Goal: Task Accomplishment & Management: Manage account settings

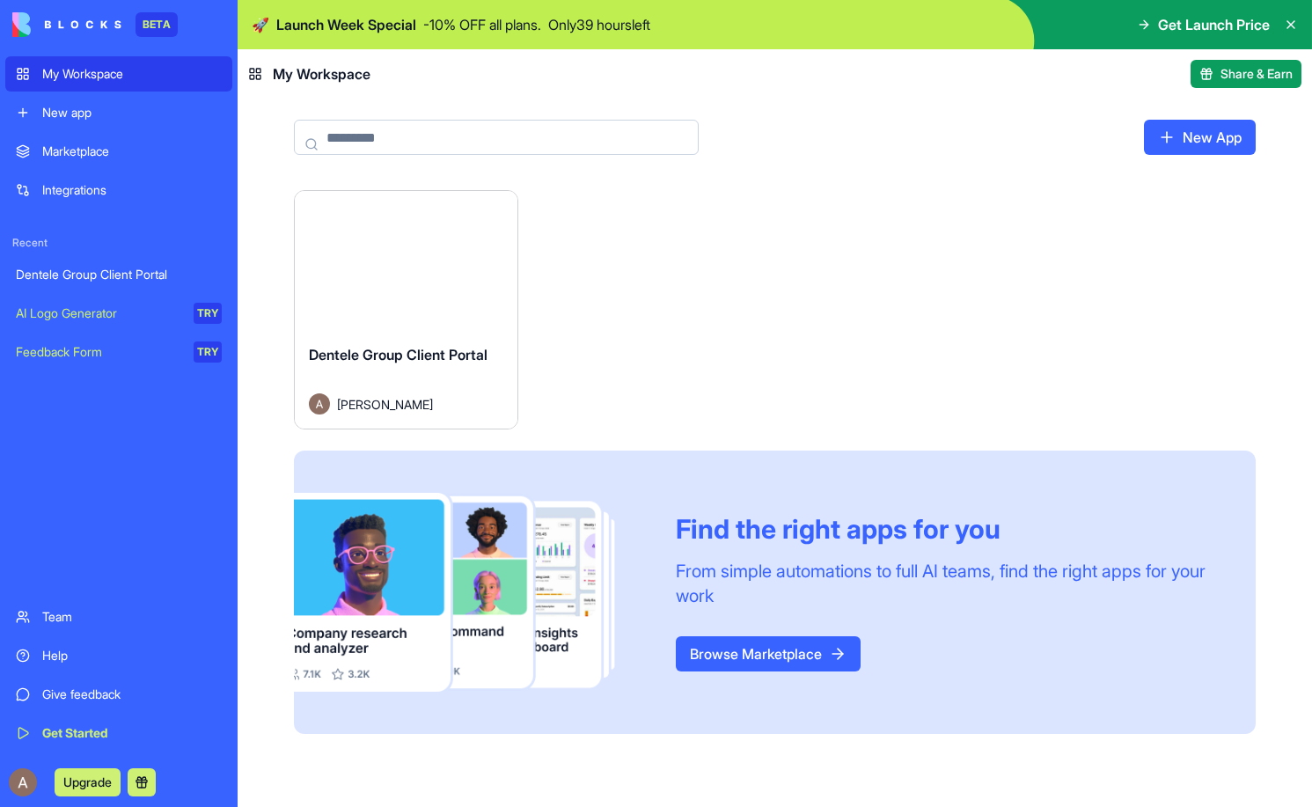
click at [432, 300] on div "Launch" at bounding box center [406, 260] width 223 height 139
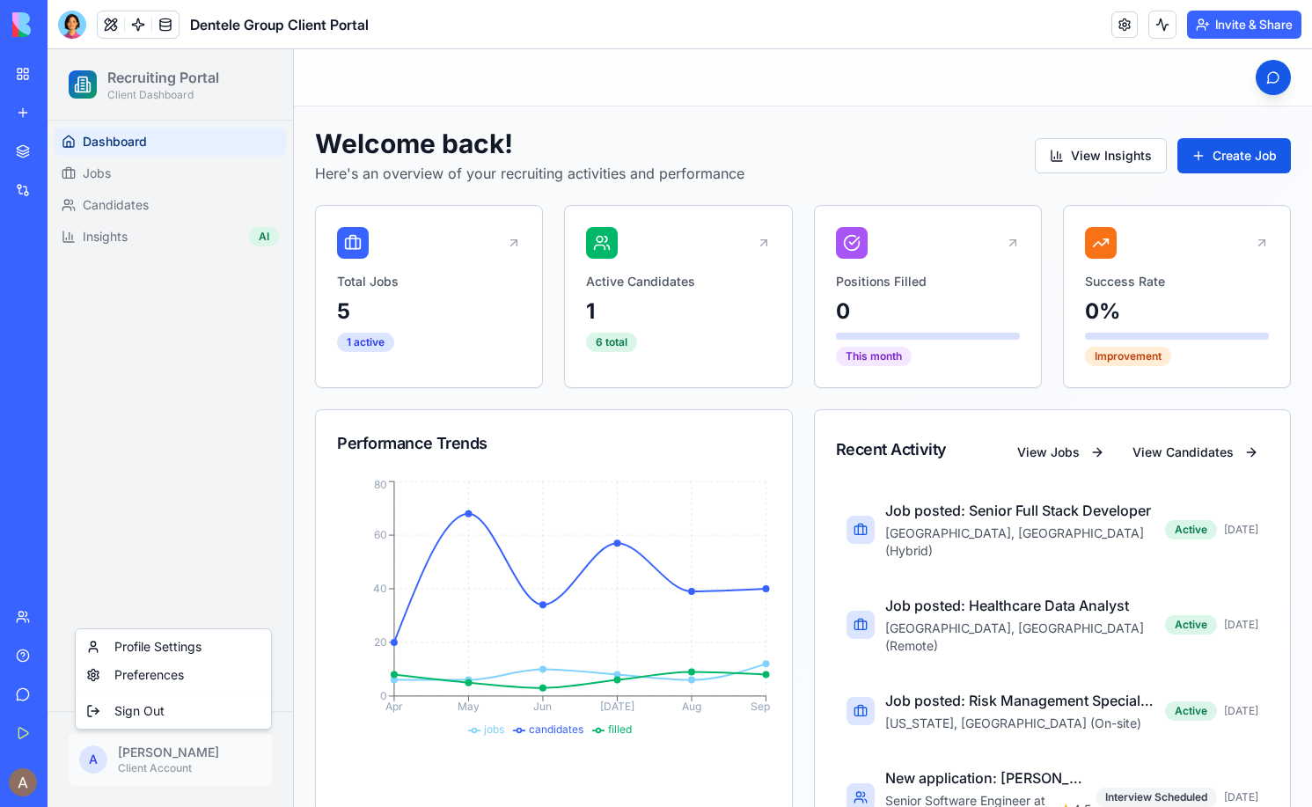
click at [156, 758] on html "Recruiting Portal Client Dashboard Dashboard Jobs Candidates Insights AI A [PER…" at bounding box center [680, 559] width 1264 height 1021
click at [189, 645] on div "Profile Settings" at bounding box center [173, 647] width 188 height 28
click at [161, 752] on html "Recruiting Portal Client Dashboard Dashboard Jobs Candidates Insights AI A [PER…" at bounding box center [680, 559] width 1264 height 1021
click at [179, 646] on div "Profile Settings" at bounding box center [173, 647] width 188 height 28
click at [166, 764] on html "Recruiting Portal Client Dashboard Dashboard Jobs Candidates Insights AI A [PER…" at bounding box center [680, 559] width 1264 height 1021
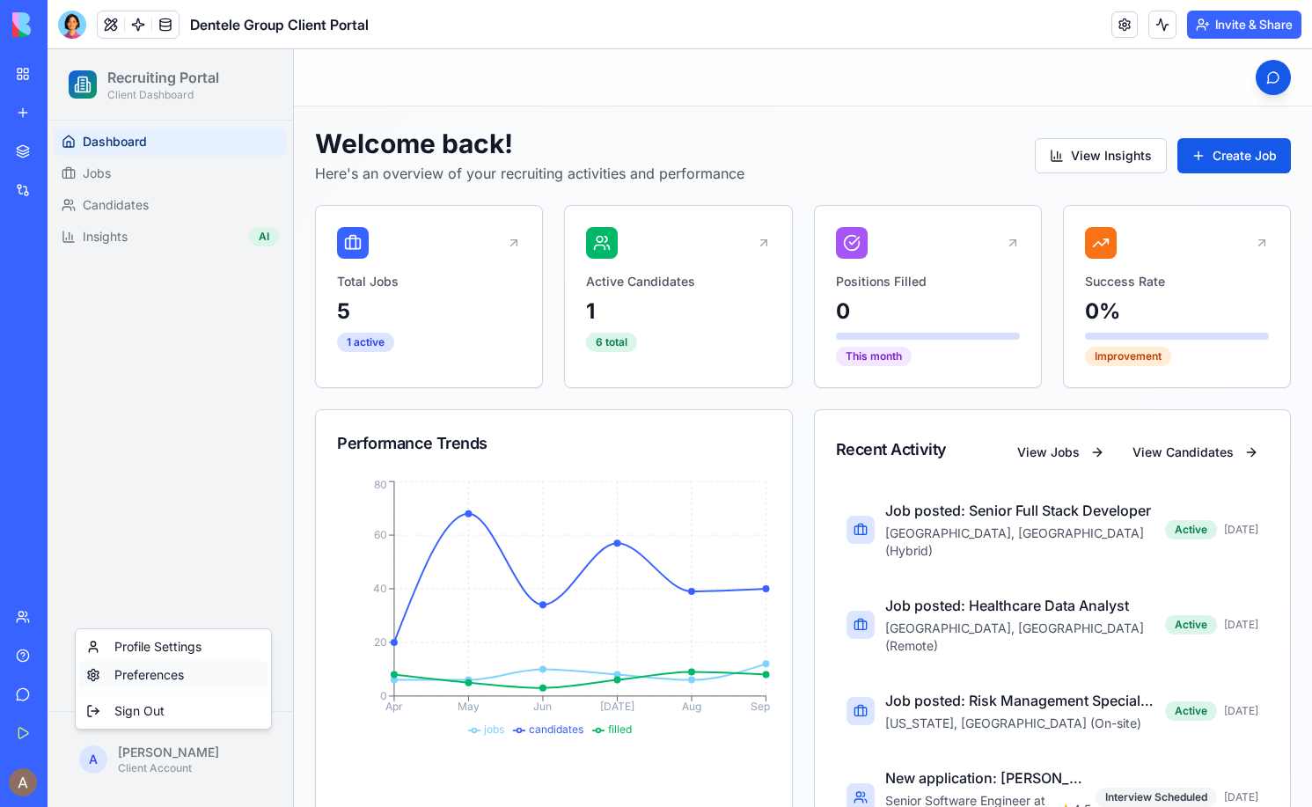
click at [172, 674] on div "Preferences" at bounding box center [173, 675] width 188 height 28
click at [113, 22] on button at bounding box center [111, 24] width 26 height 26
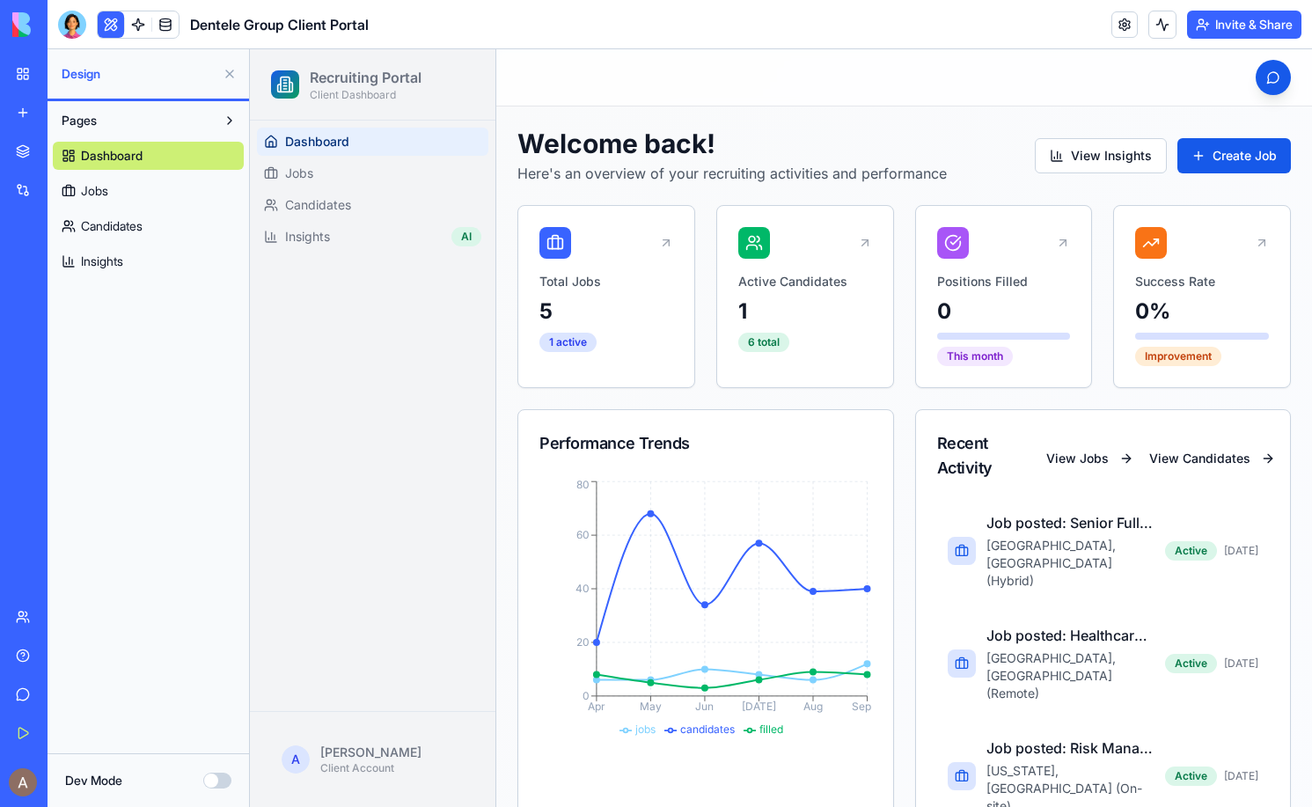
click at [200, 157] on link "Dashboard" at bounding box center [148, 156] width 191 height 28
click at [226, 118] on button at bounding box center [230, 120] width 28 height 28
click at [156, 188] on link "Jobs" at bounding box center [148, 191] width 191 height 28
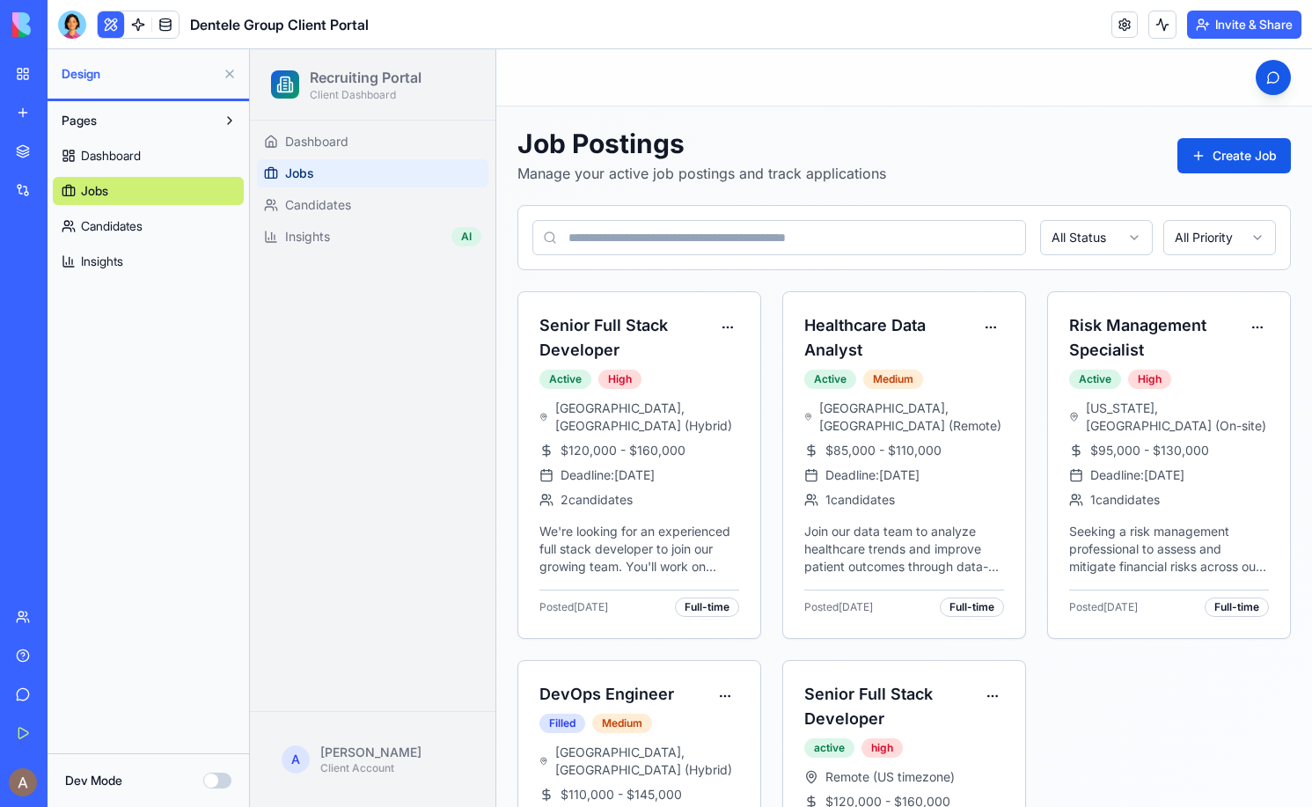
click at [152, 224] on link "Candidates" at bounding box center [148, 226] width 191 height 28
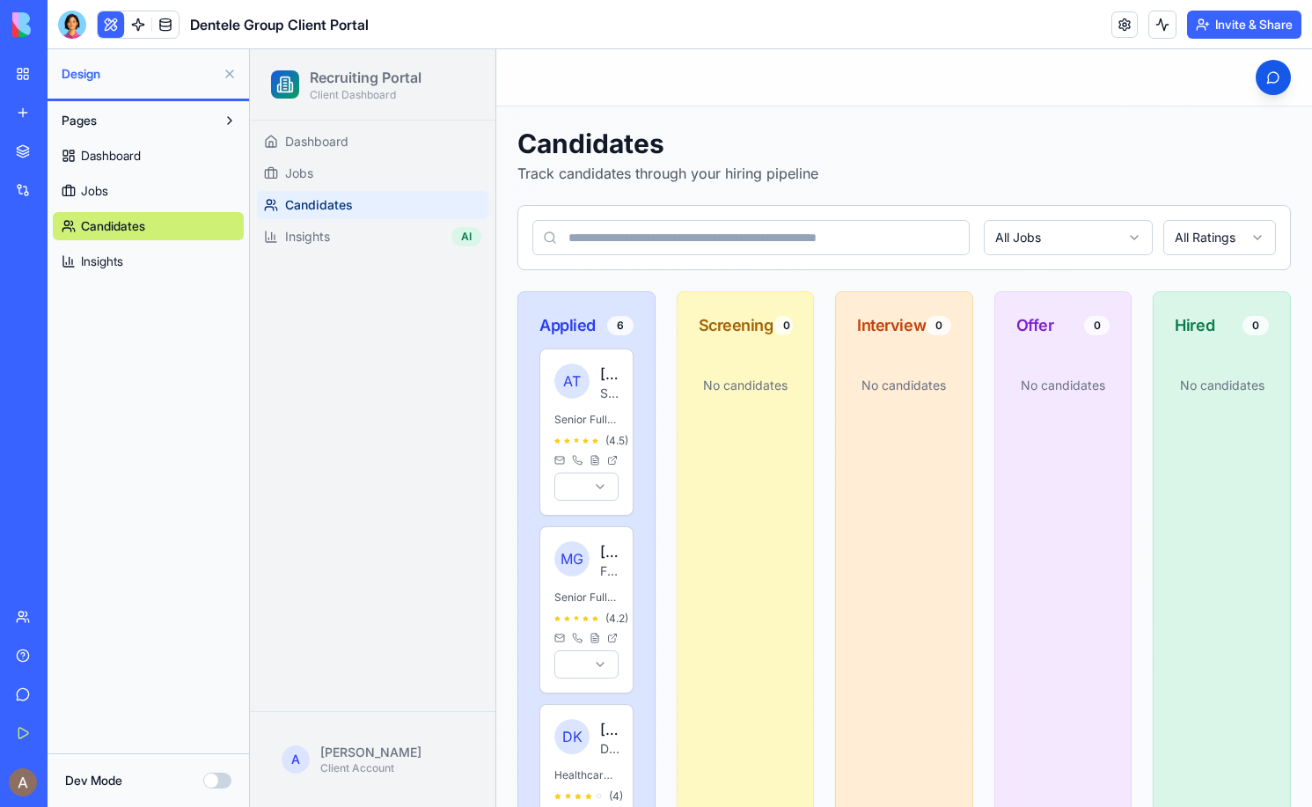
click at [150, 261] on link "Insights" at bounding box center [148, 261] width 191 height 28
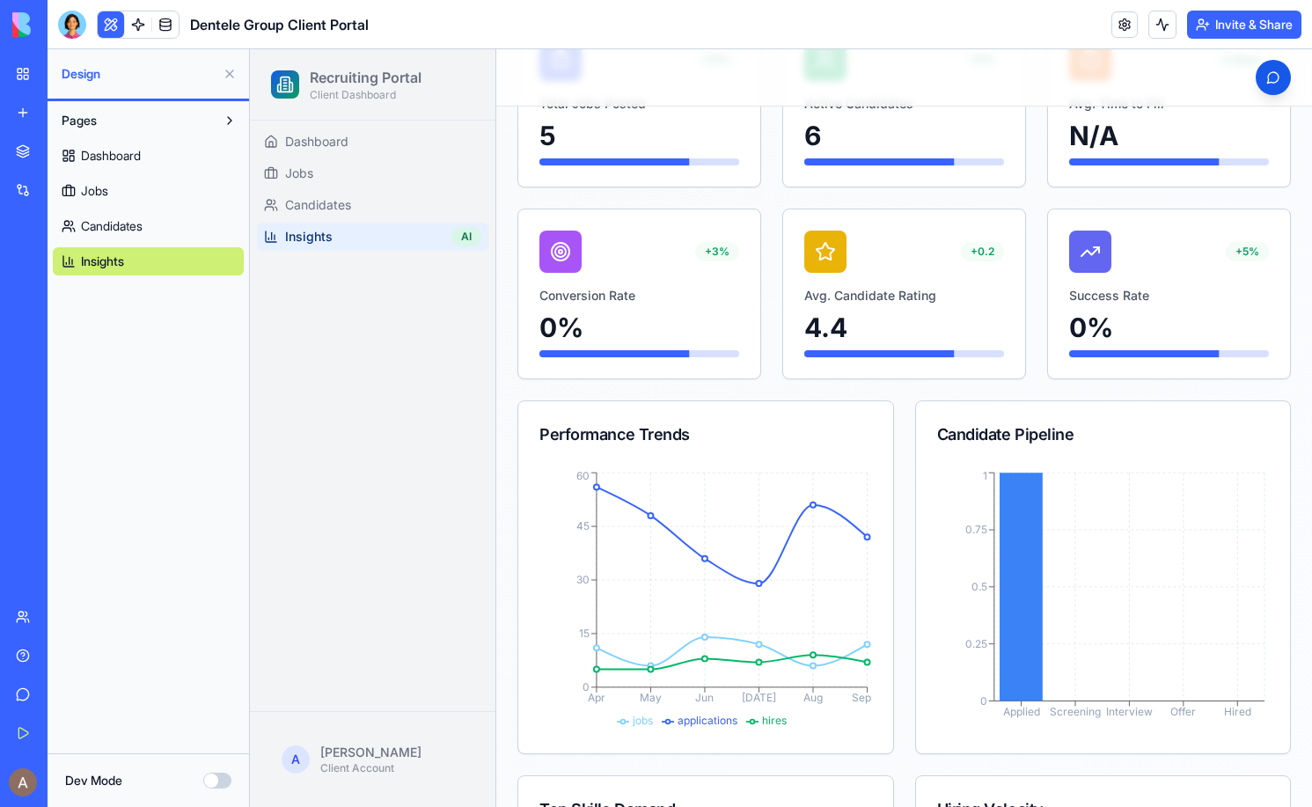
scroll to position [642, 0]
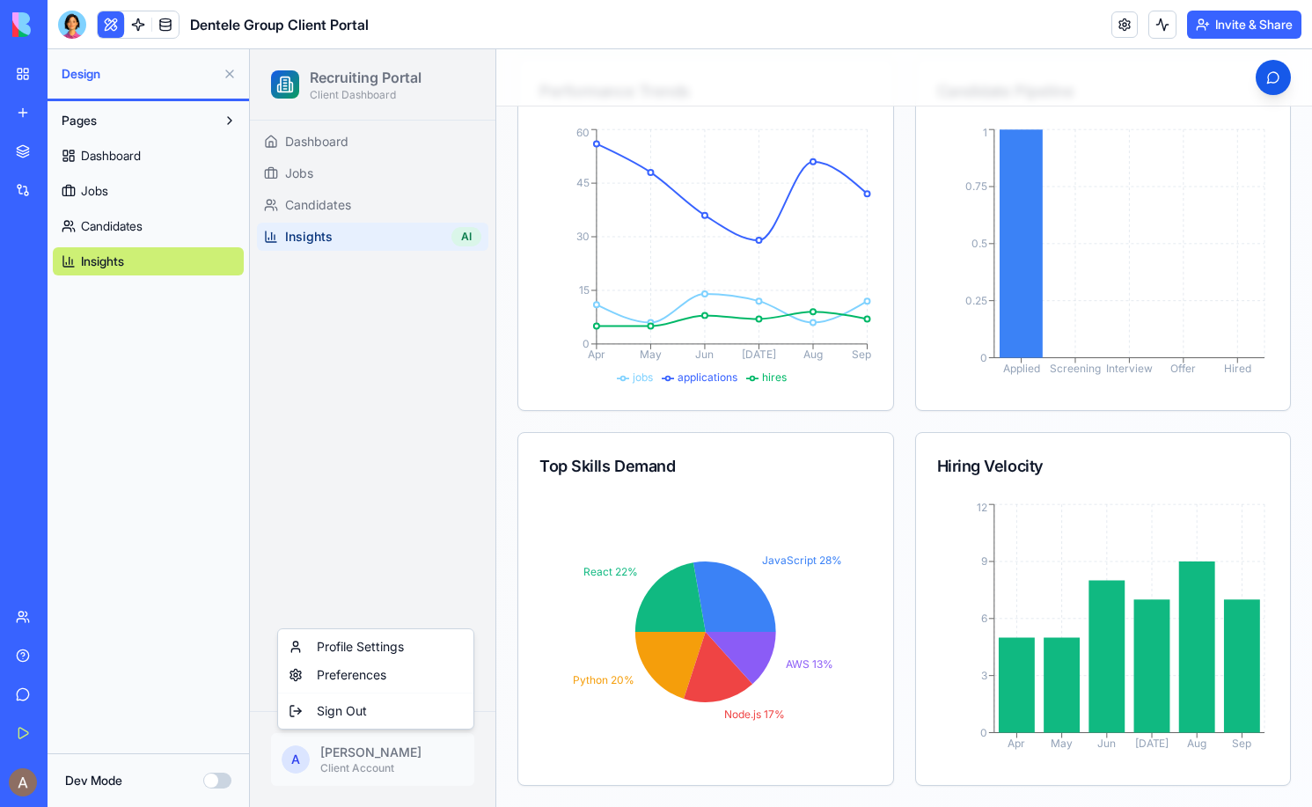
click at [377, 745] on html "Recruiting Portal Client Dashboard Dashboard Jobs Candidates Insights AI A [PER…" at bounding box center [781, 107] width 1062 height 1400
click at [356, 755] on html "Recruiting Portal Client Dashboard Dashboard Jobs Candidates Insights AI A [PER…" at bounding box center [781, 107] width 1062 height 1400
click at [221, 780] on button "Dev Mode" at bounding box center [217, 780] width 28 height 16
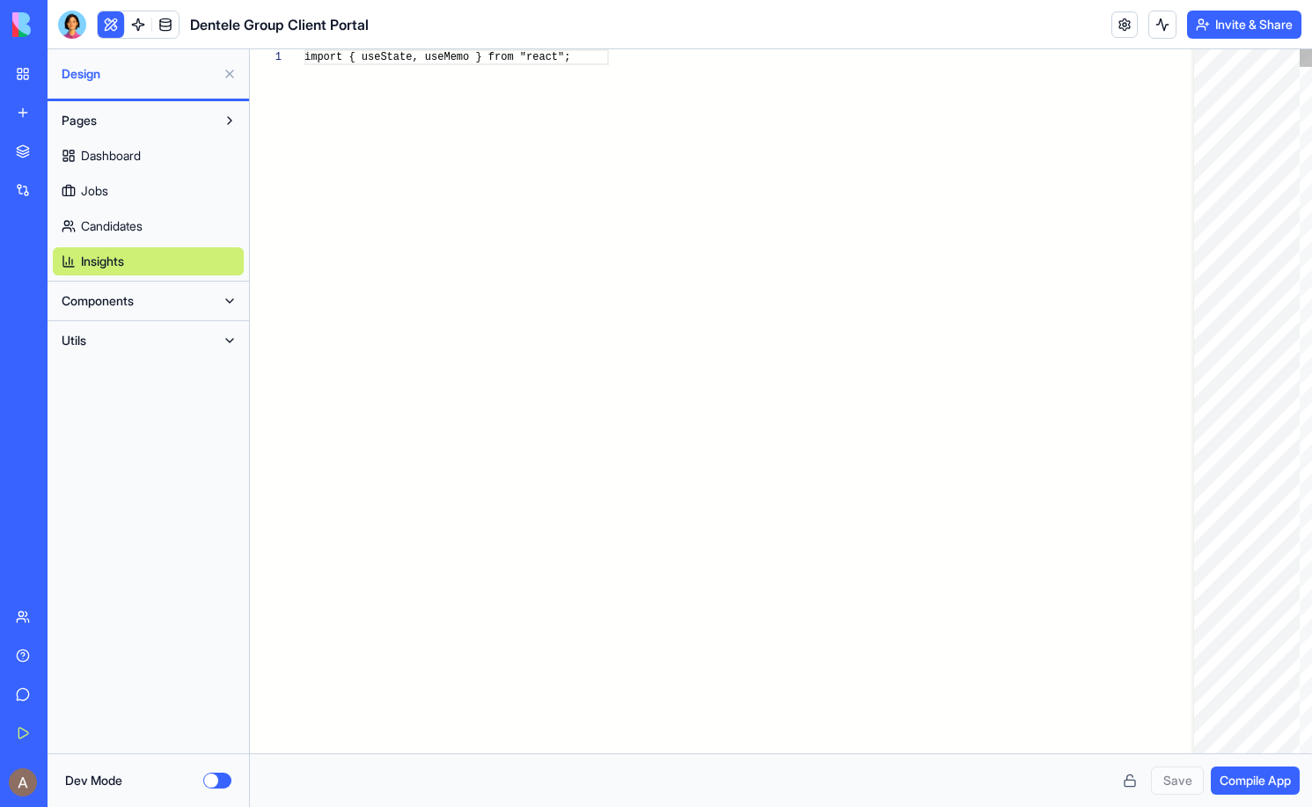
scroll to position [111, 0]
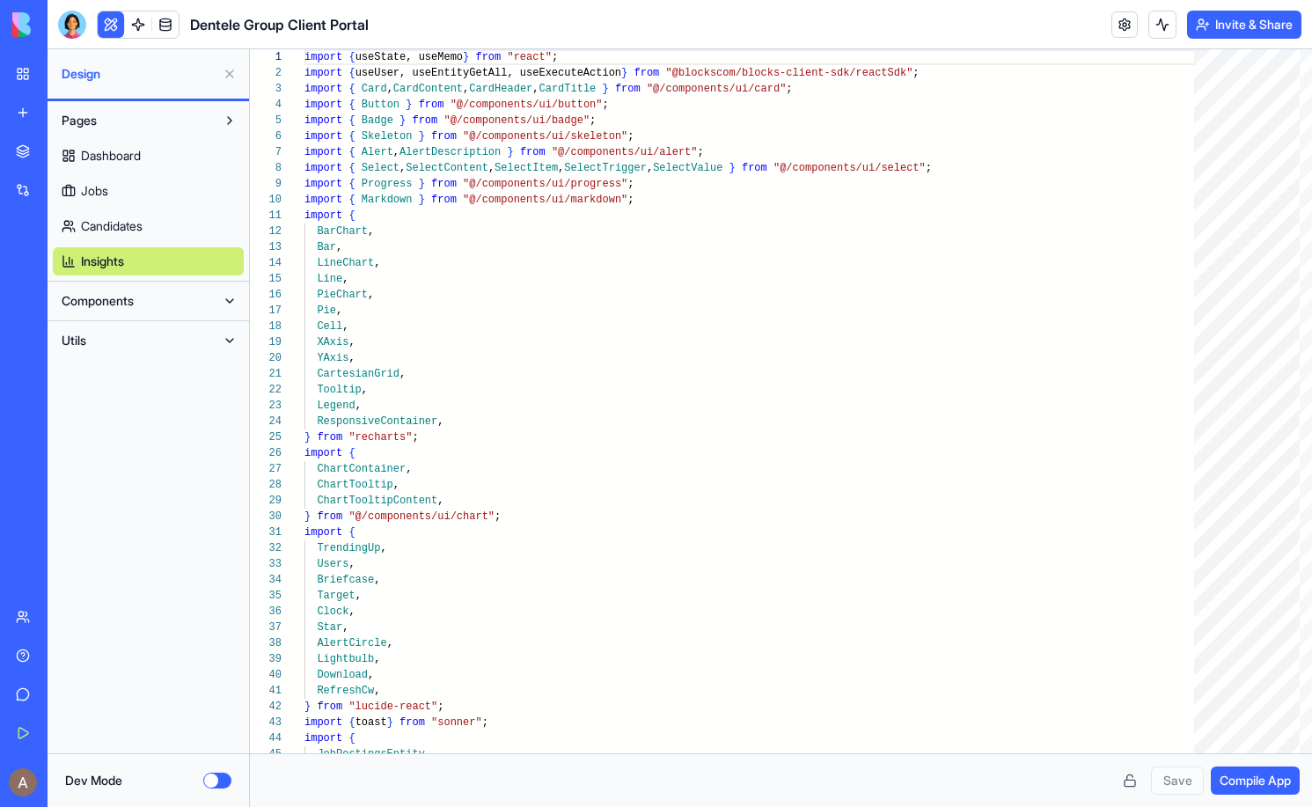
click at [221, 780] on button "Dev Mode" at bounding box center [217, 780] width 28 height 16
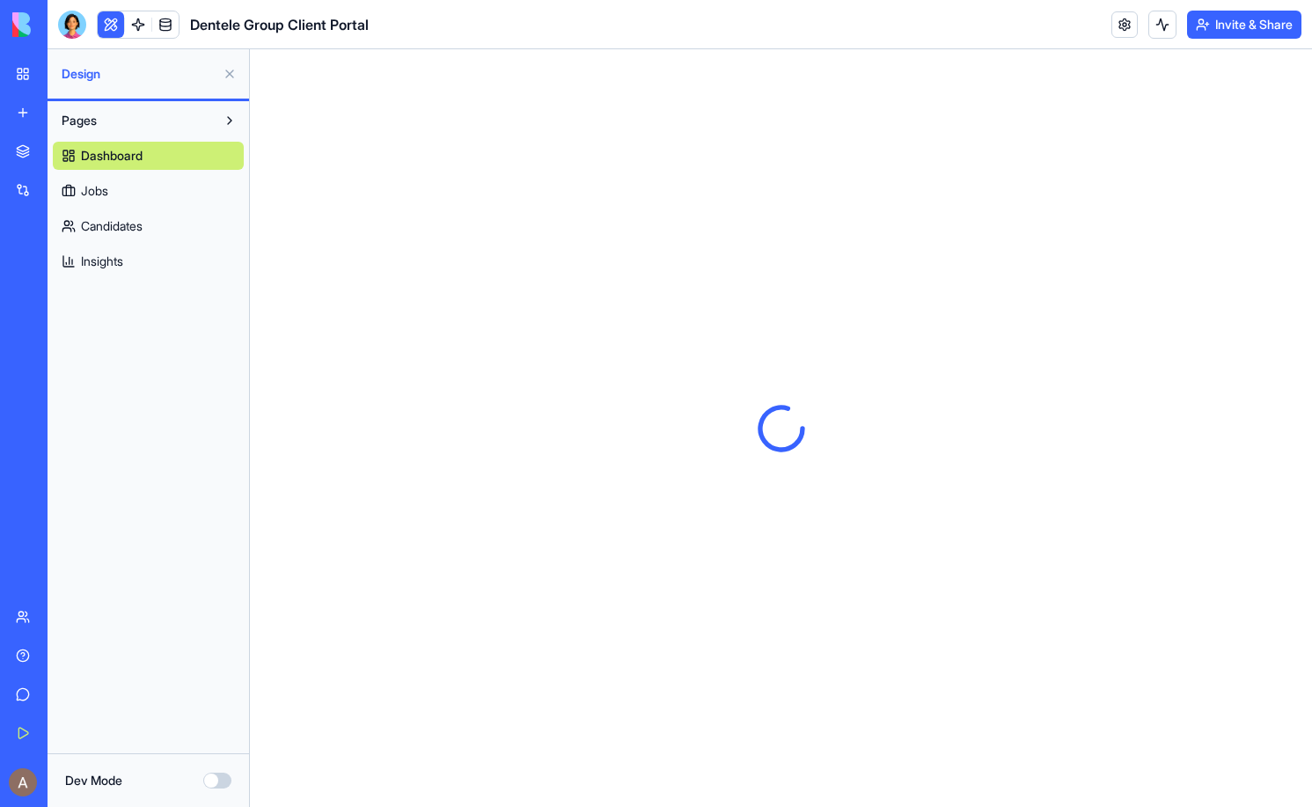
click at [221, 780] on button "Dev Mode" at bounding box center [217, 780] width 28 height 16
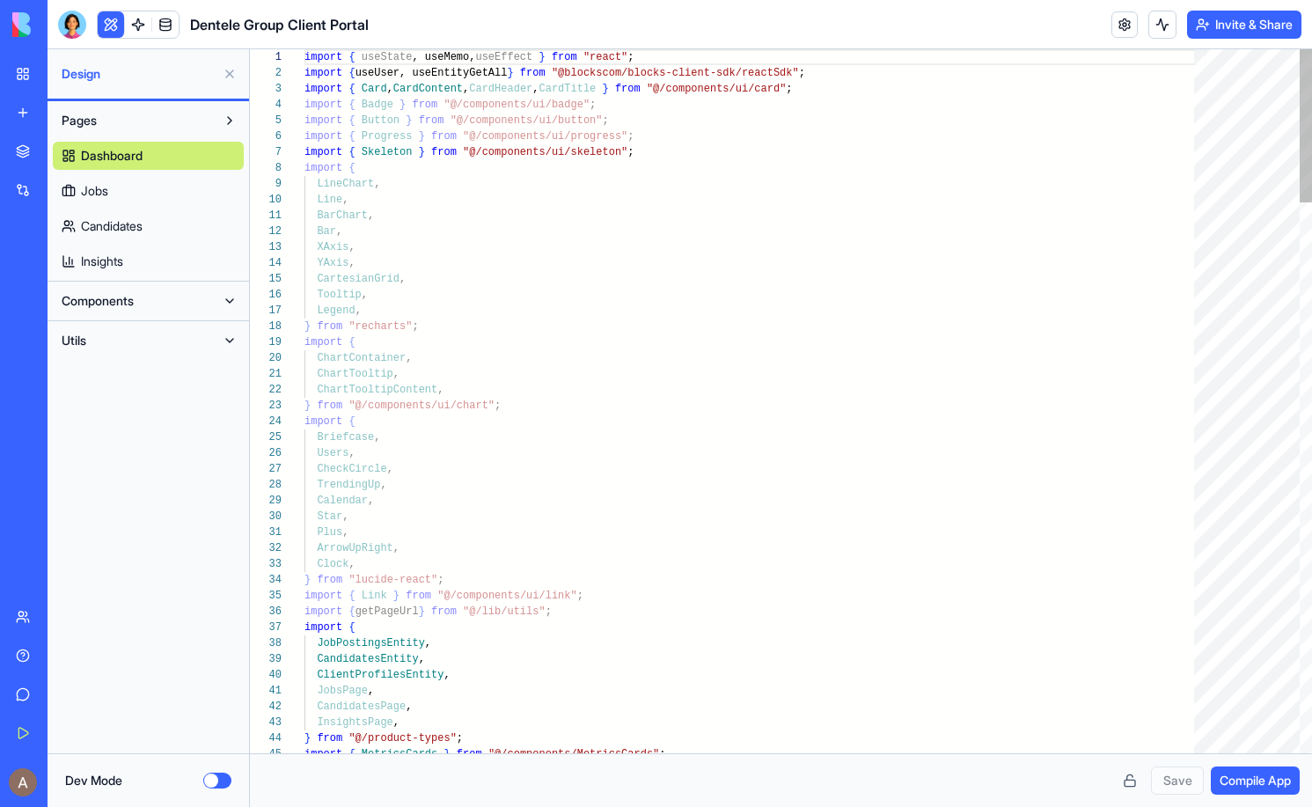
scroll to position [158, 0]
click at [137, 24] on link at bounding box center [138, 24] width 26 height 26
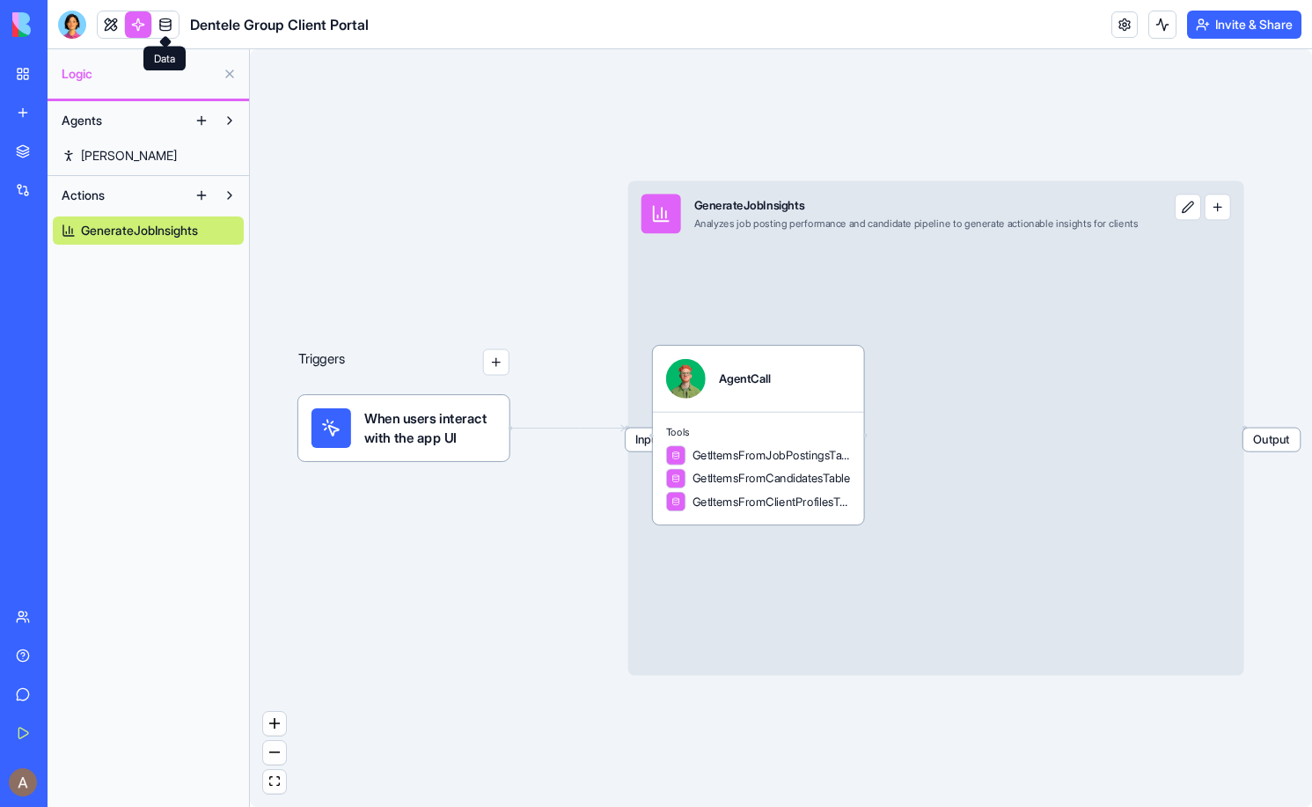
click at [162, 21] on link at bounding box center [165, 24] width 26 height 26
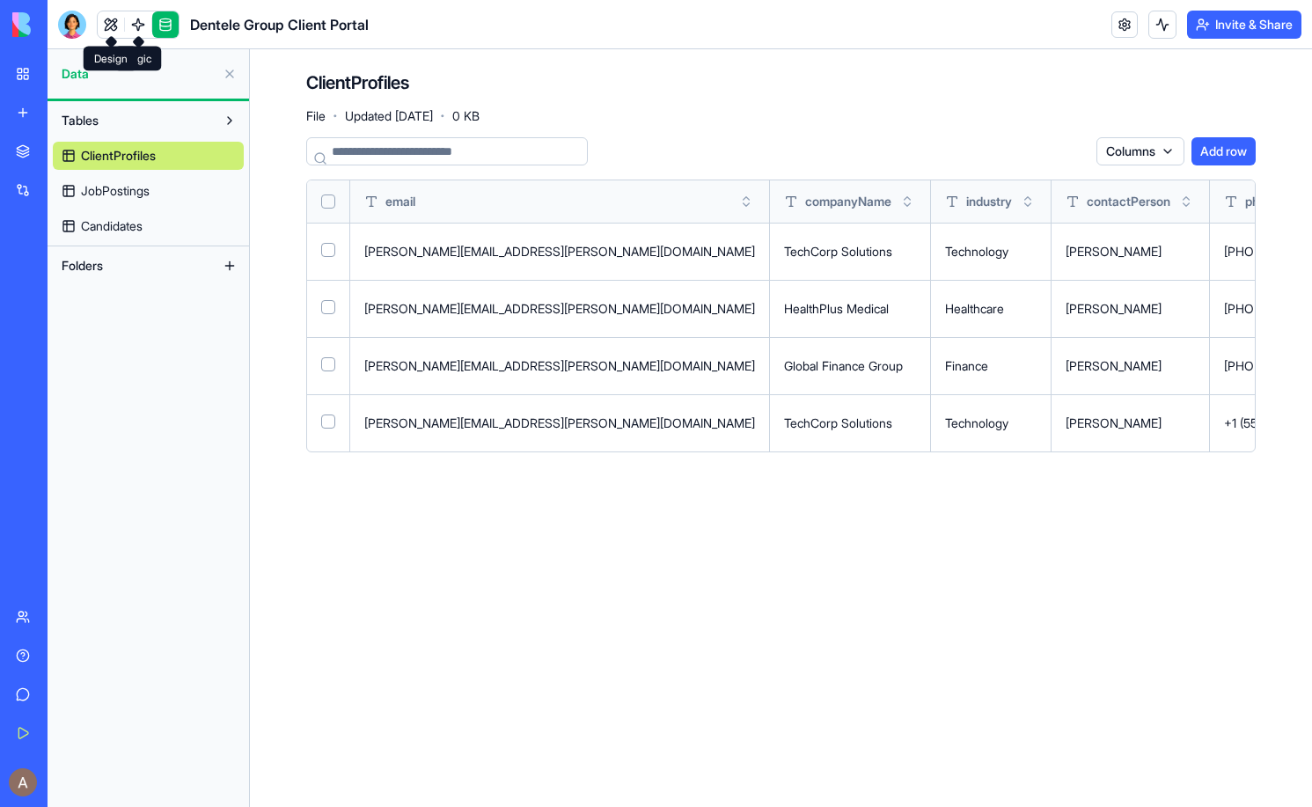
click at [113, 20] on link at bounding box center [111, 24] width 26 height 26
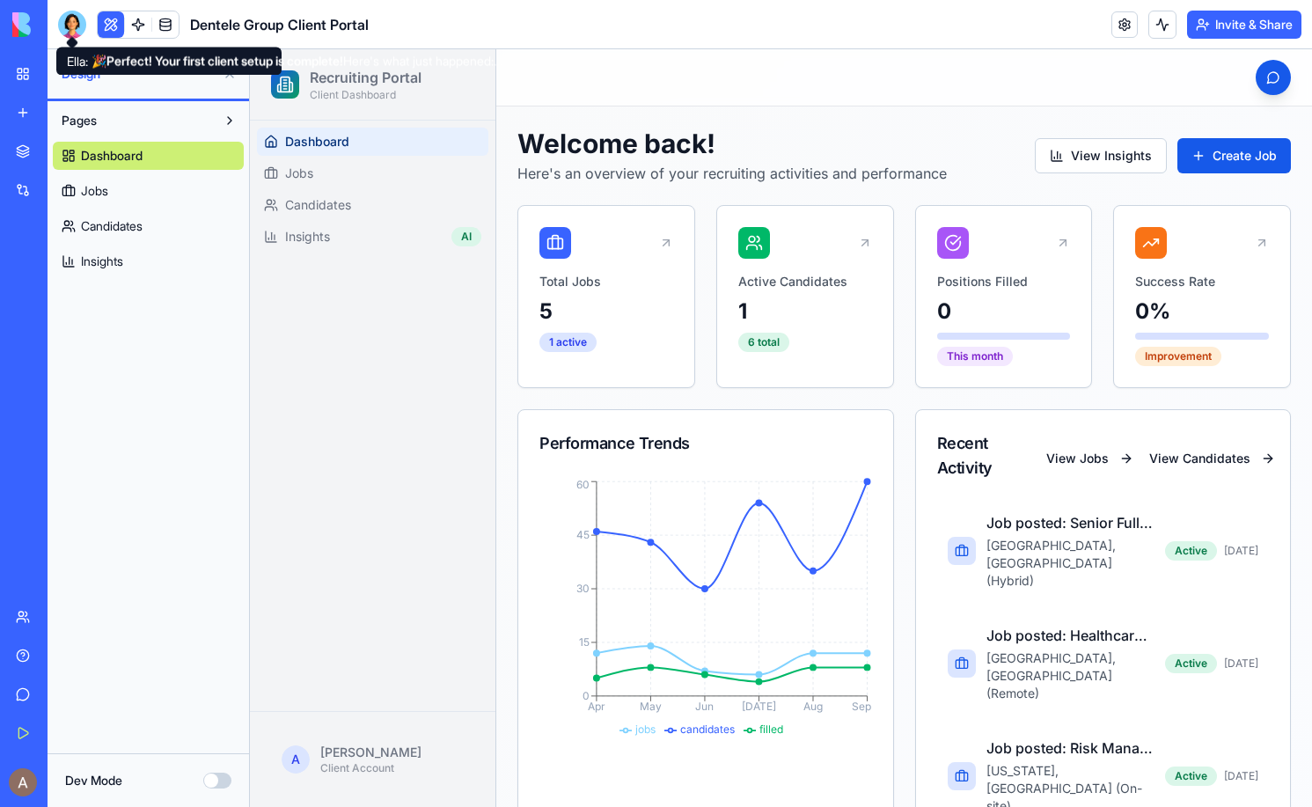
click at [75, 26] on div at bounding box center [72, 25] width 28 height 28
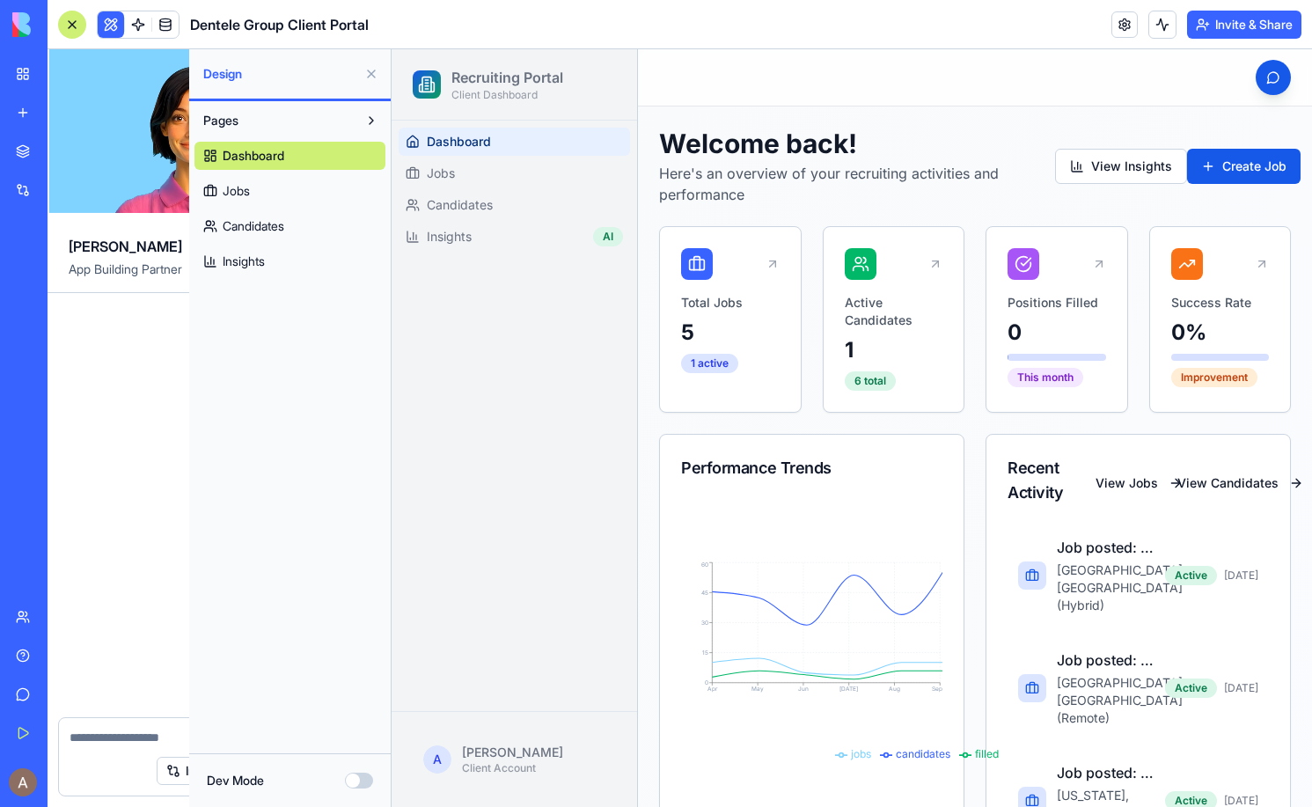
scroll to position [2944, 0]
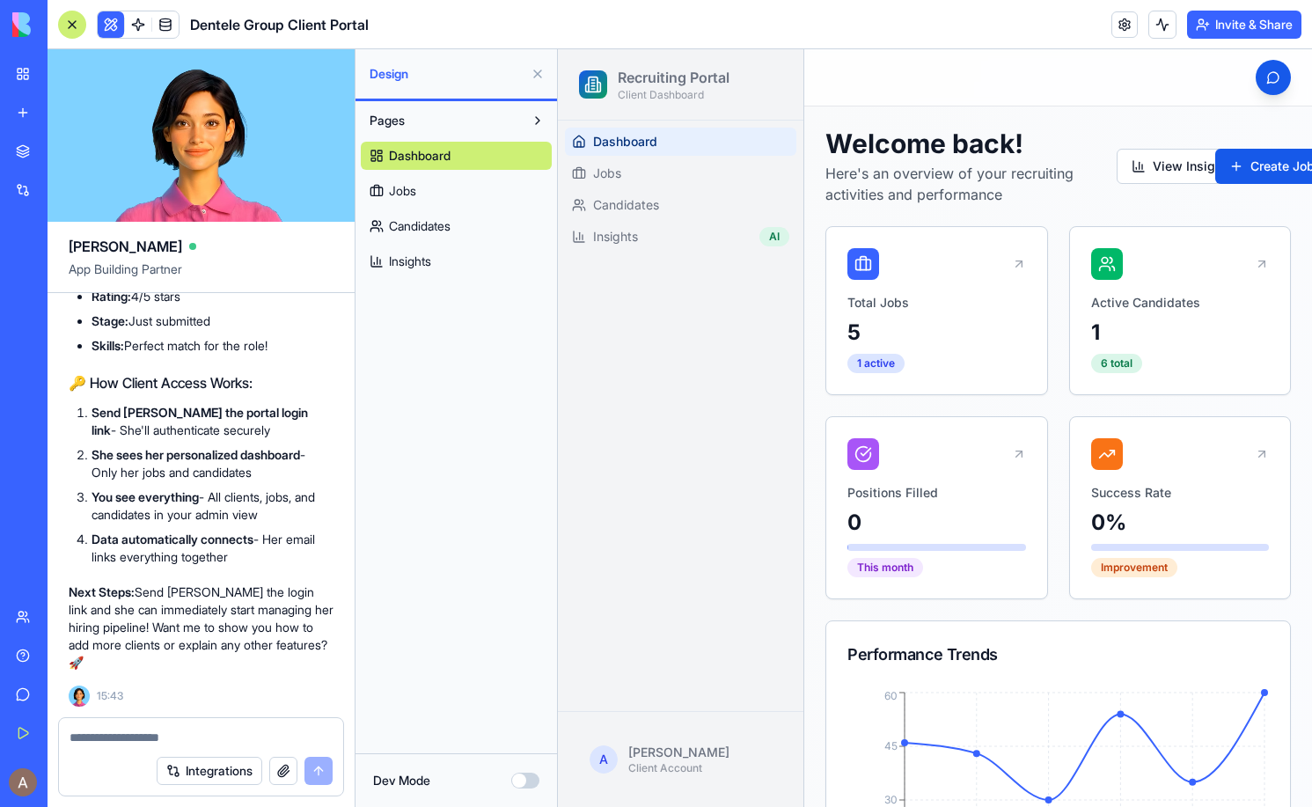
click at [224, 733] on textarea at bounding box center [200, 737] width 263 height 18
type textarea "***"
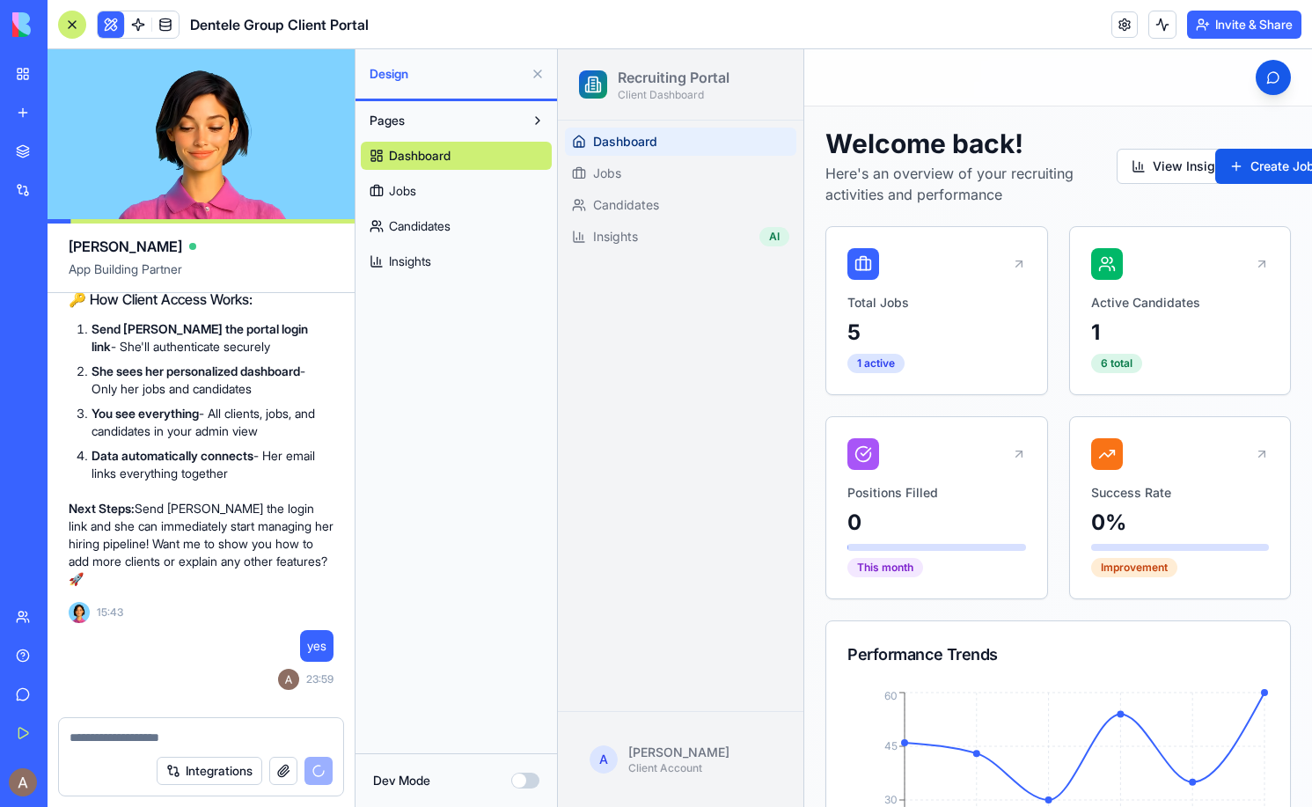
scroll to position [3096, 0]
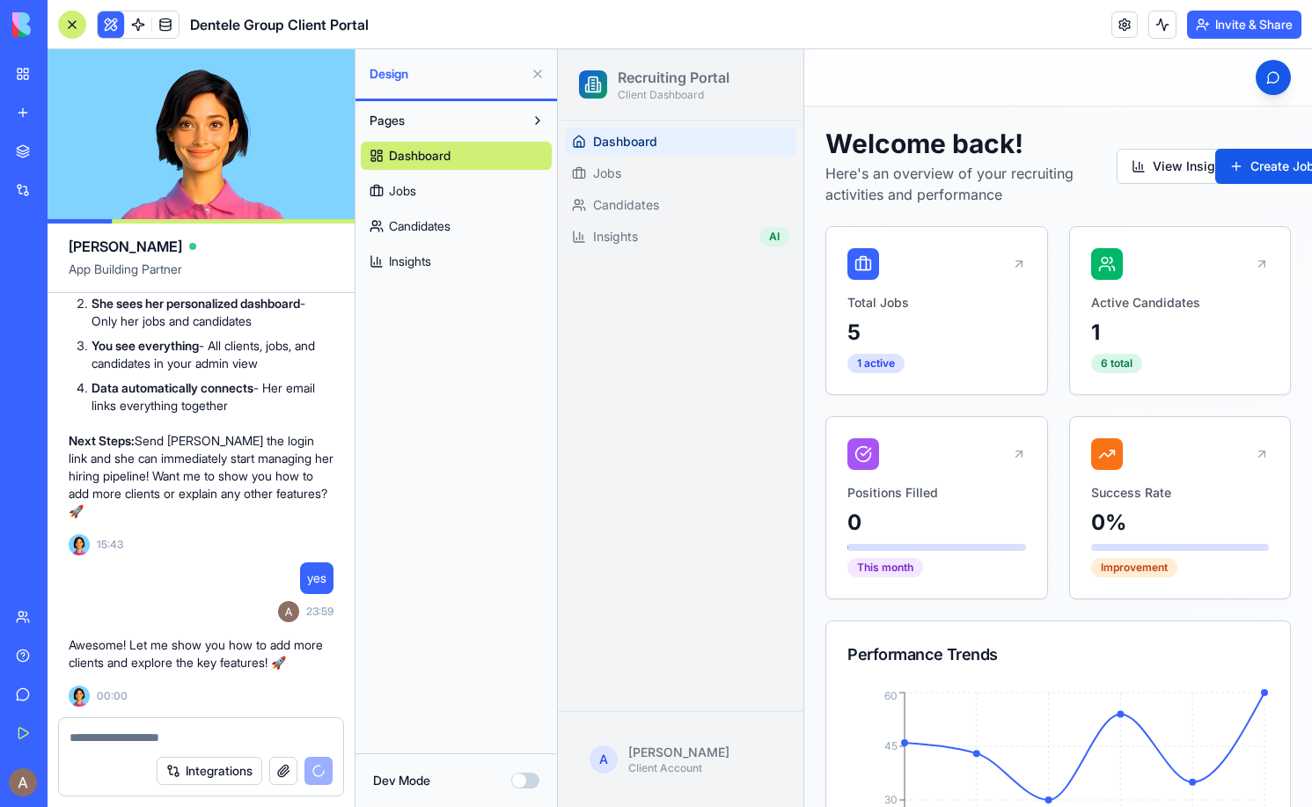
click at [535, 76] on button at bounding box center [537, 74] width 28 height 28
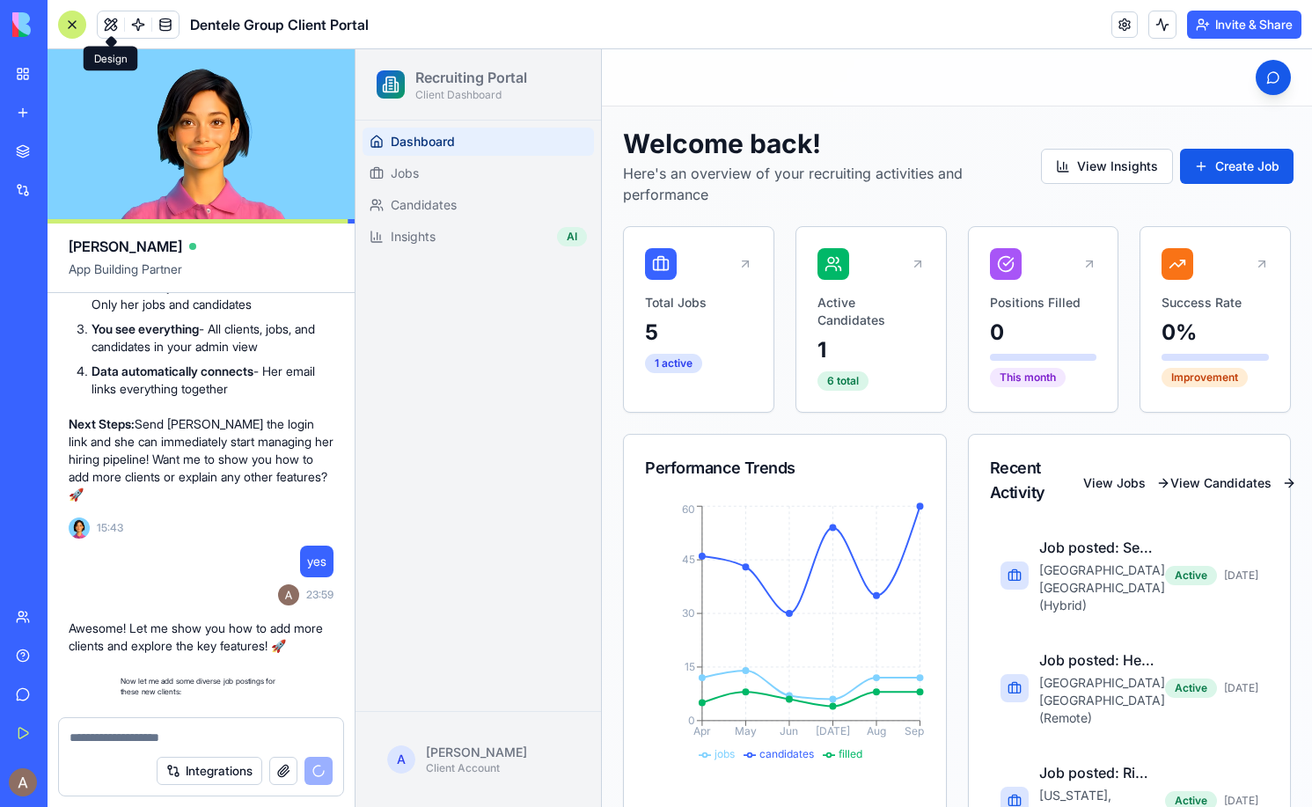
scroll to position [3145, 0]
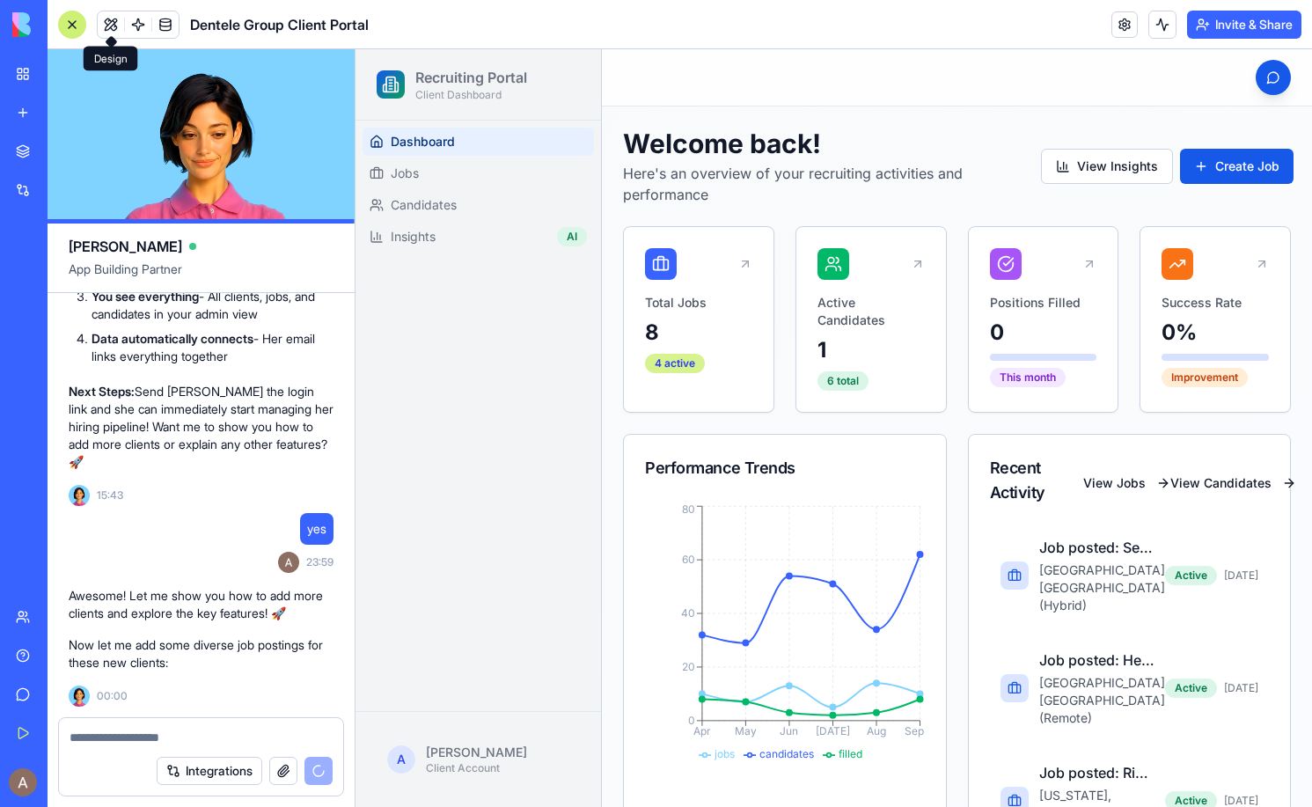
click at [669, 366] on div "4 active" at bounding box center [675, 363] width 60 height 19
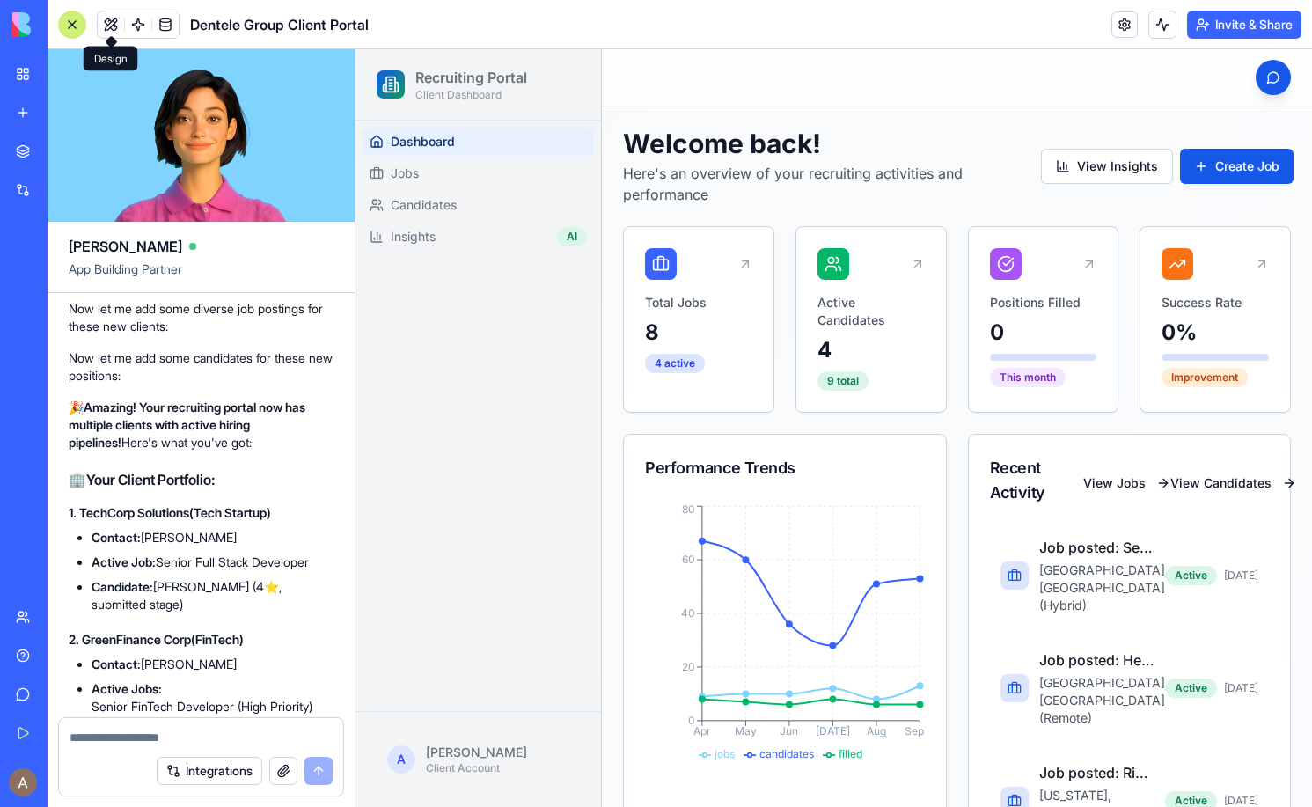
scroll to position [3470, 0]
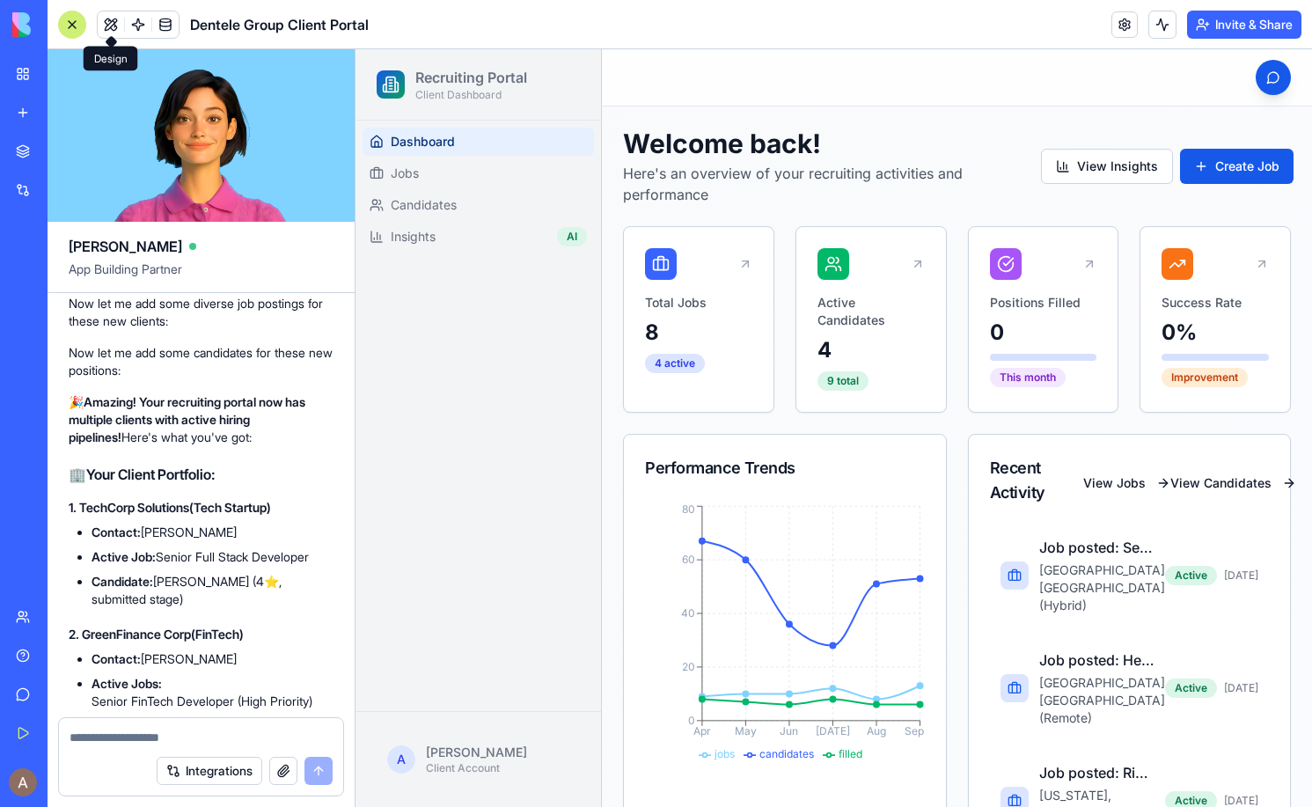
click at [671, 301] on p "Total Jobs" at bounding box center [698, 303] width 107 height 18
click at [661, 355] on div "4 active" at bounding box center [675, 363] width 60 height 19
click at [659, 260] on icon at bounding box center [661, 264] width 18 height 18
click at [749, 260] on icon at bounding box center [745, 264] width 14 height 14
click at [715, 357] on div "Total Jobs 8 4 active" at bounding box center [698, 333] width 107 height 79
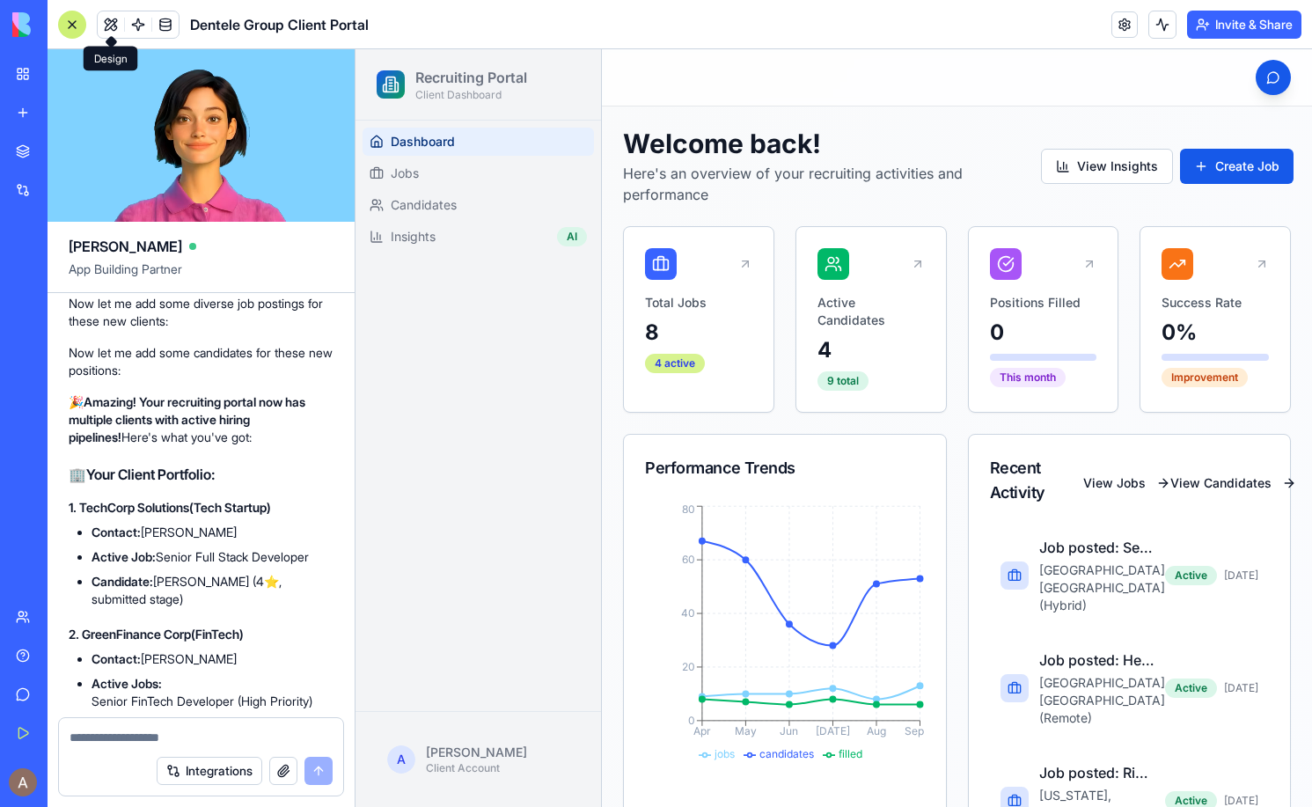
click at [657, 363] on div "4 active" at bounding box center [675, 363] width 60 height 19
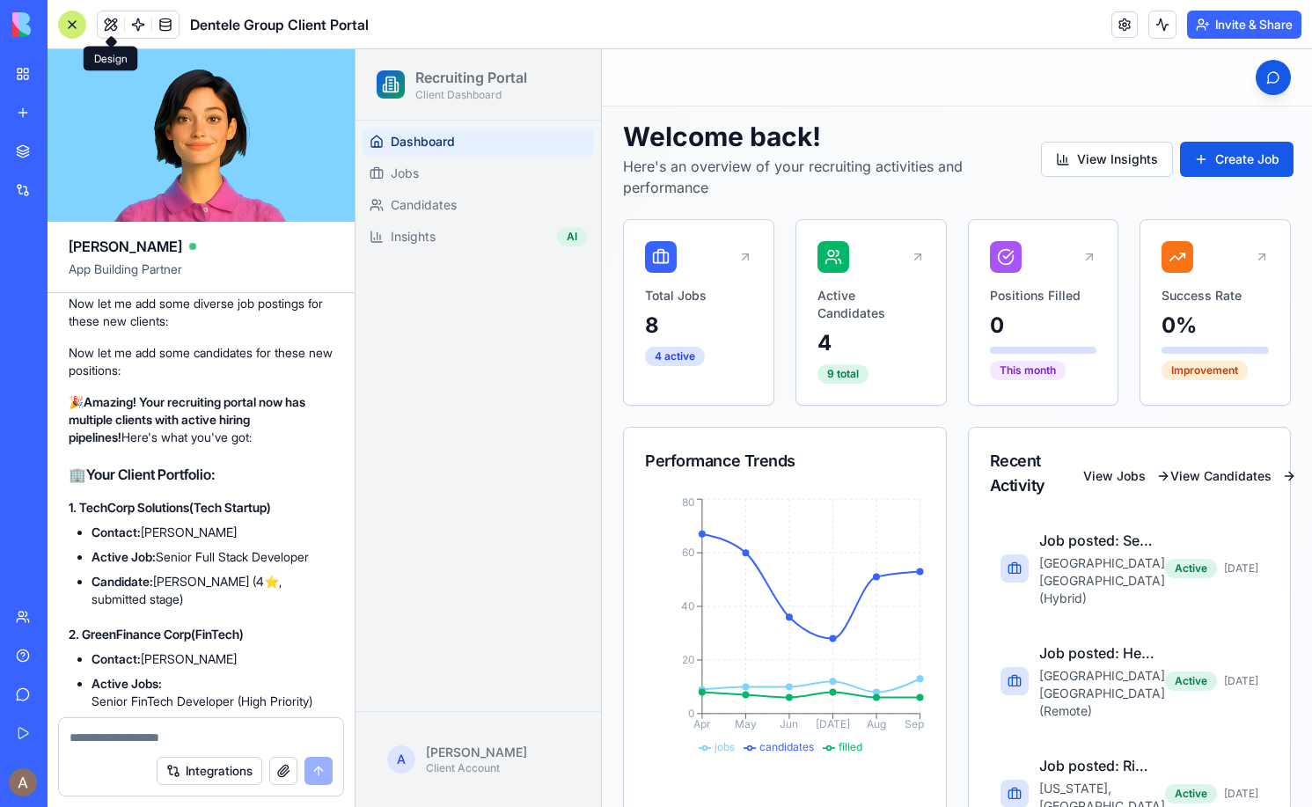
scroll to position [9, 0]
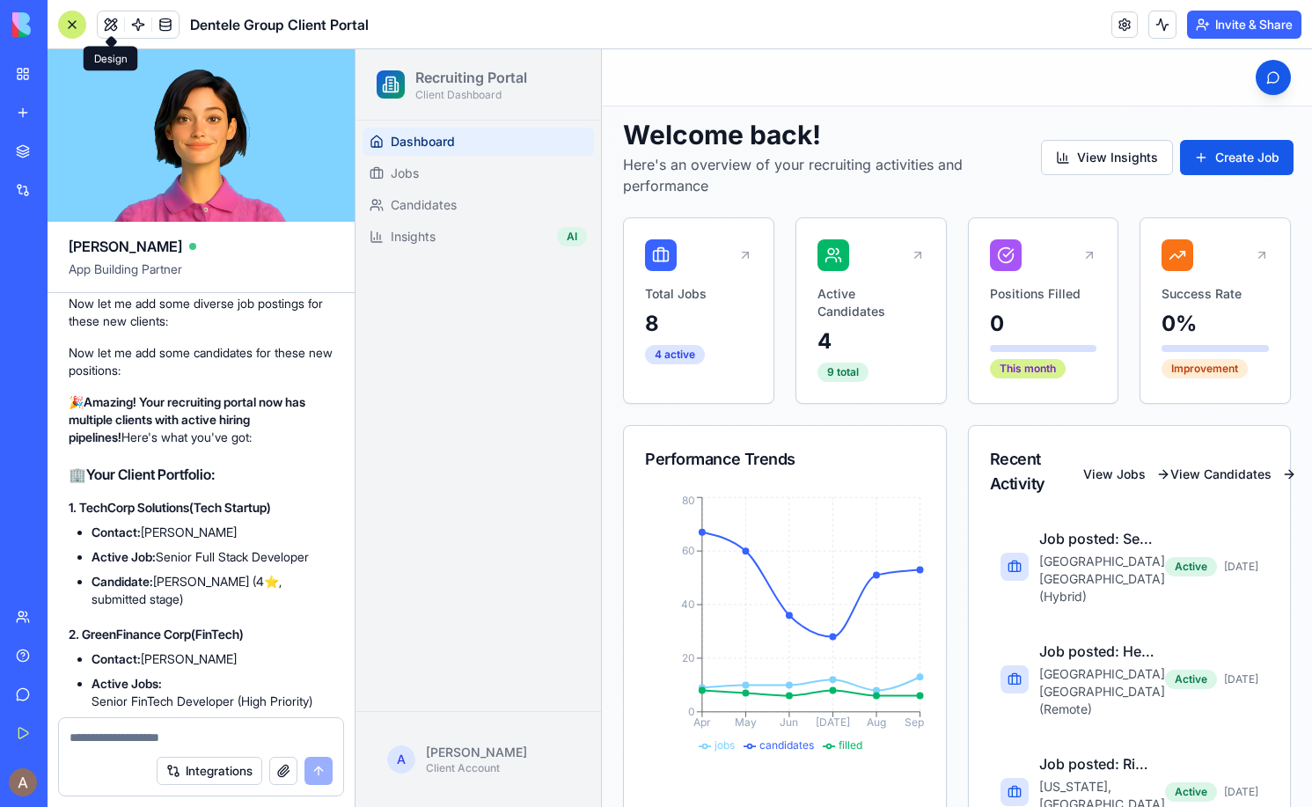
click at [1028, 365] on div "This month" at bounding box center [1028, 368] width 76 height 19
click at [1014, 279] on div "Positions Filled 0 This month" at bounding box center [1044, 308] width 150 height 181
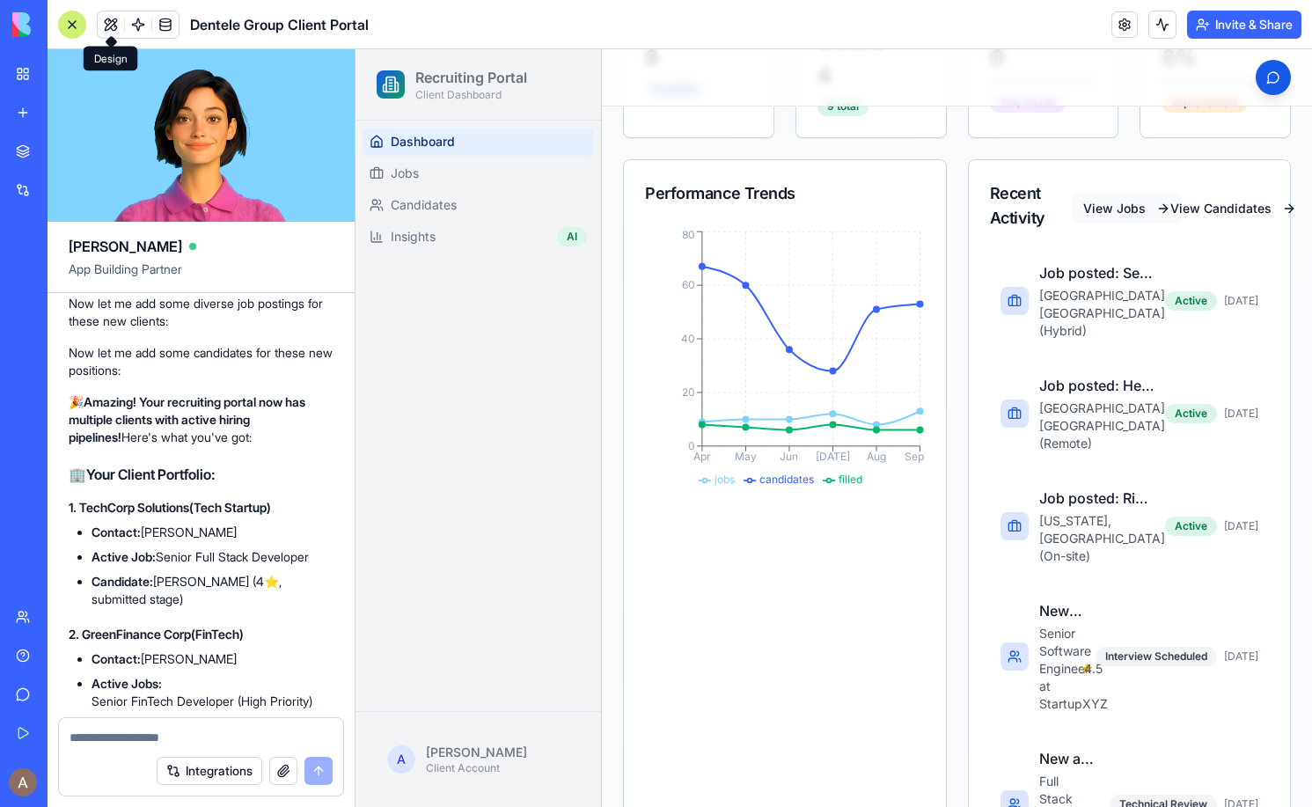
scroll to position [316, 0]
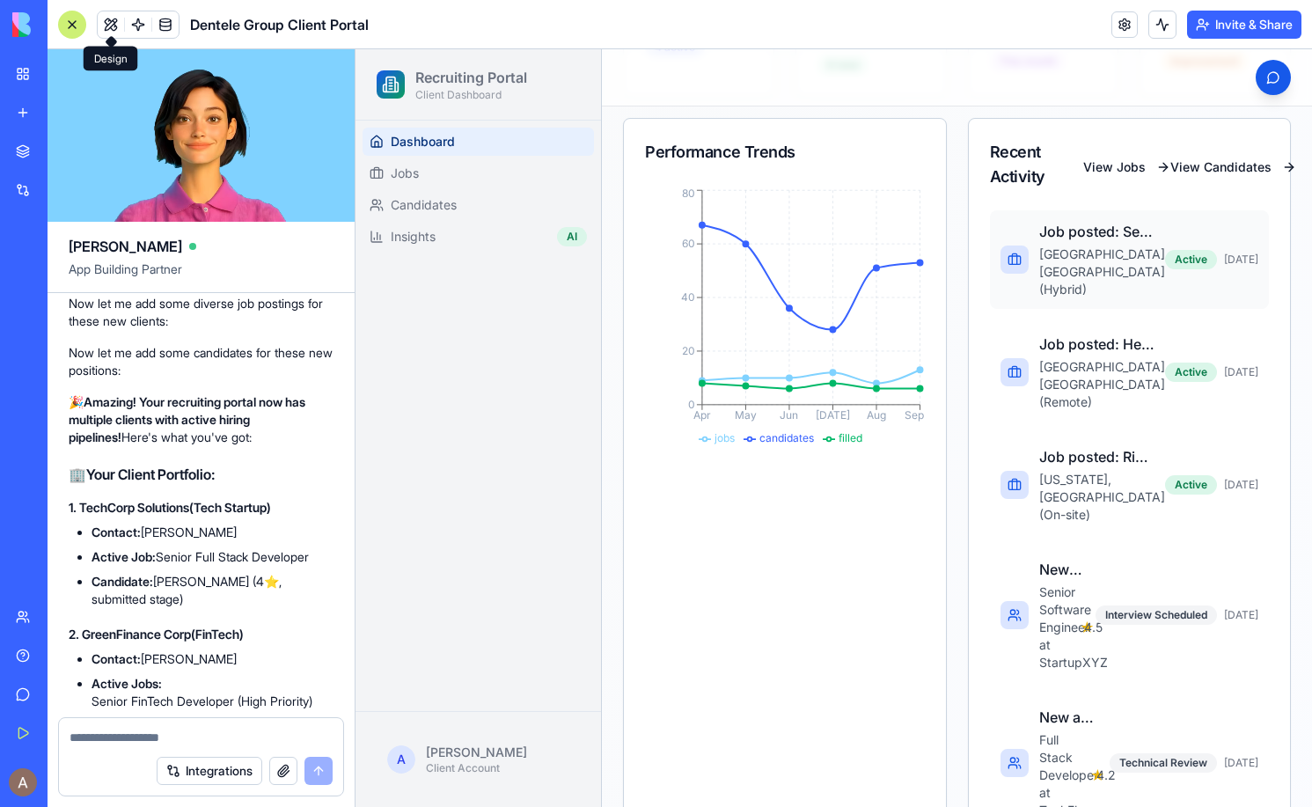
click at [1089, 245] on div "Job posted: Senior Full Stack Developer [GEOGRAPHIC_DATA], [GEOGRAPHIC_DATA] (H…" at bounding box center [1097, 259] width 116 height 77
click at [1107, 165] on button "View Jobs" at bounding box center [1126, 167] width 108 height 32
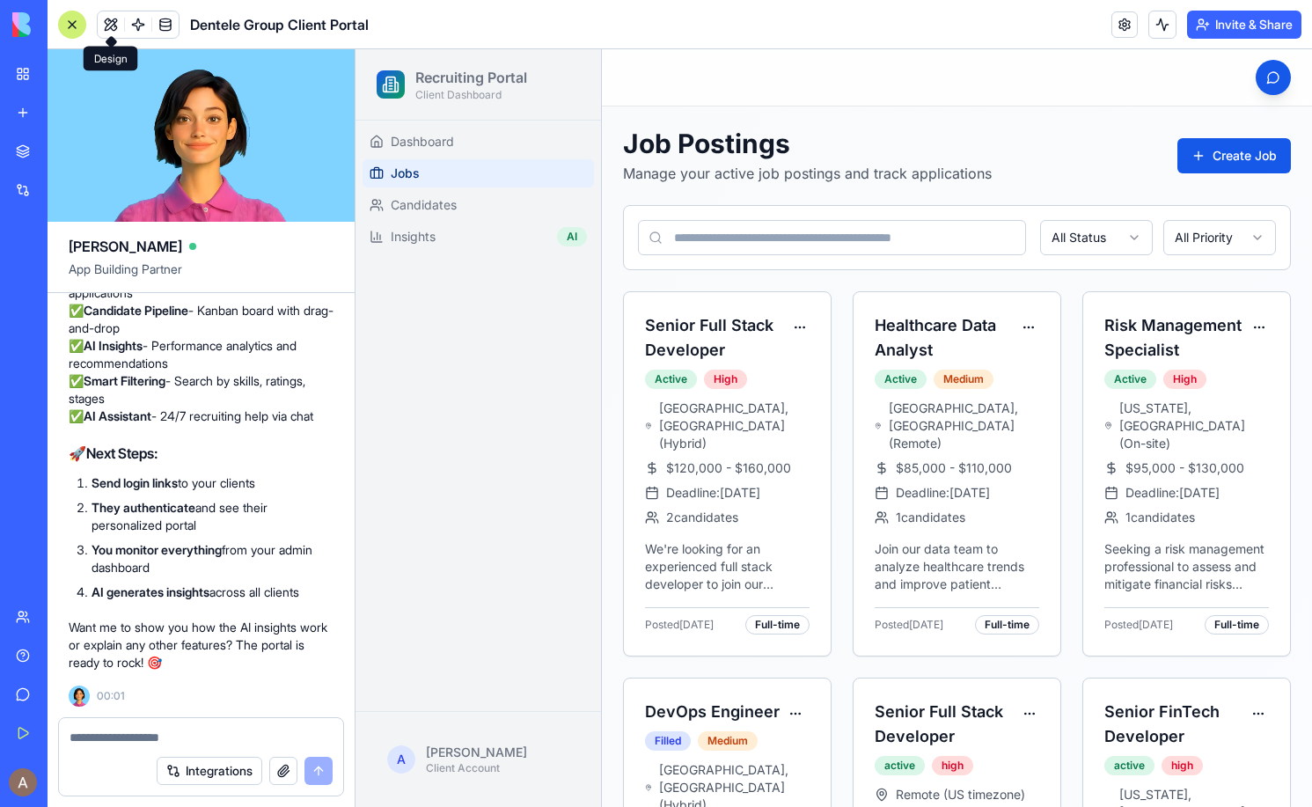
scroll to position [4232, 0]
click at [135, 739] on textarea at bounding box center [200, 737] width 263 height 18
type textarea "**********"
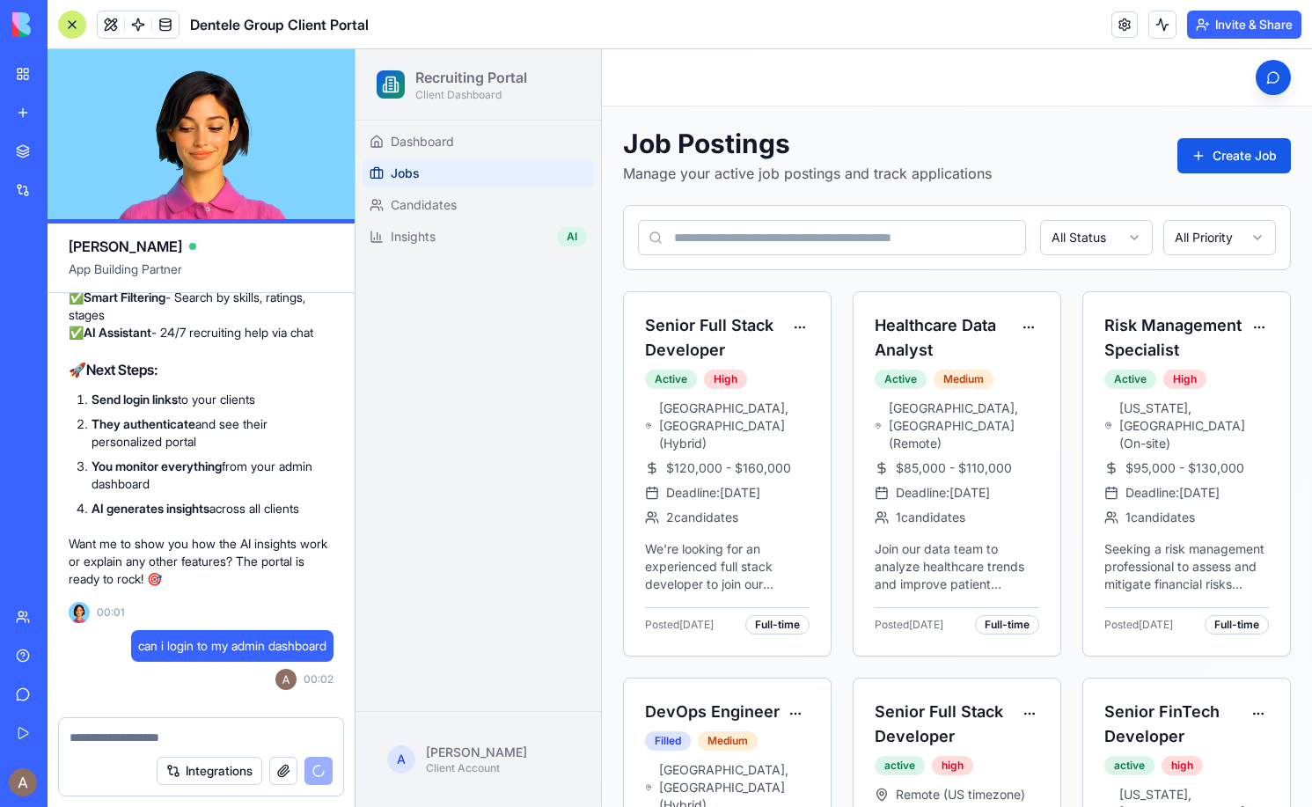
scroll to position [5186, 0]
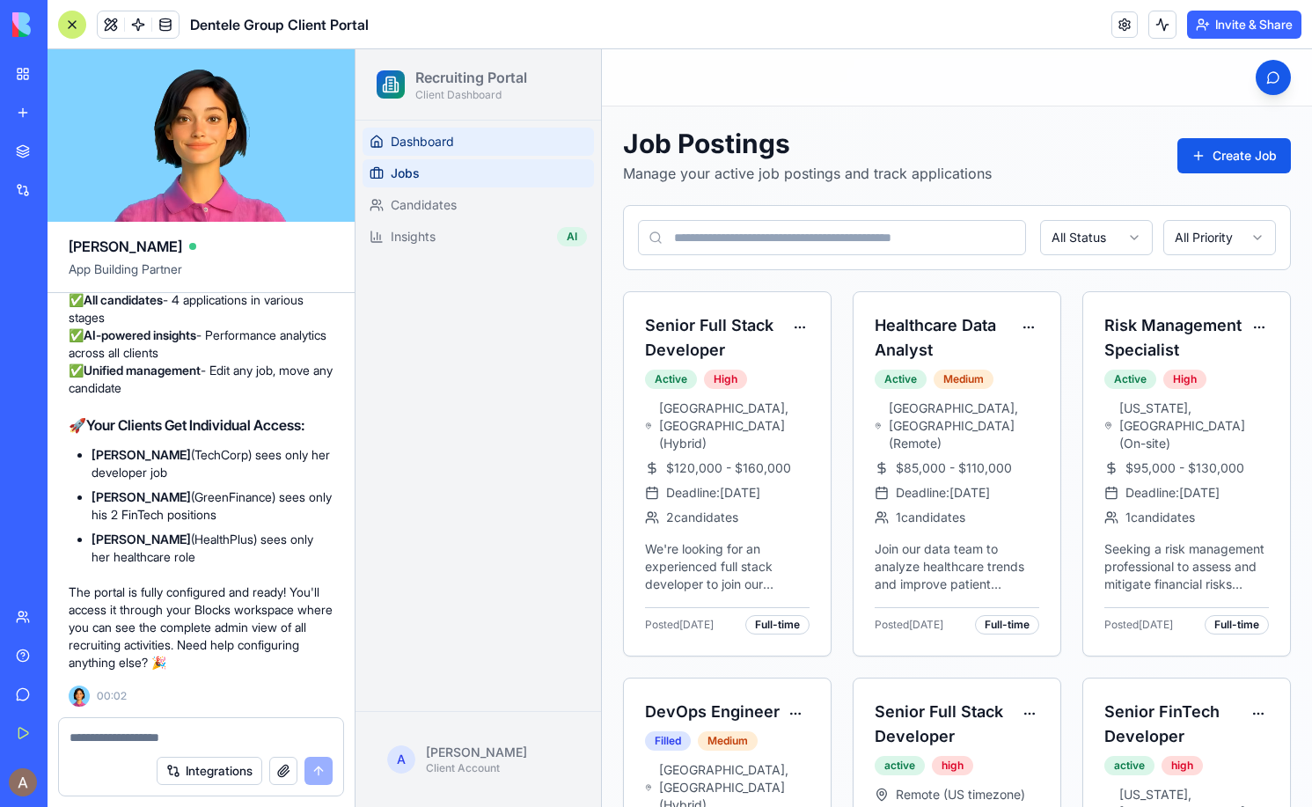
click at [536, 138] on link "Dashboard" at bounding box center [477, 142] width 231 height 28
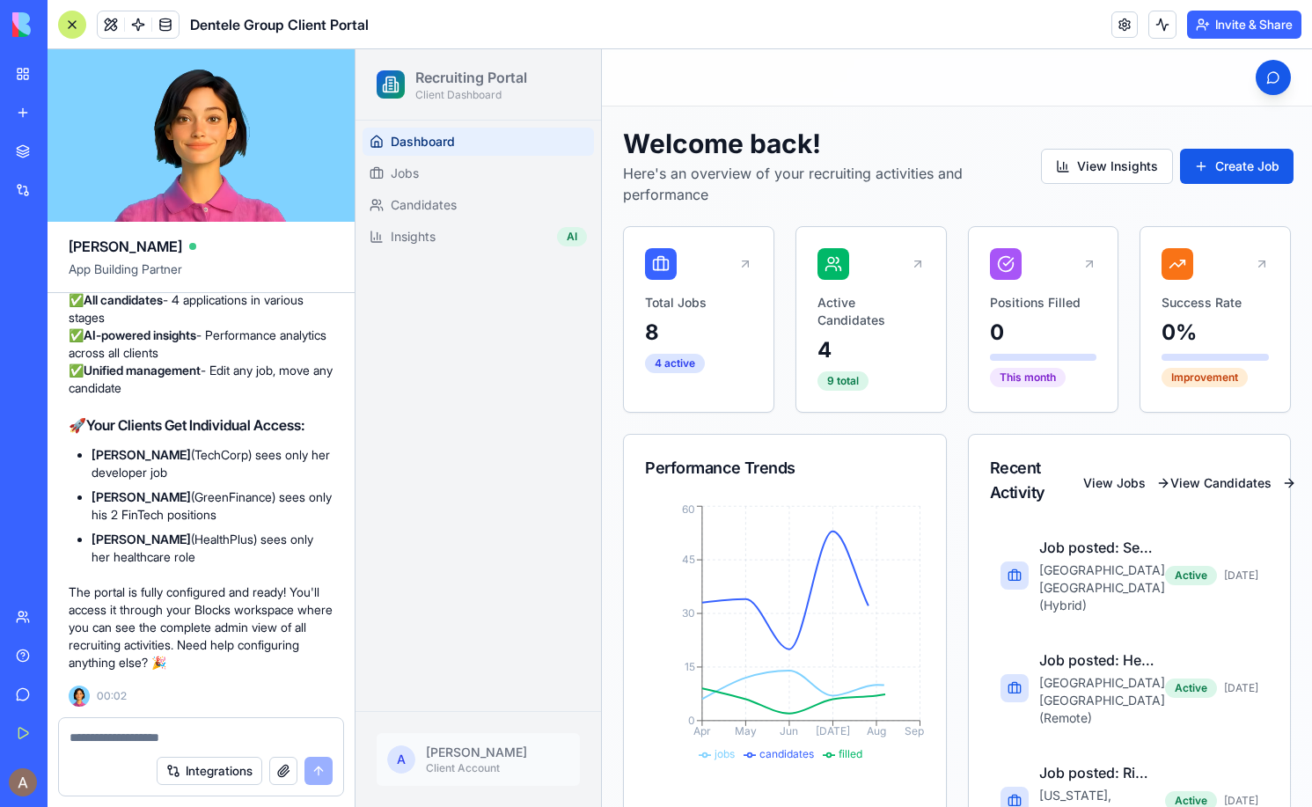
click at [486, 759] on html "Recruiting Portal Client Dashboard Dashboard Jobs Candidates Insights AI A [PER…" at bounding box center [833, 683] width 956 height 1269
click at [480, 671] on div "Preferences" at bounding box center [481, 675] width 188 height 28
click at [1125, 25] on link at bounding box center [1124, 24] width 26 height 26
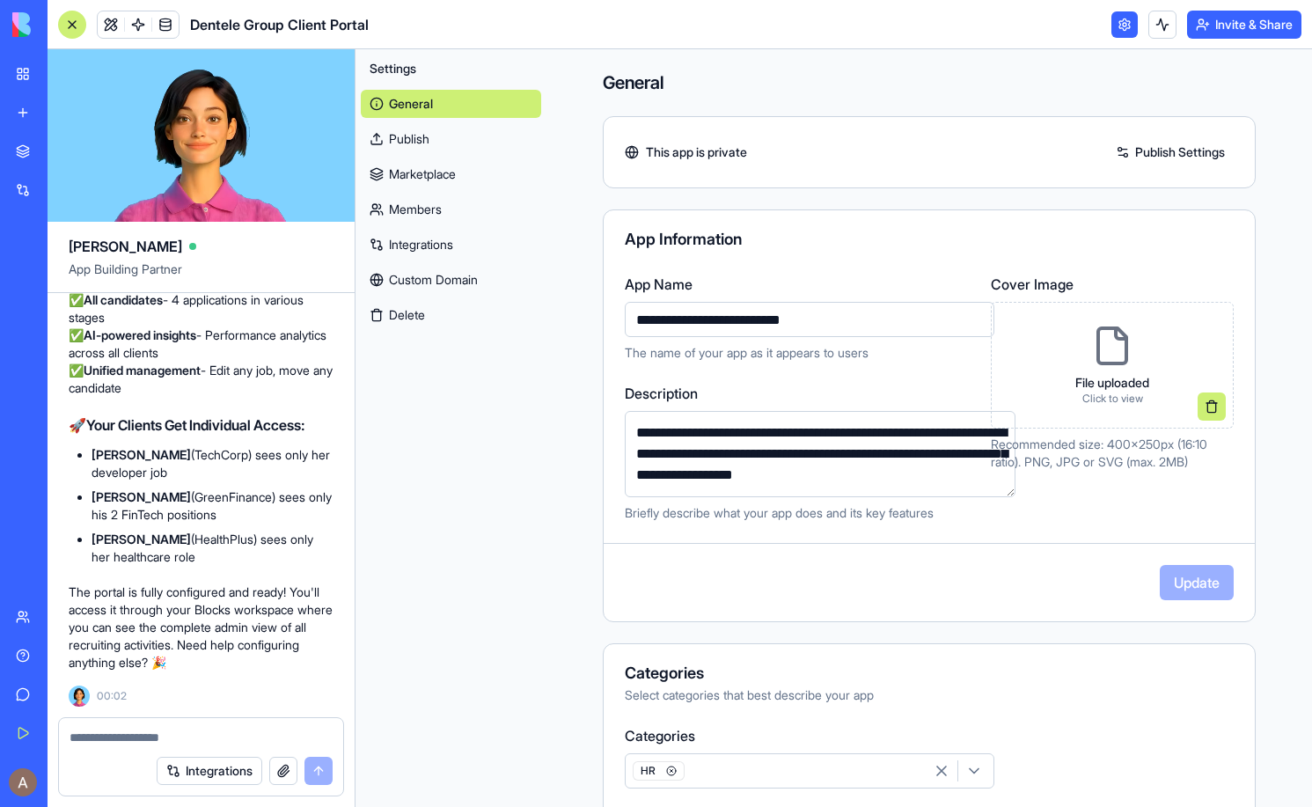
click at [409, 201] on link "Members" at bounding box center [451, 209] width 180 height 28
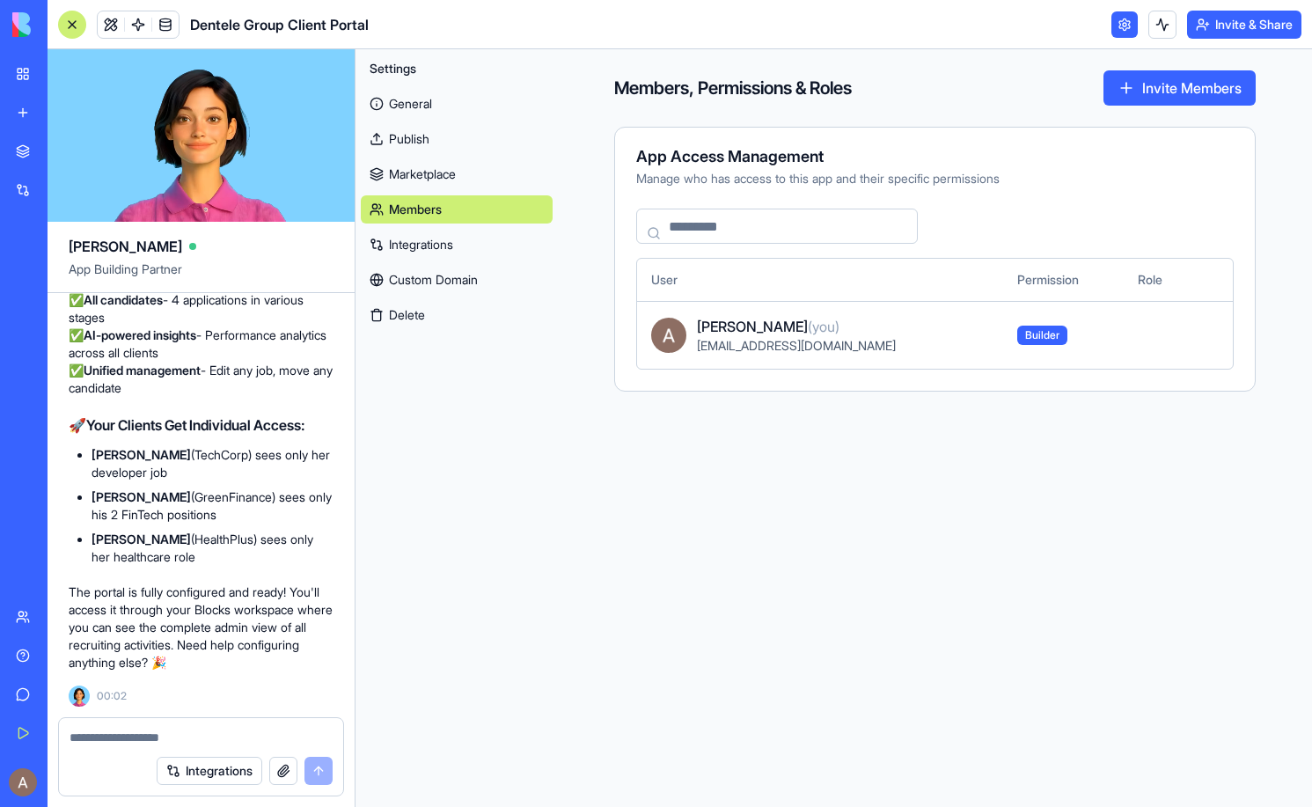
click at [441, 165] on link "Marketplace" at bounding box center [457, 174] width 192 height 28
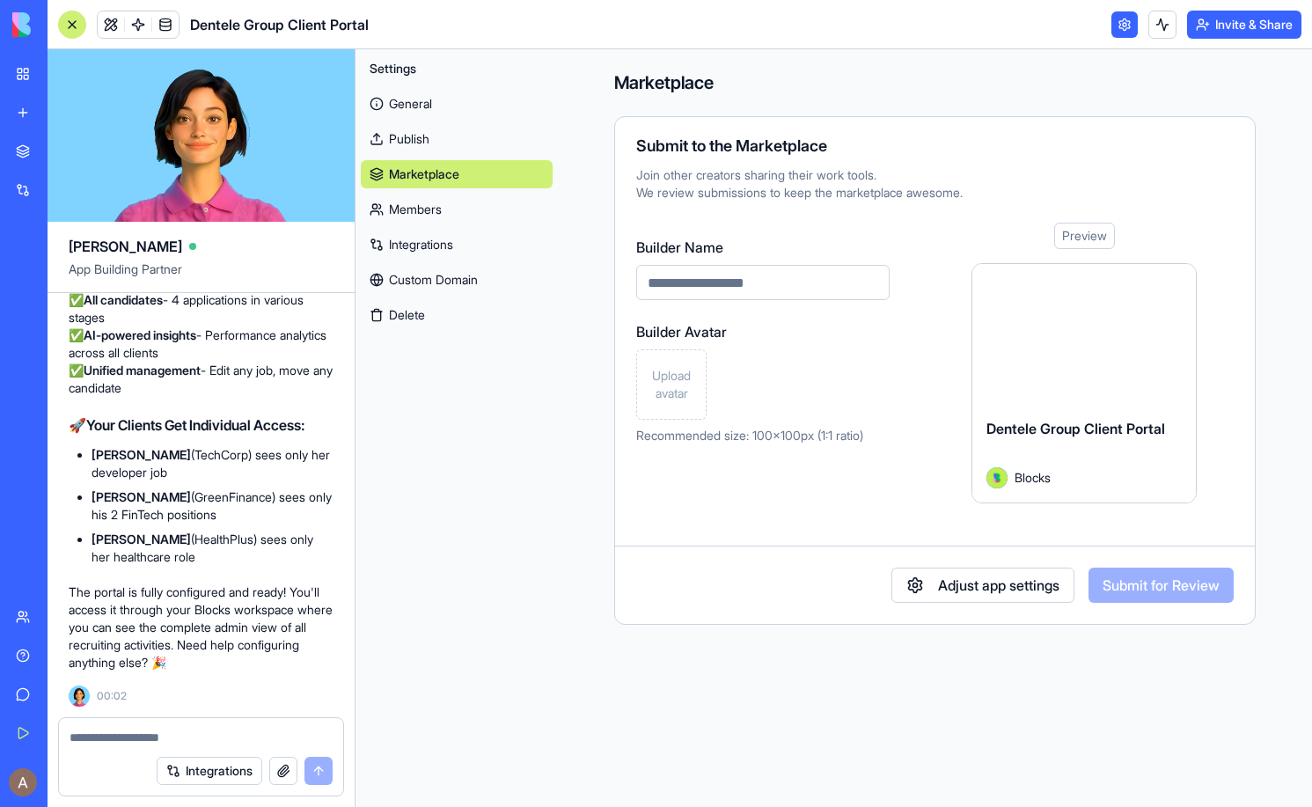
click at [443, 99] on link "General" at bounding box center [457, 104] width 192 height 28
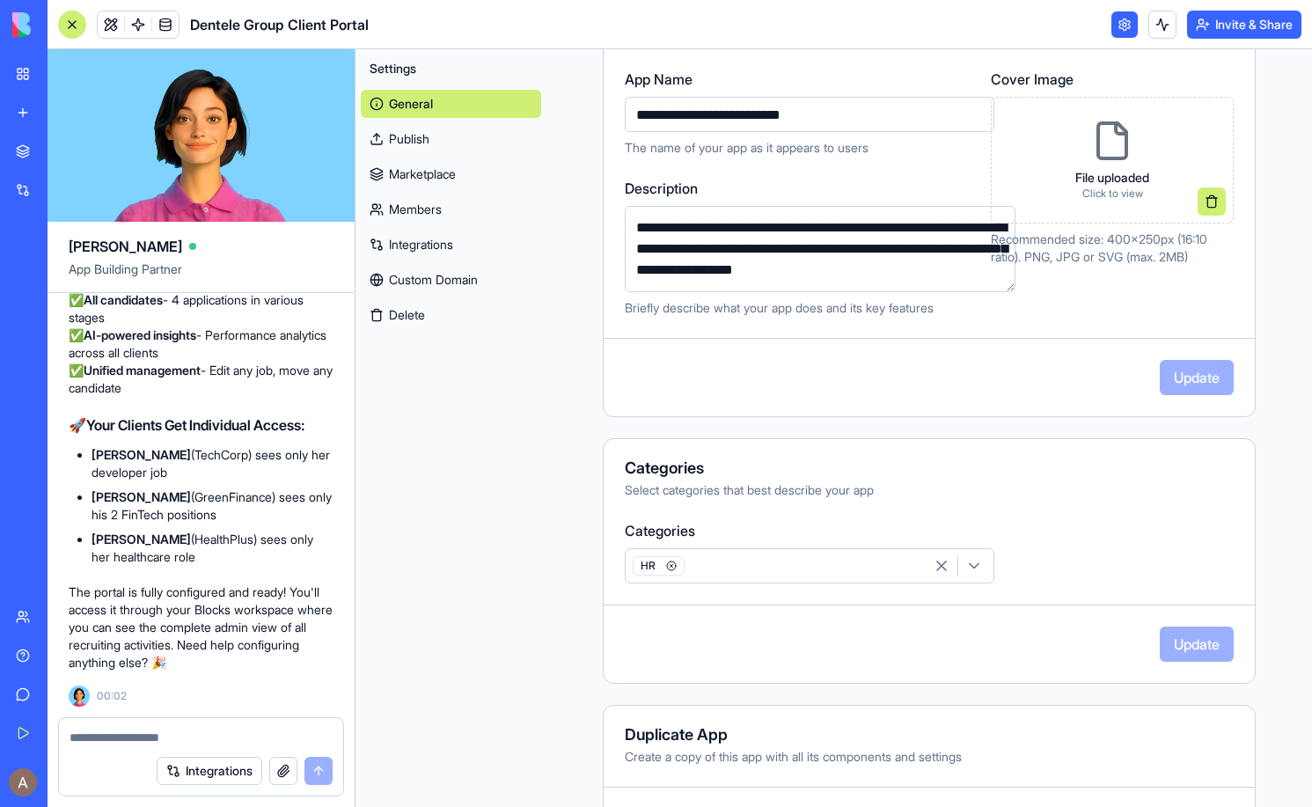
scroll to position [285, 0]
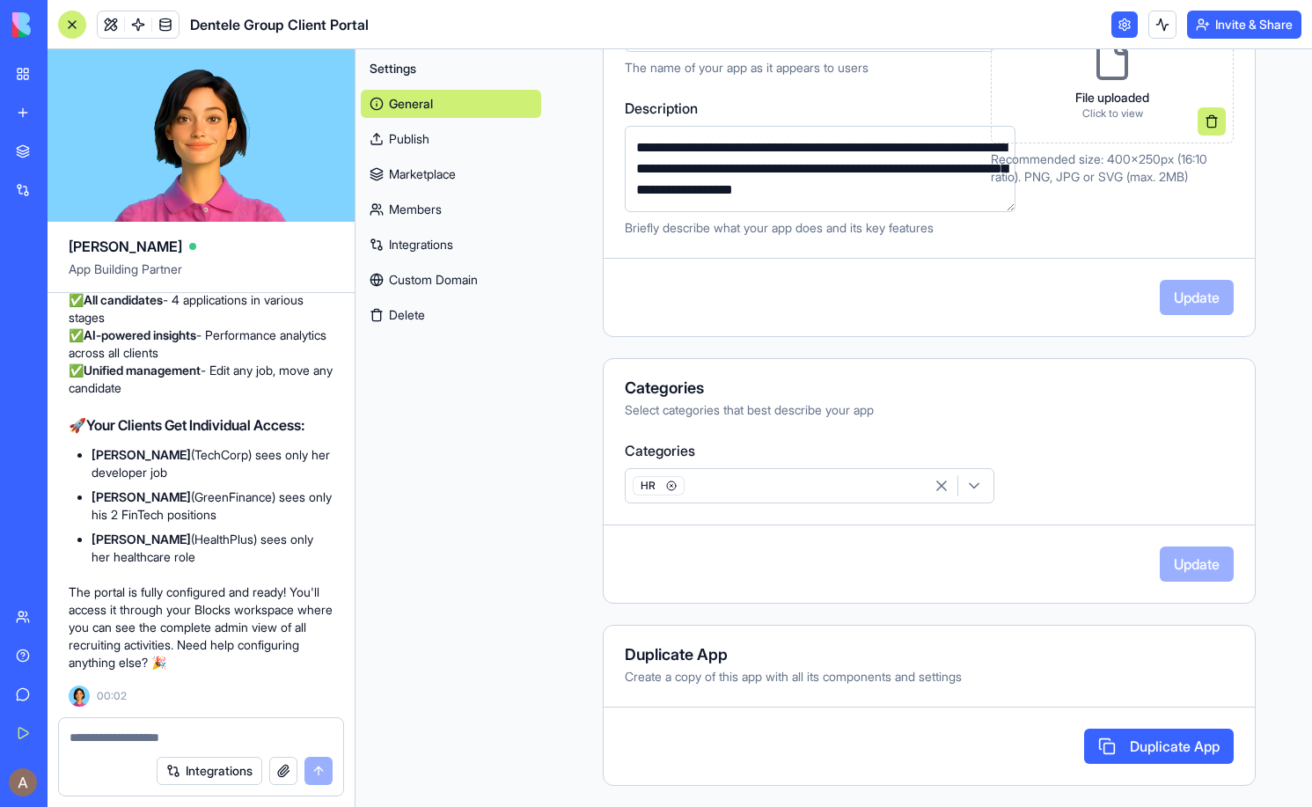
click at [440, 138] on link "Publish" at bounding box center [451, 139] width 180 height 28
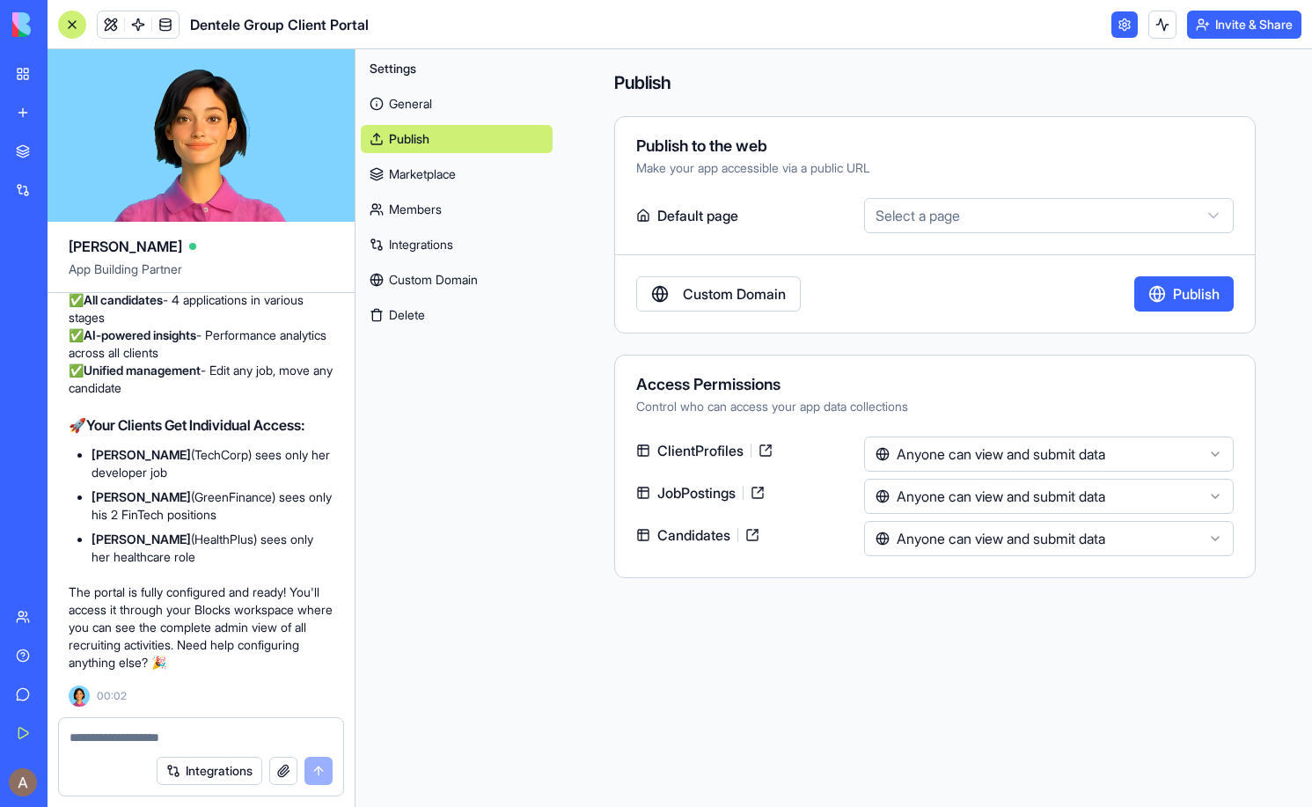
click at [771, 453] on link at bounding box center [765, 450] width 28 height 28
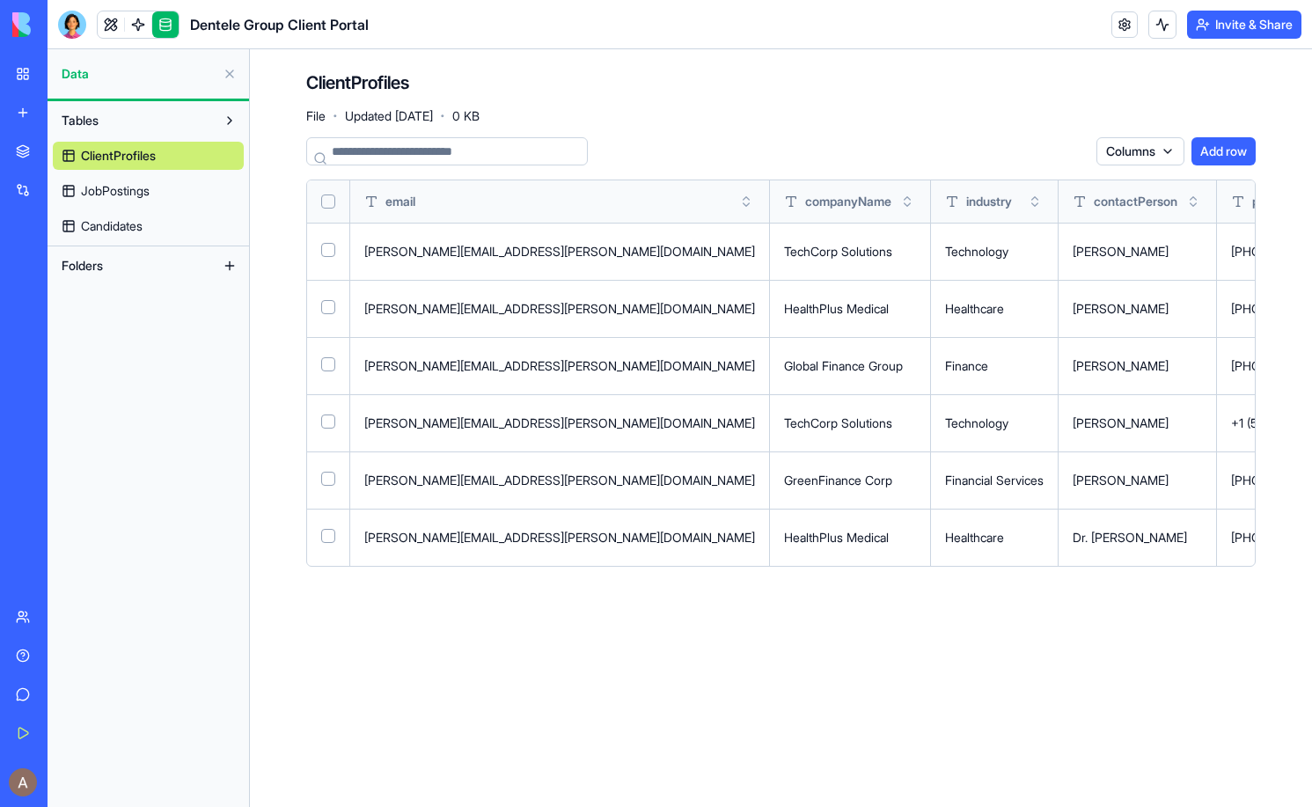
click at [332, 196] on button "Select all" at bounding box center [328, 201] width 14 height 14
click at [1072, 158] on html "BETA My Workspace New app Marketplace Integrations Recent Dentele Group Client …" at bounding box center [656, 403] width 1312 height 807
click at [1033, 185] on div "Delete" at bounding box center [1029, 187] width 104 height 28
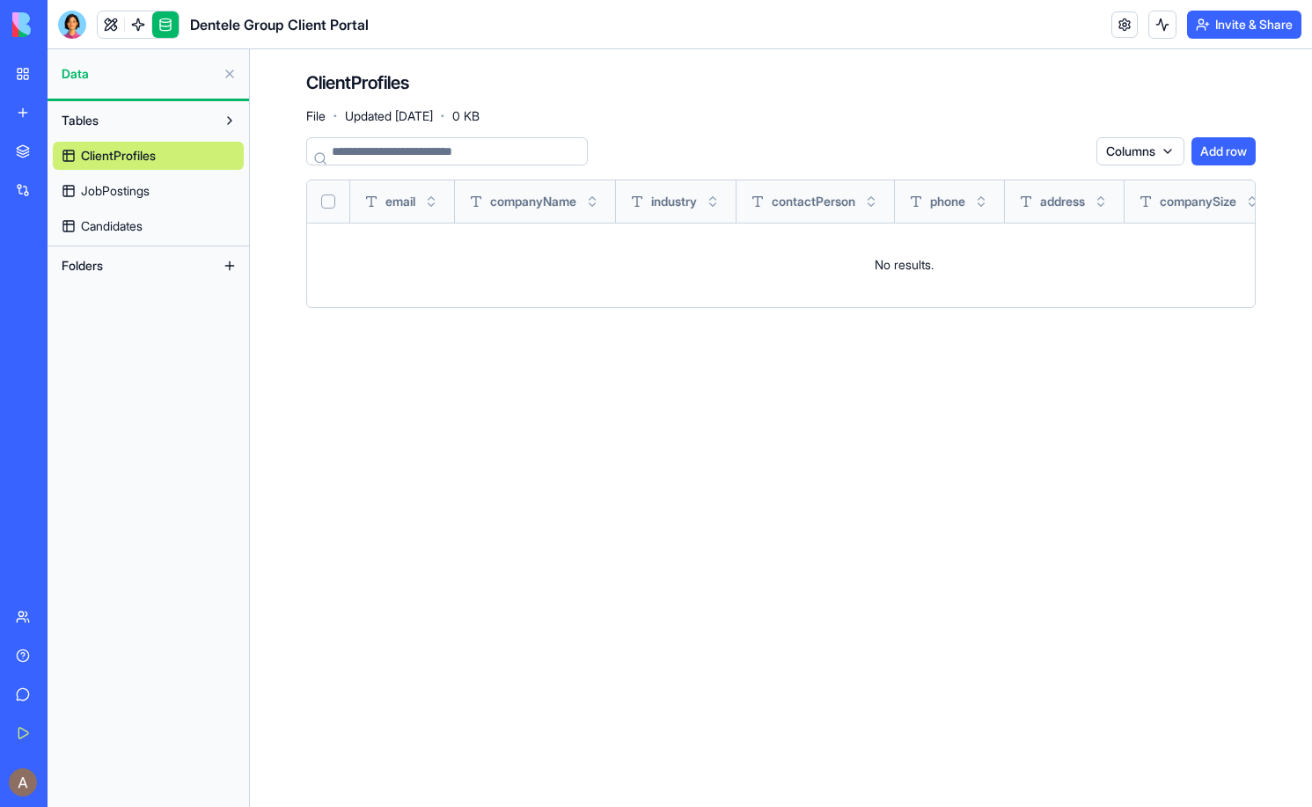
click at [1222, 154] on button "Add row" at bounding box center [1223, 151] width 64 height 28
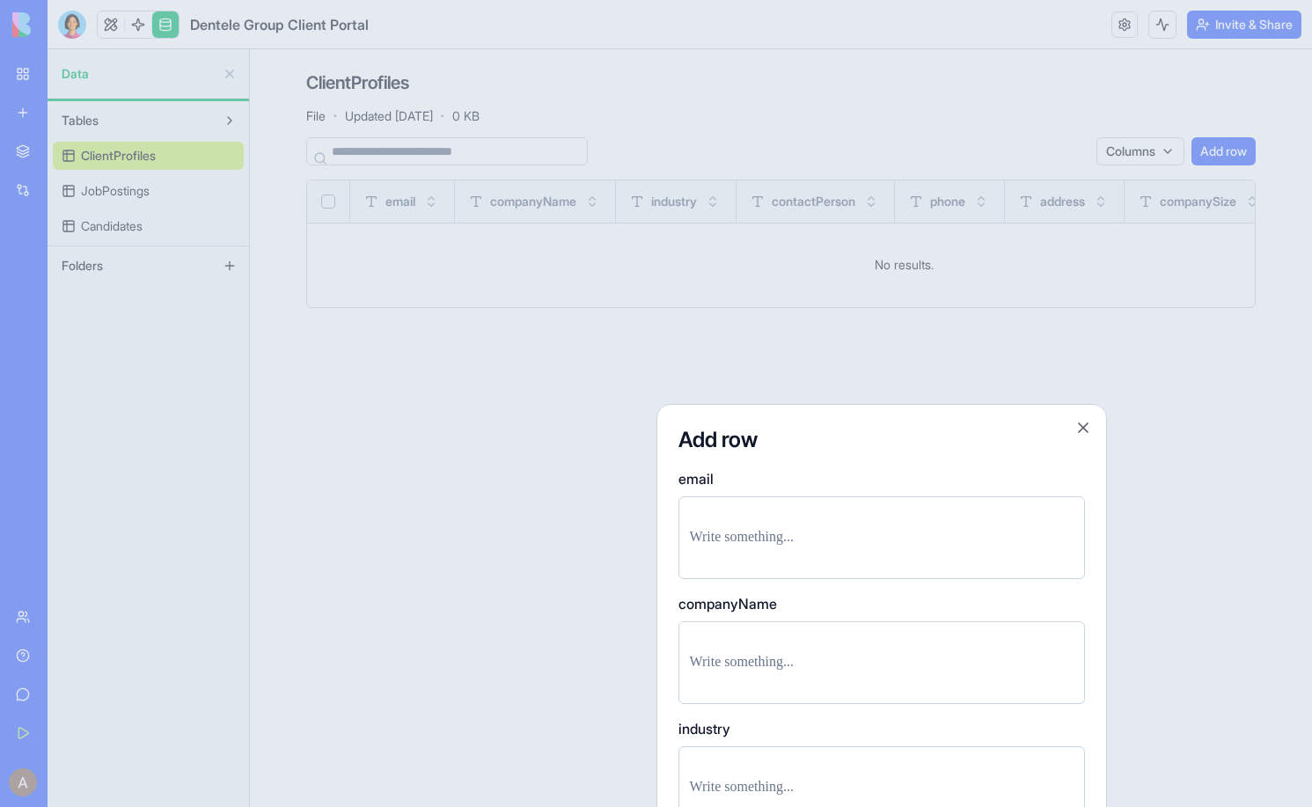
click at [1086, 428] on button "Close" at bounding box center [1083, 428] width 18 height 18
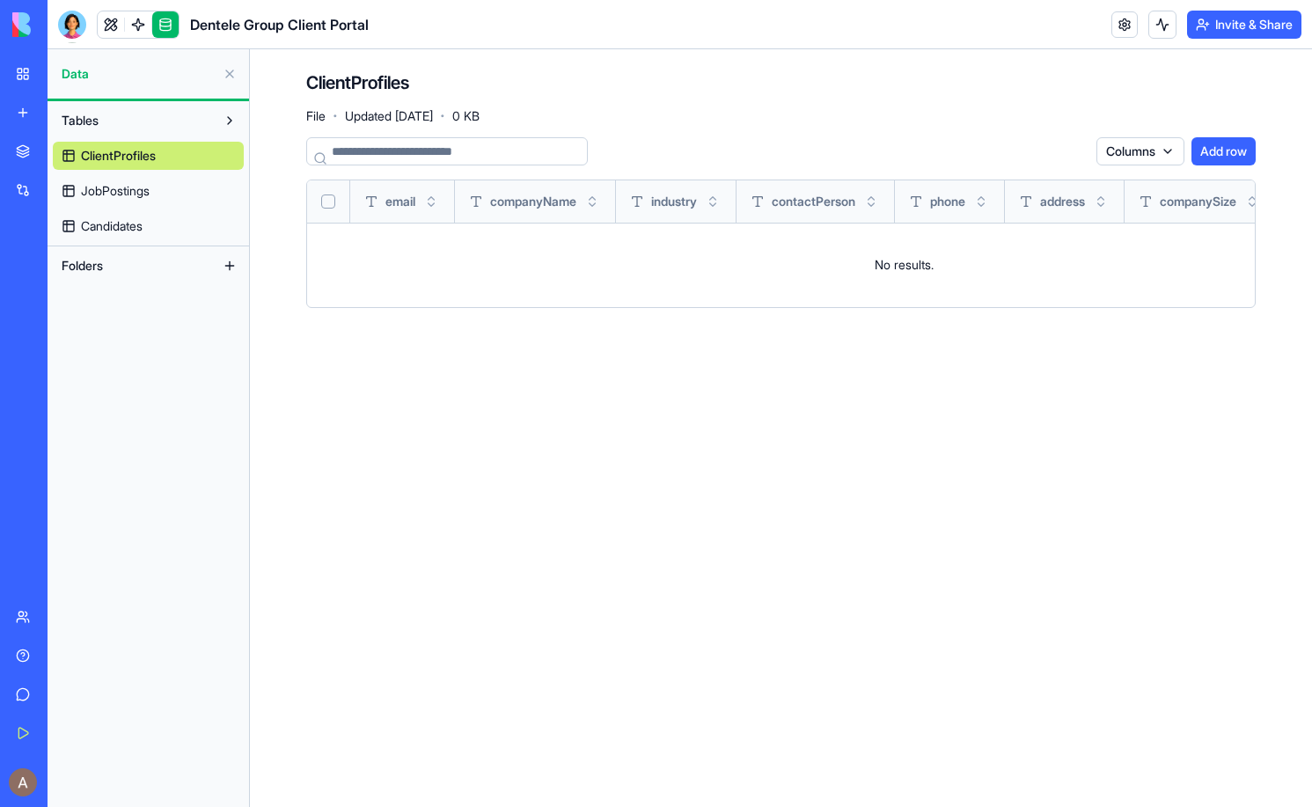
click at [167, 194] on link "JobPostings" at bounding box center [148, 191] width 191 height 28
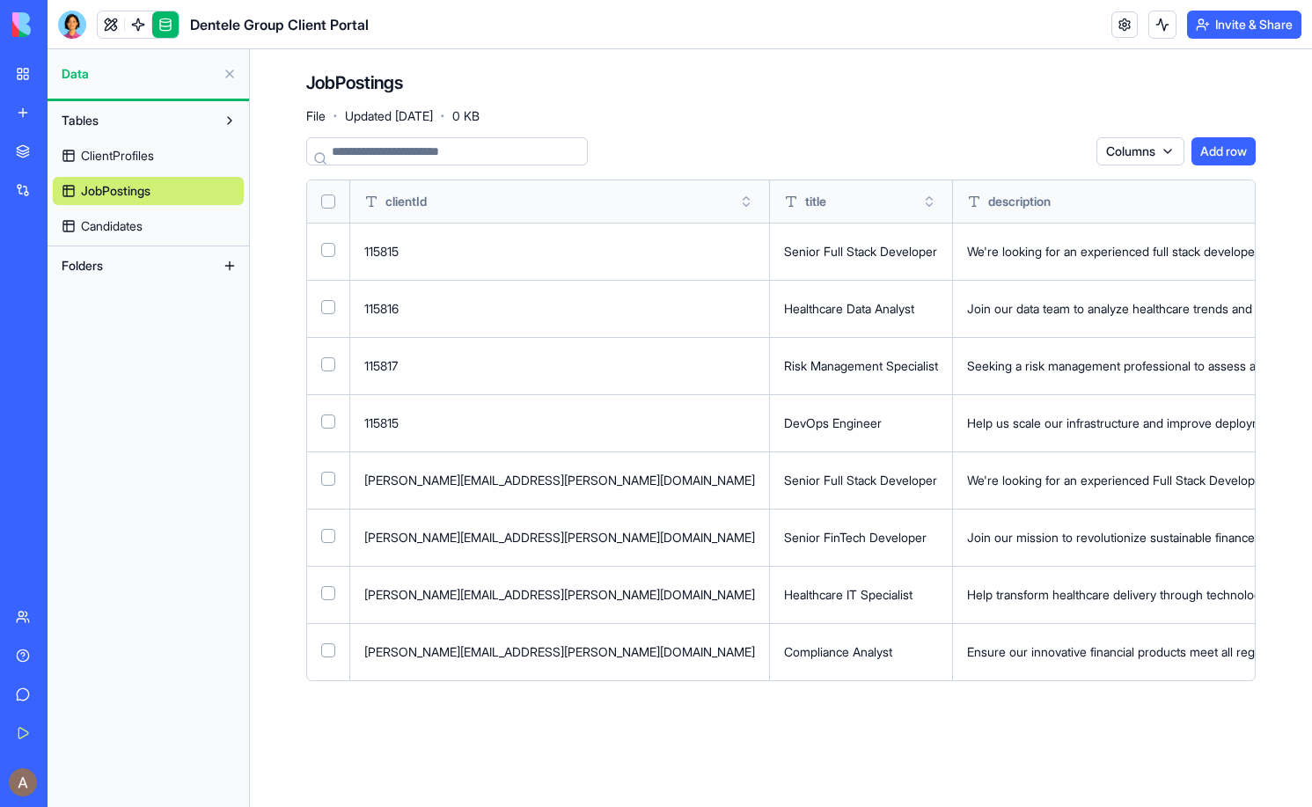
click at [326, 198] on button "Select all" at bounding box center [328, 201] width 14 height 14
click at [1043, 149] on html "BETA My Workspace New app Marketplace Integrations Recent Dentele Group Client …" at bounding box center [656, 403] width 1312 height 807
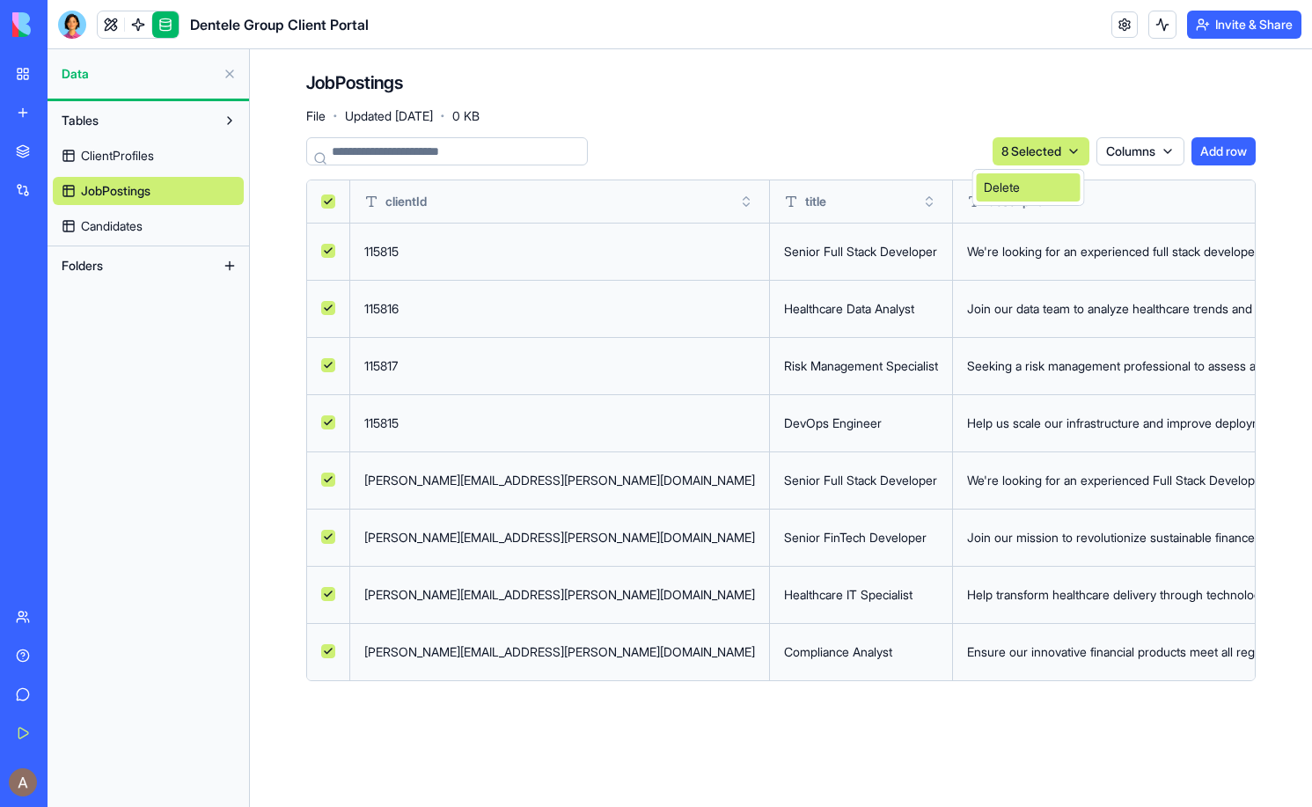
click at [1030, 186] on div "Delete" at bounding box center [1029, 187] width 104 height 28
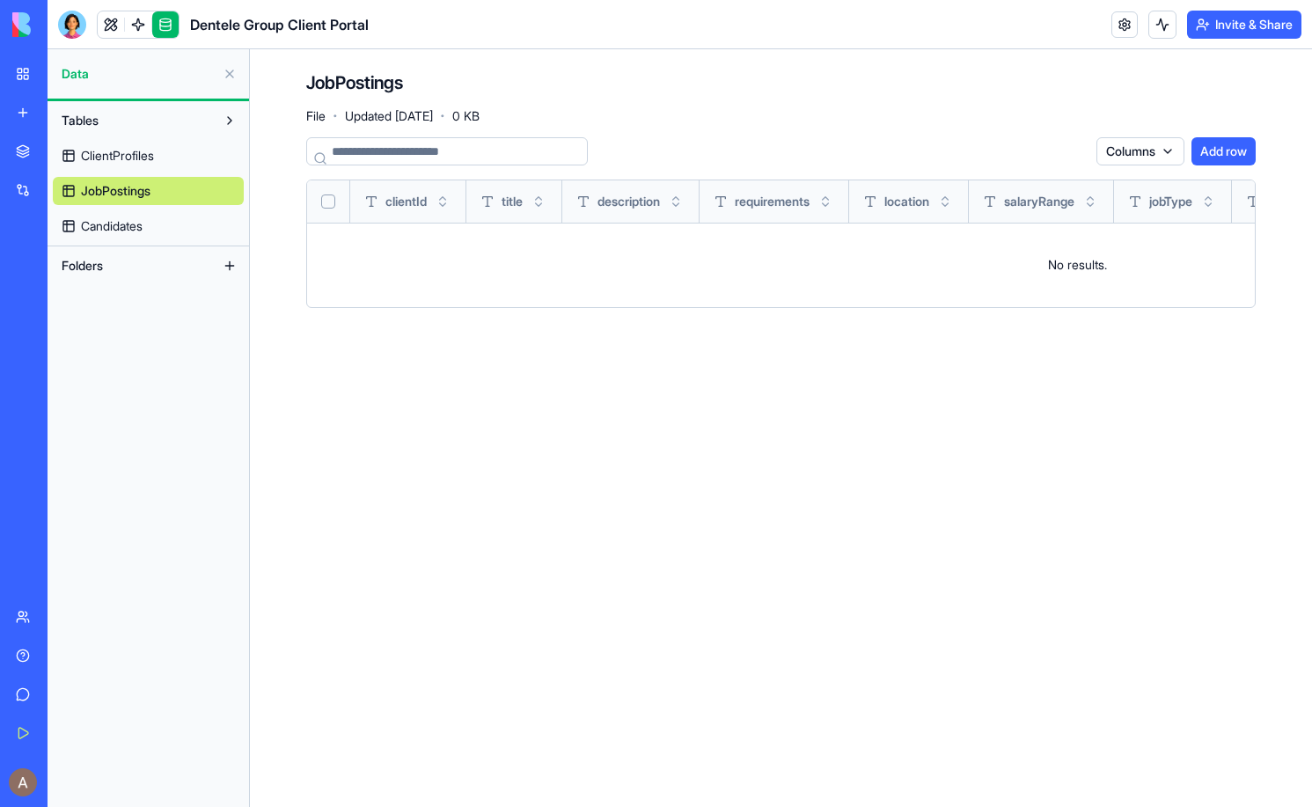
click at [143, 224] on span "Candidates" at bounding box center [112, 226] width 62 height 18
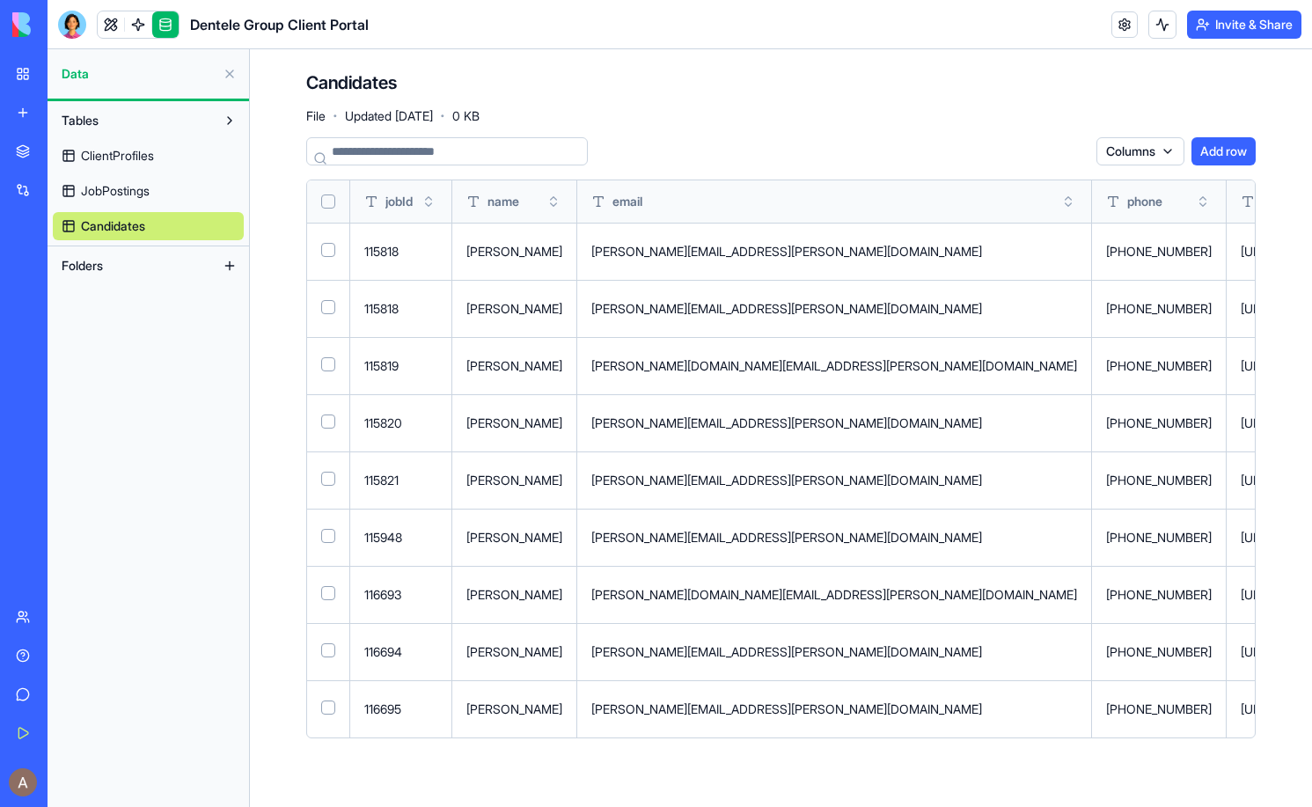
click at [326, 201] on button "Select all" at bounding box center [328, 201] width 14 height 14
click at [1056, 160] on html "BETA My Workspace New app Marketplace Integrations Recent Dentele Group Client …" at bounding box center [656, 403] width 1312 height 807
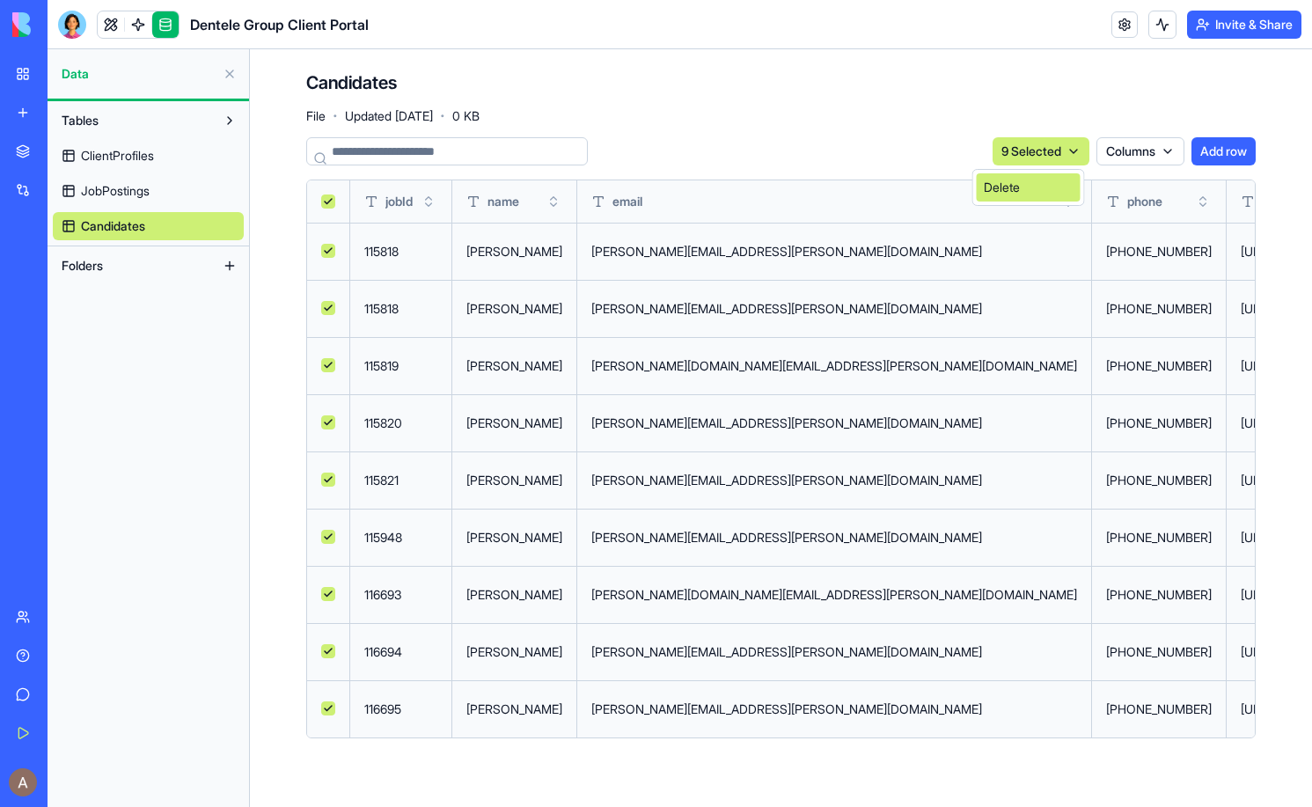
click at [1030, 187] on div "Delete" at bounding box center [1029, 187] width 104 height 28
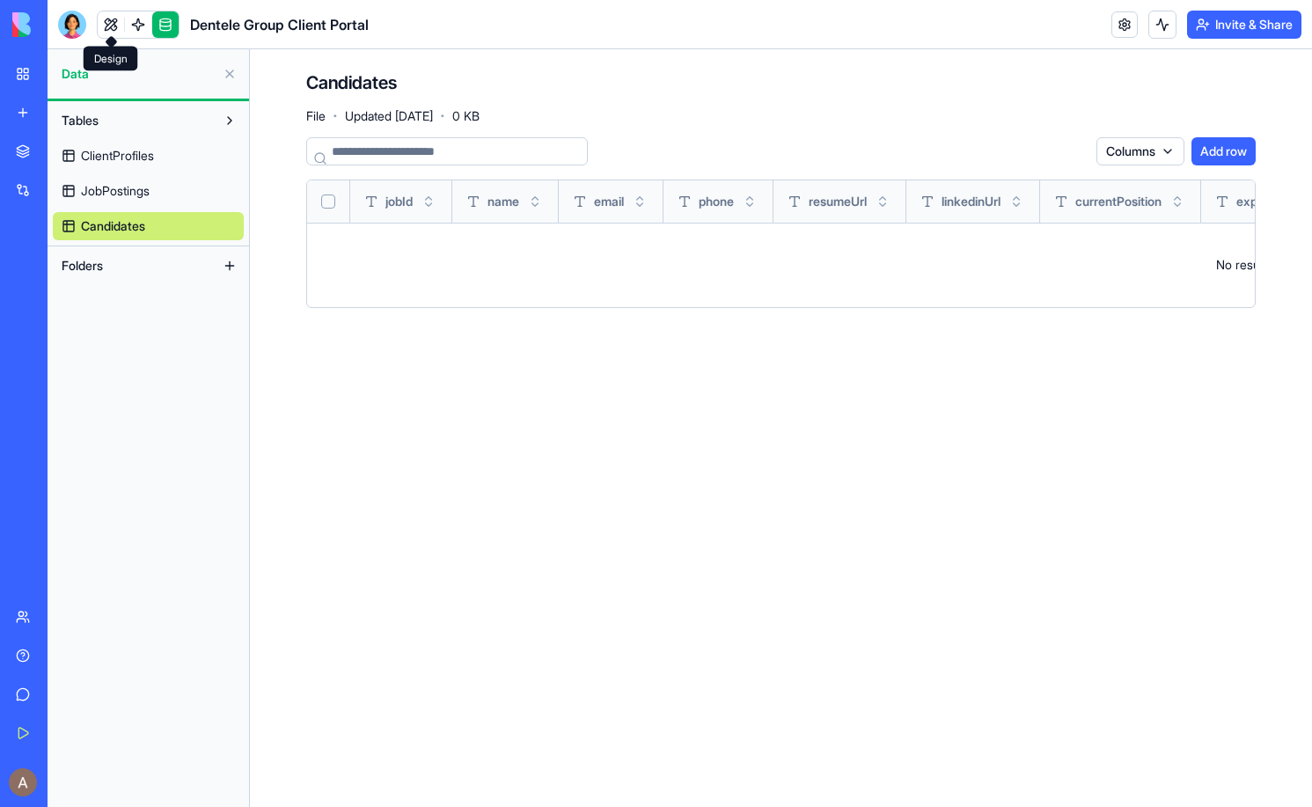
click at [111, 21] on link at bounding box center [111, 24] width 26 height 26
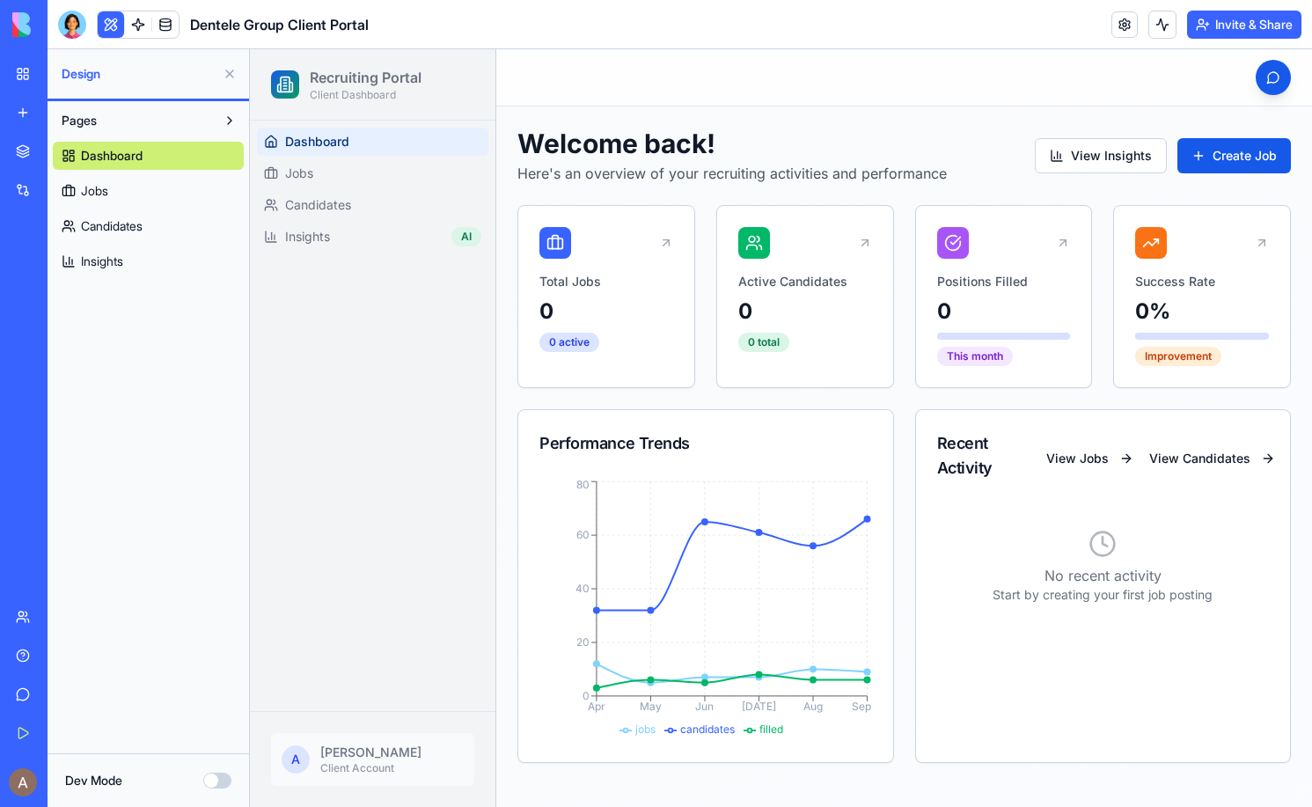
click at [340, 758] on html "Recruiting Portal Client Dashboard Dashboard Jobs Candidates Insights AI A Alli…" at bounding box center [781, 427] width 1062 height 757
click at [367, 641] on div "Profile Settings" at bounding box center [376, 647] width 188 height 28
click at [354, 757] on html "Recruiting Portal Client Dashboard Dashboard Jobs Candidates Insights AI A Alli…" at bounding box center [781, 427] width 1062 height 757
click at [365, 670] on div "Preferences" at bounding box center [376, 675] width 188 height 28
click at [1115, 33] on link at bounding box center [1124, 24] width 26 height 26
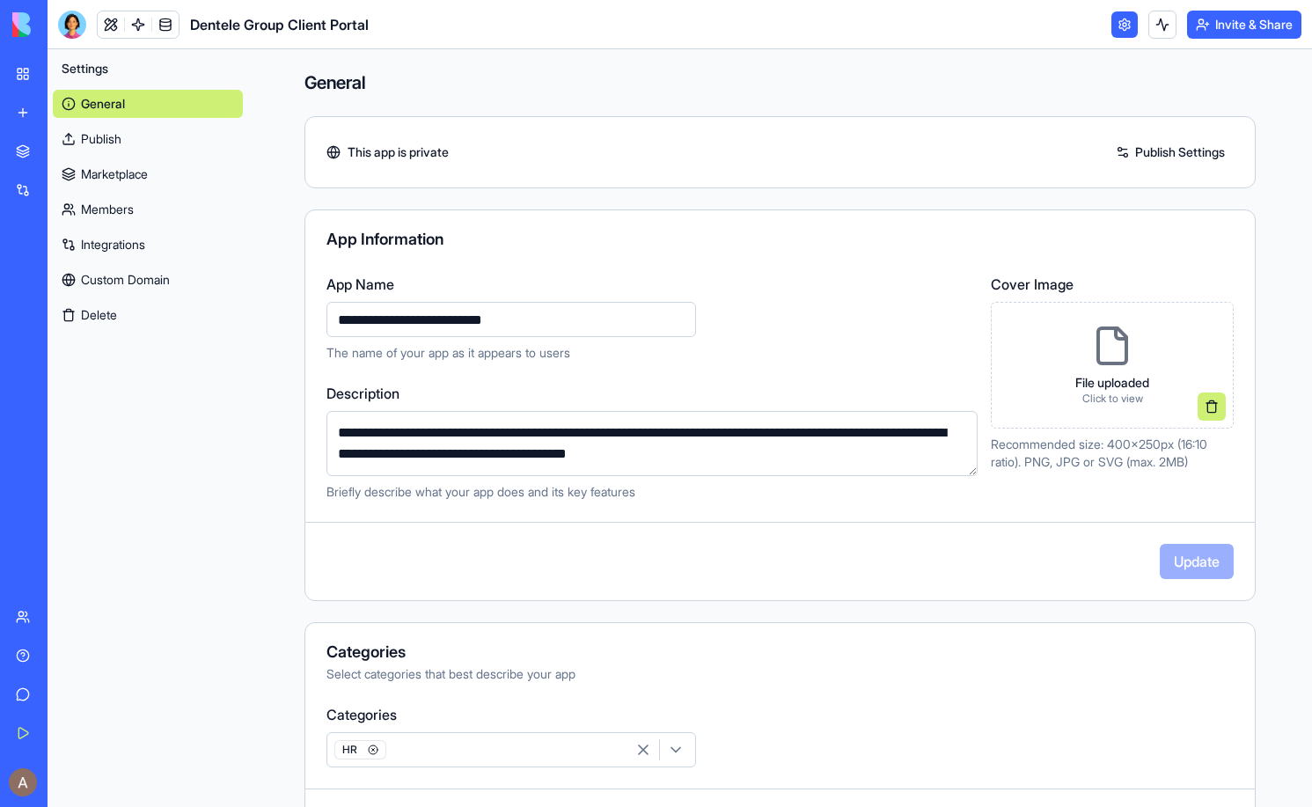
click at [165, 150] on link "Publish" at bounding box center [148, 139] width 190 height 28
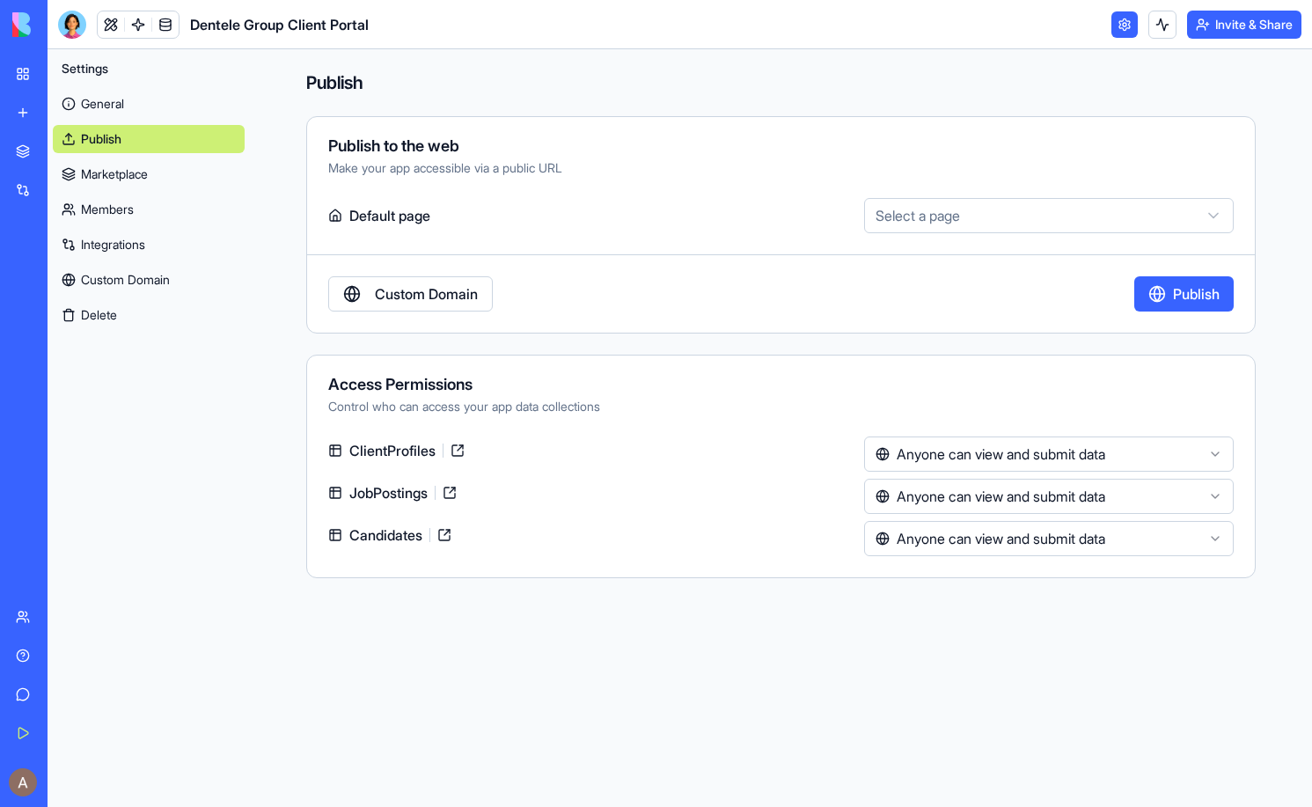
click at [943, 203] on html "**********" at bounding box center [656, 403] width 1312 height 807
select select "**********"
click at [452, 494] on link at bounding box center [449, 493] width 28 height 28
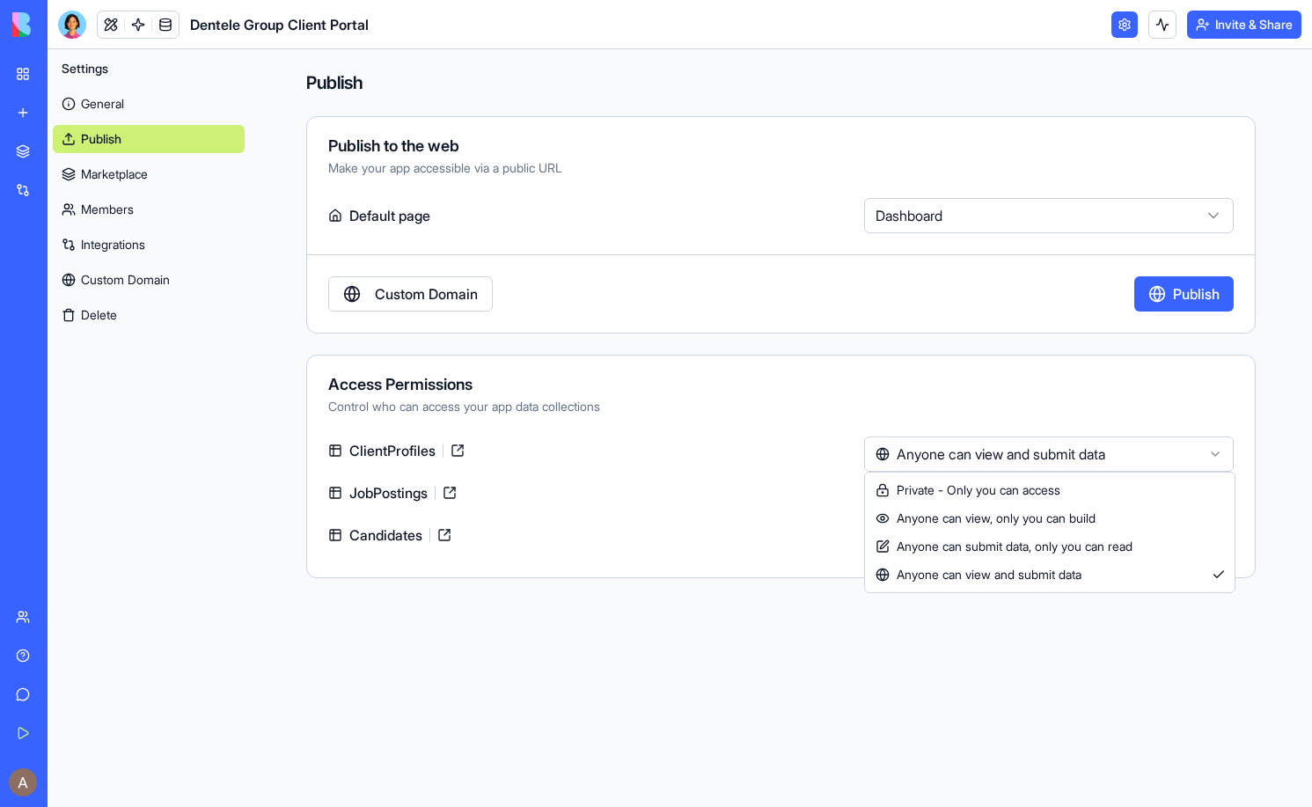
click at [1211, 457] on html "**********" at bounding box center [656, 403] width 1312 height 807
click at [1195, 385] on html "**********" at bounding box center [656, 403] width 1312 height 807
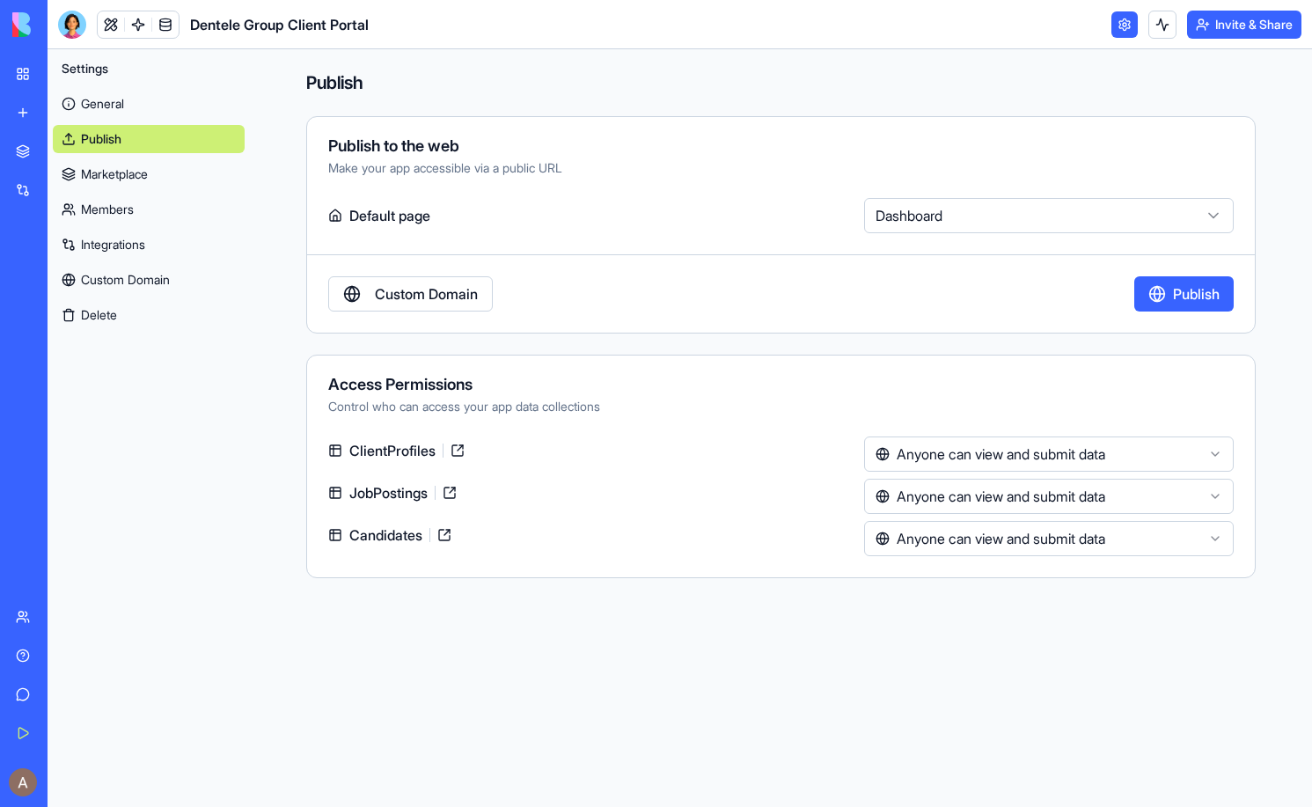
click at [1217, 30] on button "Invite & Share" at bounding box center [1244, 25] width 114 height 28
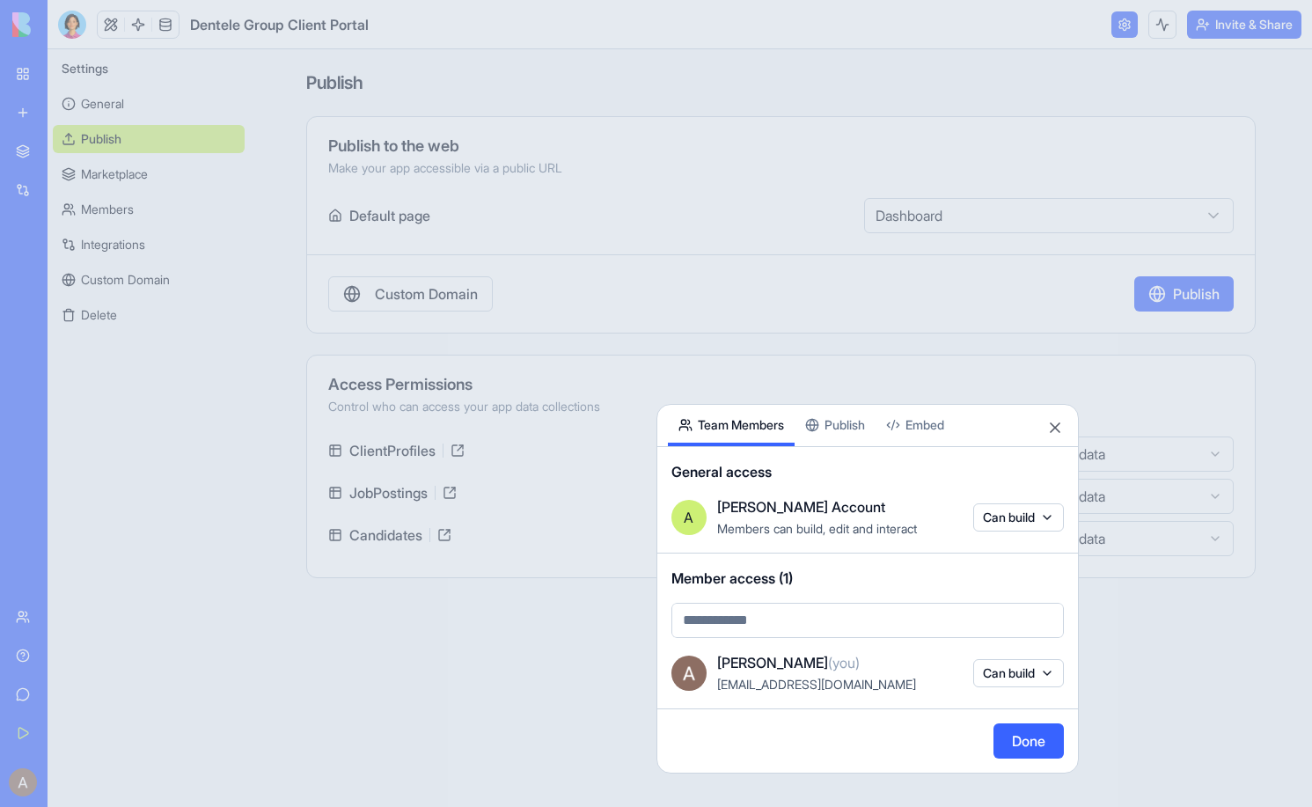
click at [864, 524] on span "Members can build, edit and interact" at bounding box center [817, 528] width 200 height 15
click at [786, 615] on body "**********" at bounding box center [656, 403] width 1312 height 807
type input "***"
click at [163, 581] on div at bounding box center [656, 403] width 1312 height 807
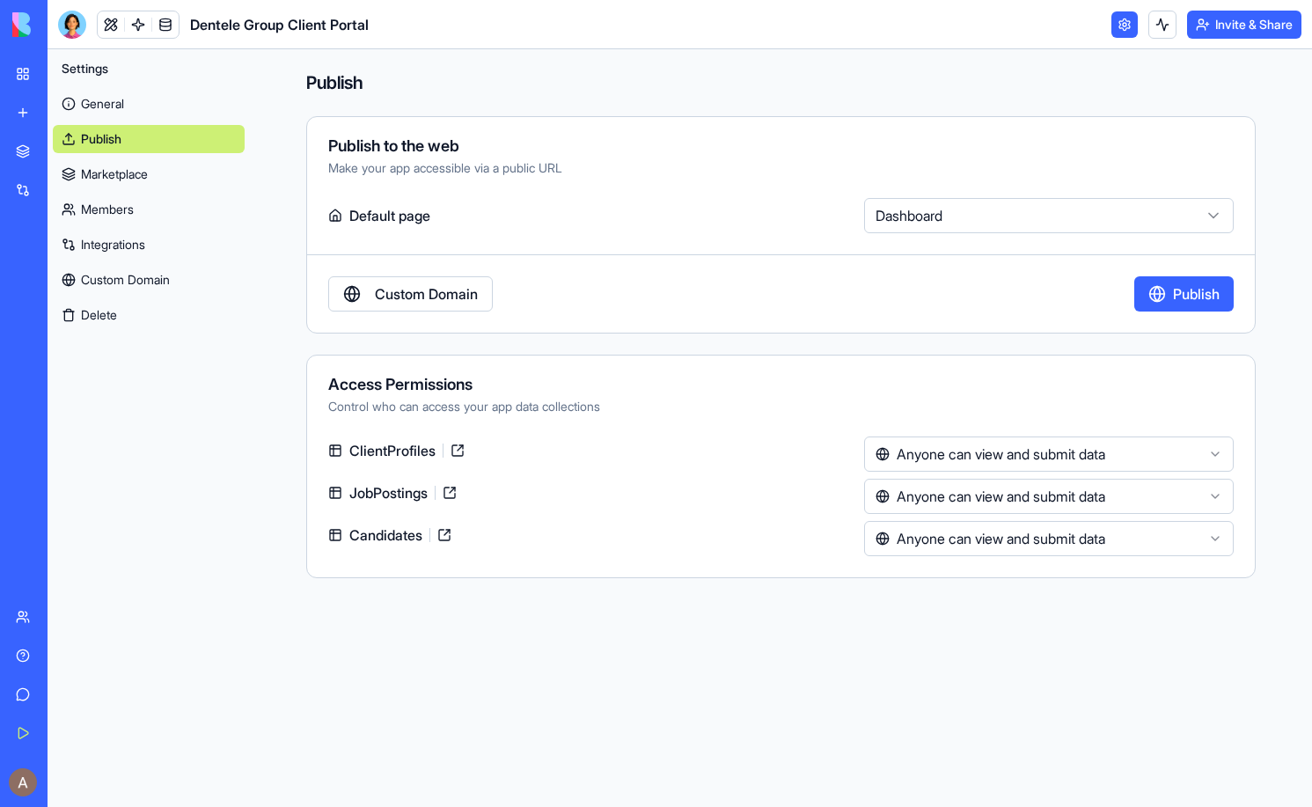
click at [176, 281] on link "Custom Domain" at bounding box center [149, 280] width 192 height 28
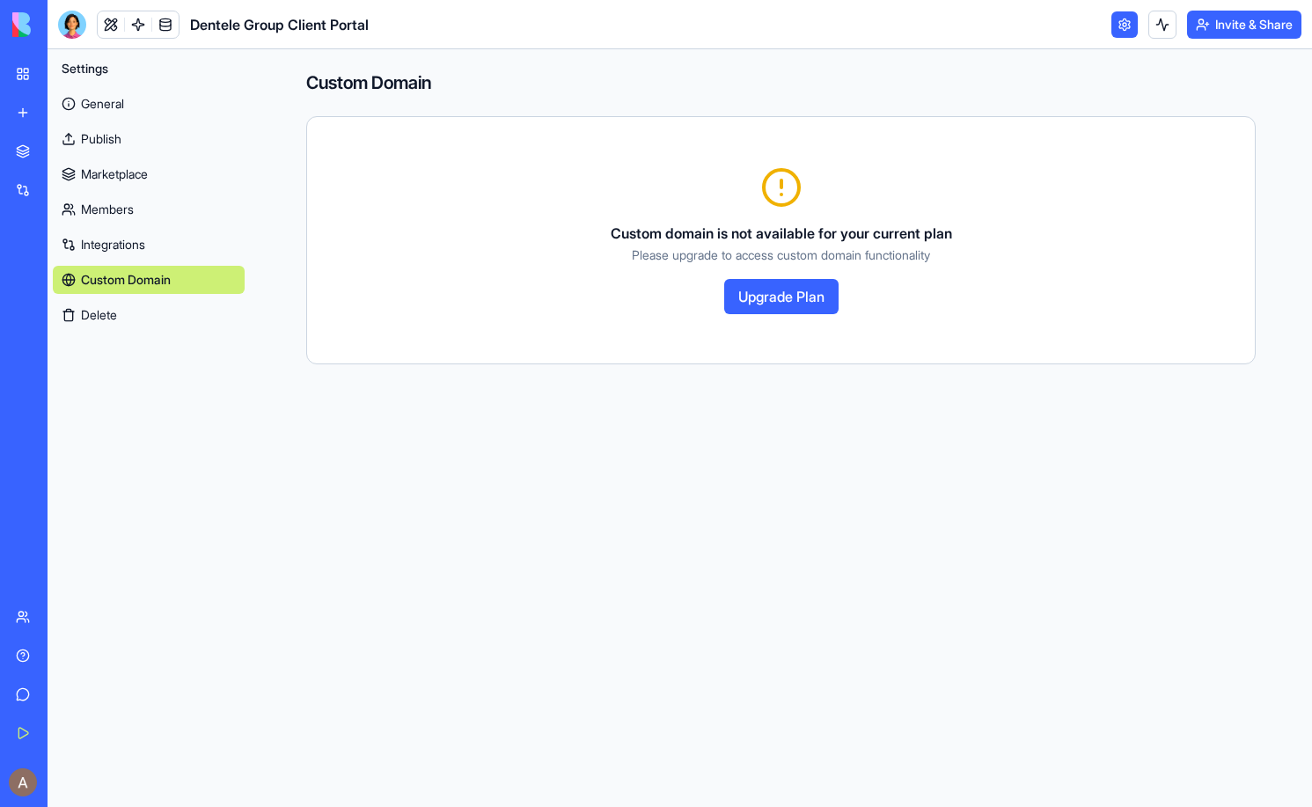
click at [165, 316] on button "Delete" at bounding box center [149, 315] width 192 height 28
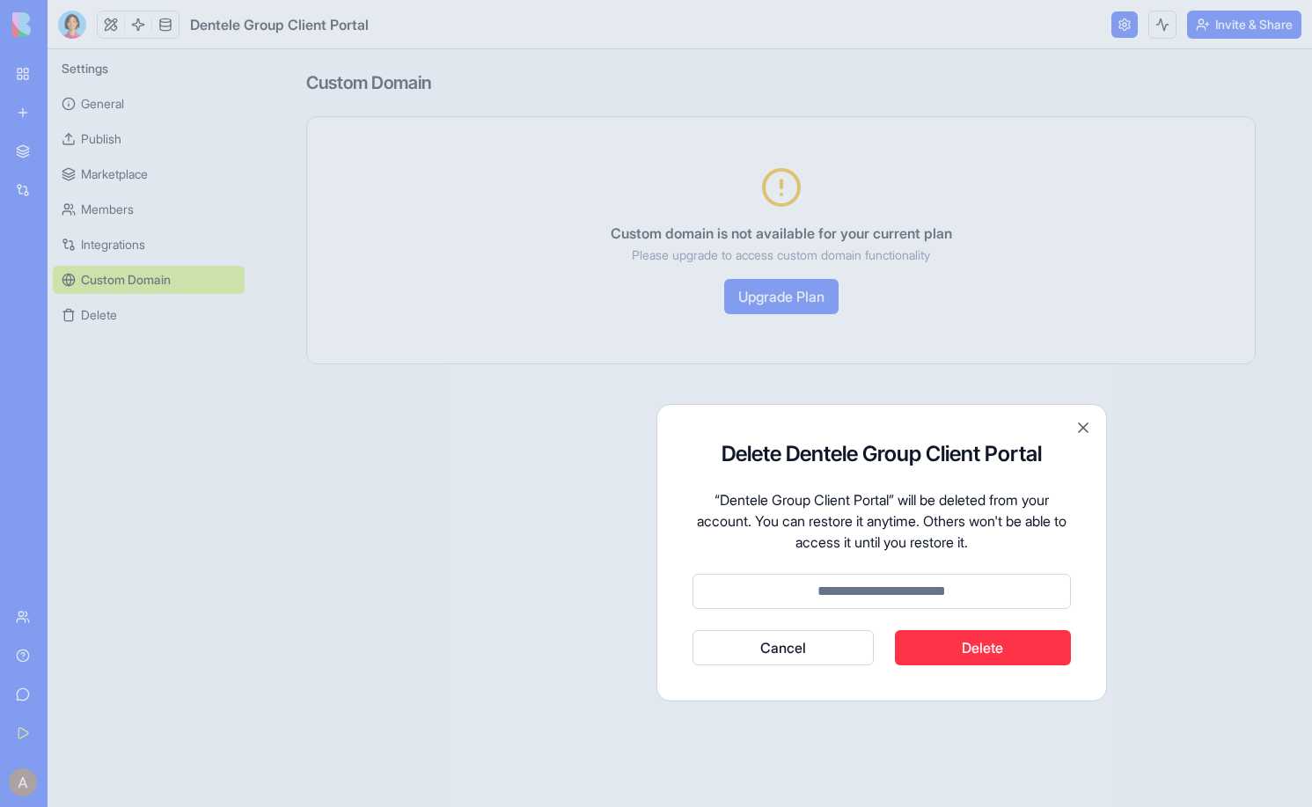
click at [270, 194] on div at bounding box center [656, 403] width 1312 height 807
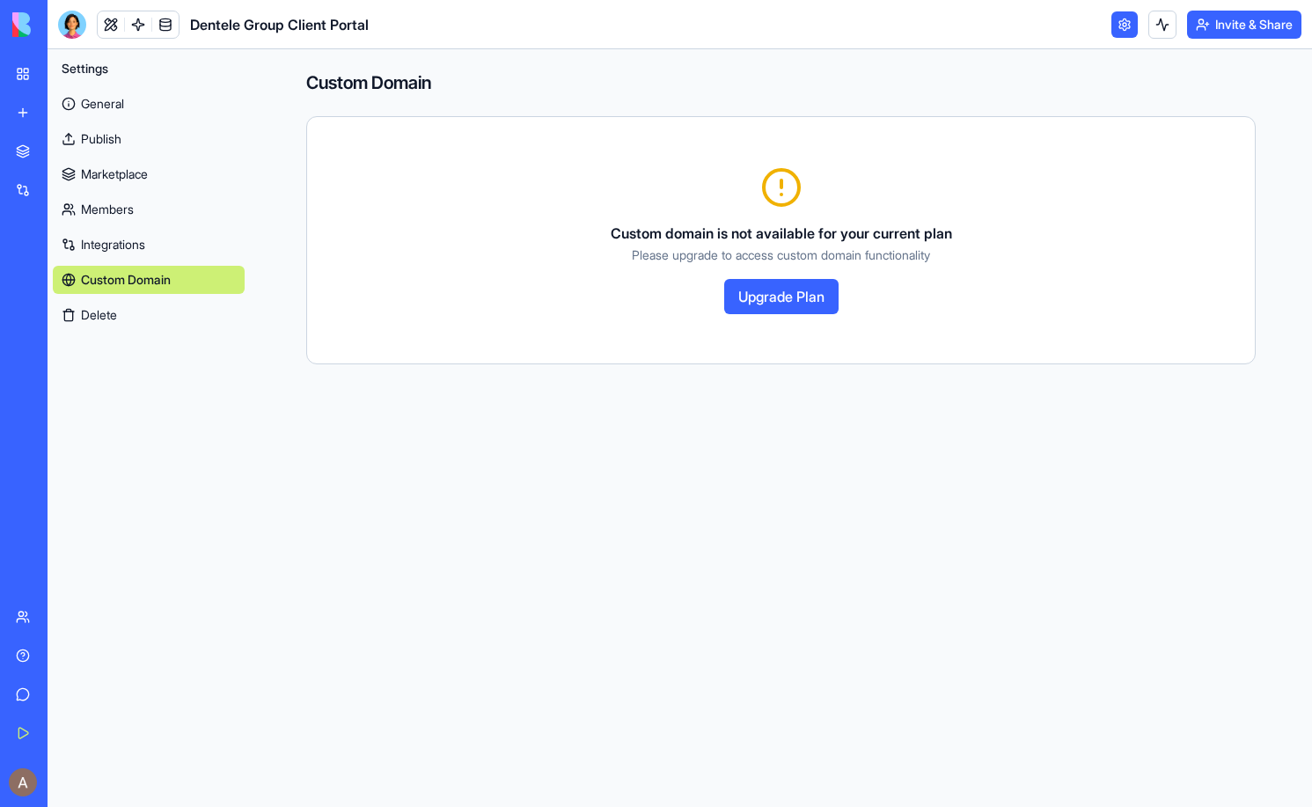
click at [145, 208] on link "Members" at bounding box center [149, 209] width 192 height 28
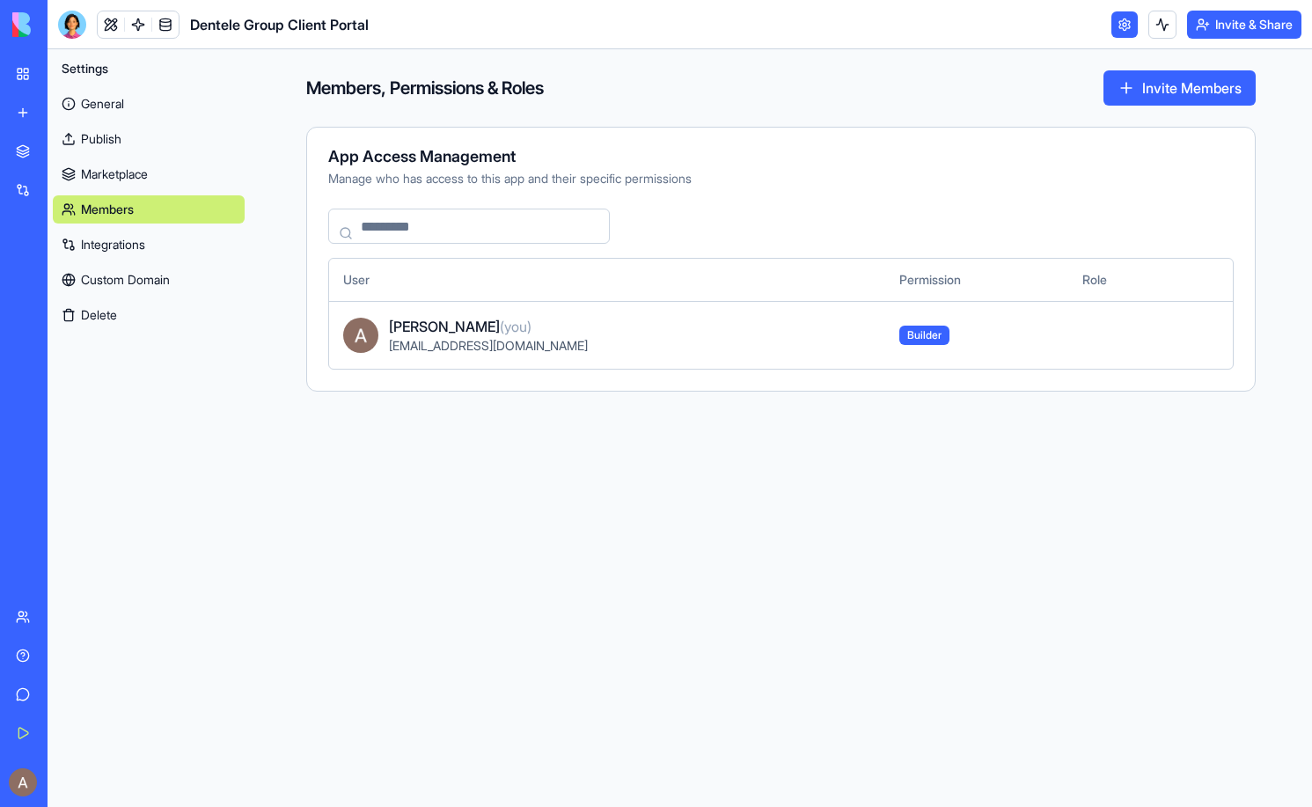
click at [515, 241] on input at bounding box center [469, 225] width 282 height 35
click at [119, 100] on link "General" at bounding box center [149, 104] width 192 height 28
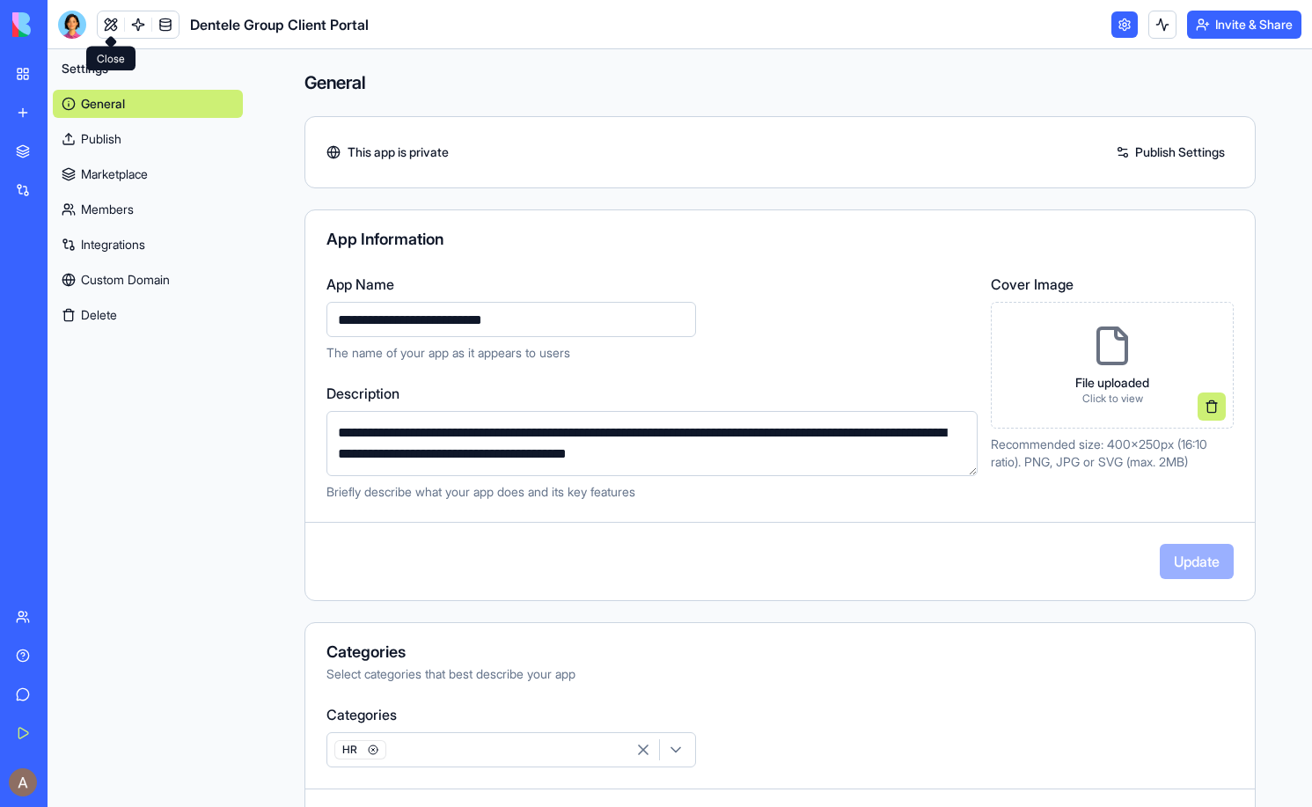
click at [113, 27] on link at bounding box center [111, 24] width 26 height 26
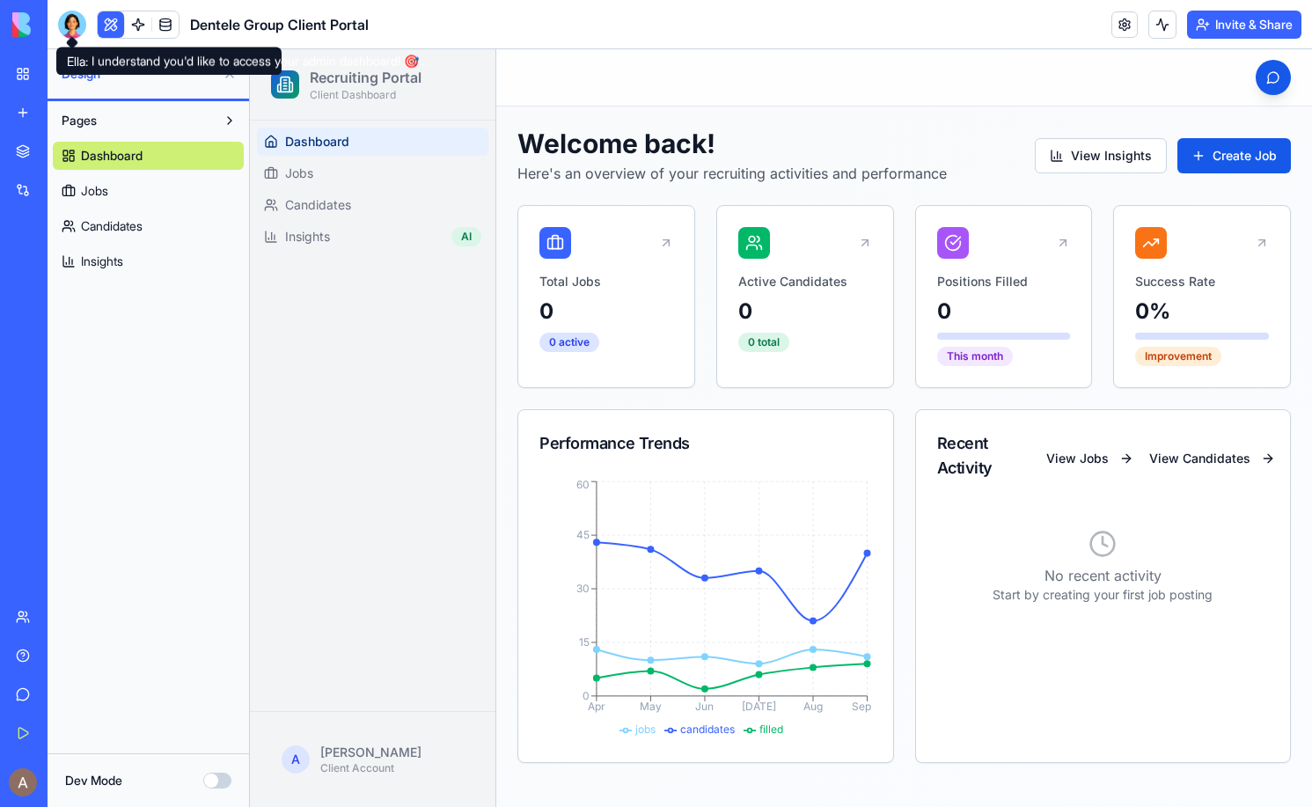
click at [75, 21] on div at bounding box center [72, 25] width 28 height 28
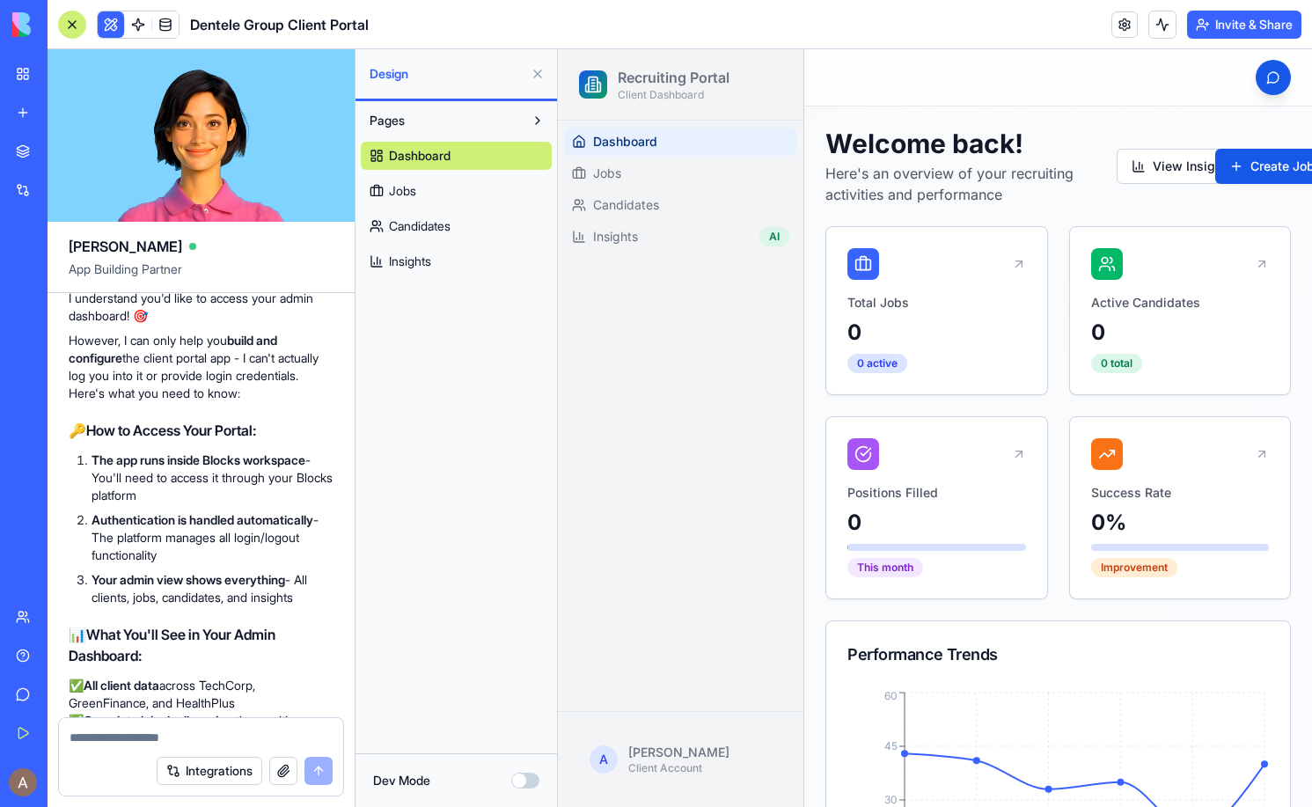
scroll to position [4715, 0]
click at [21, 30] on img at bounding box center [66, 24] width 109 height 25
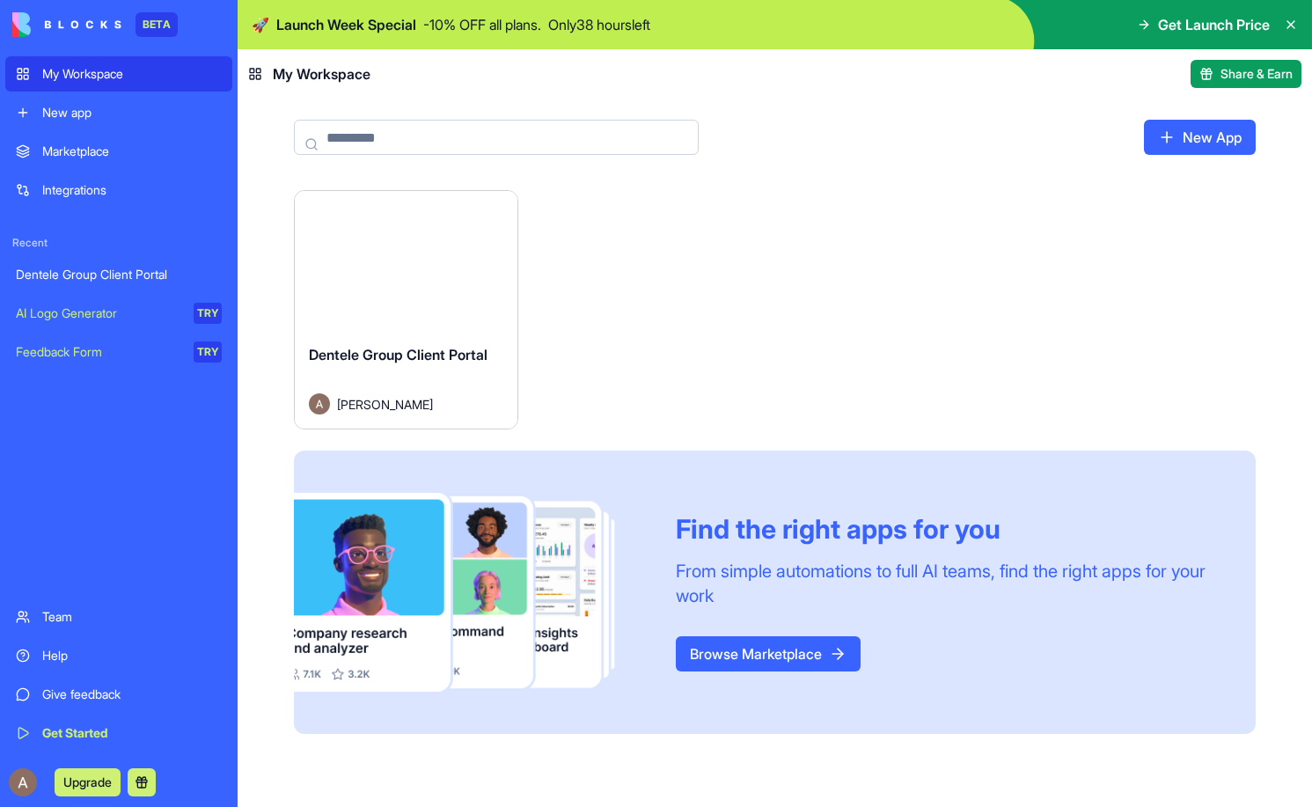
click at [120, 279] on div "Dentele Group Client Portal" at bounding box center [119, 275] width 206 height 18
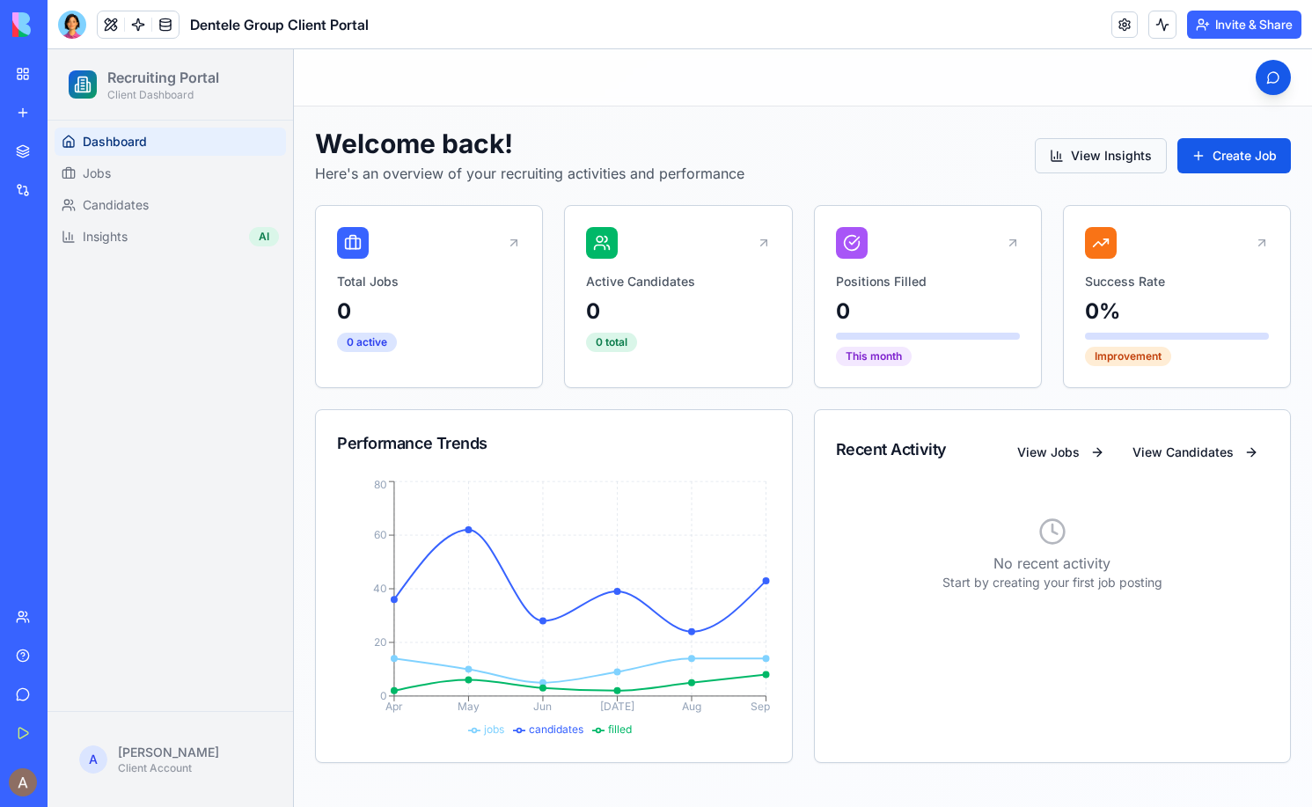
click at [1077, 157] on button "View Insights" at bounding box center [1101, 155] width 132 height 35
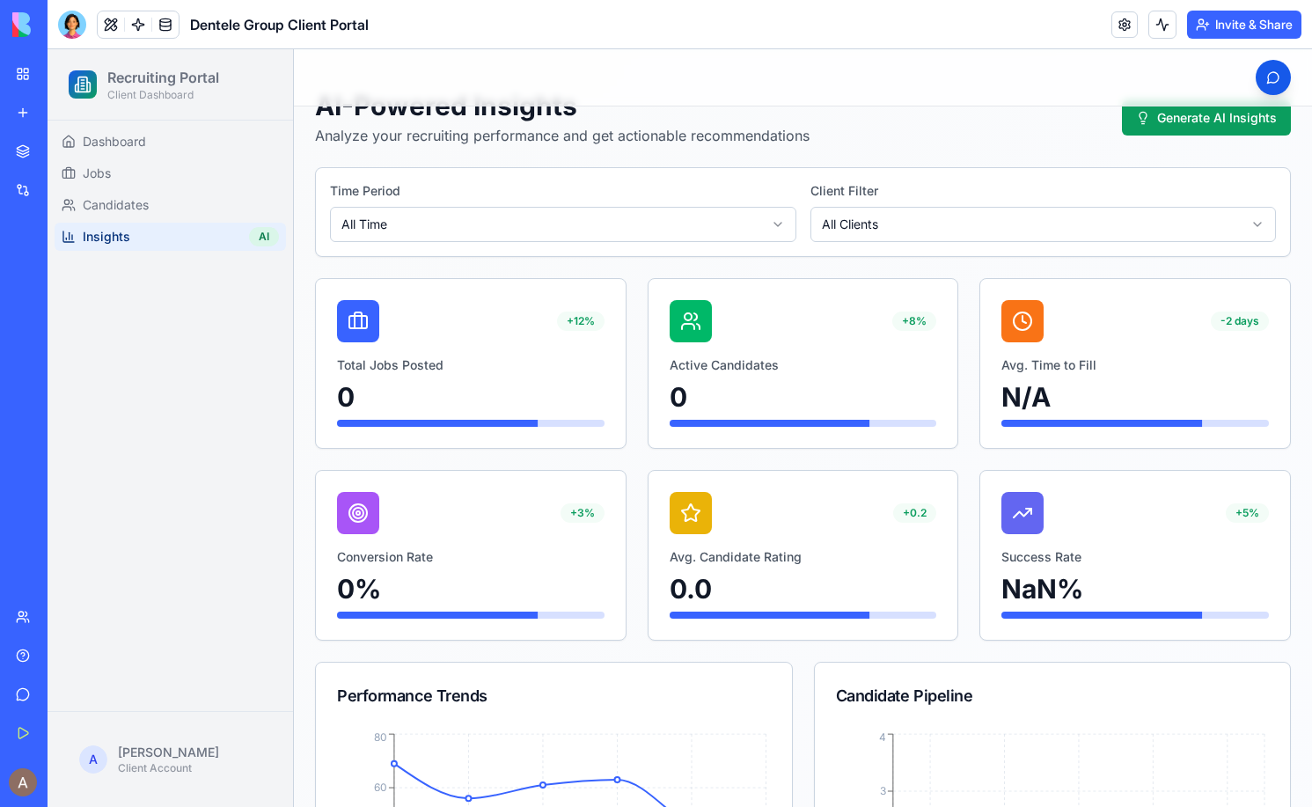
scroll to position [41, 0]
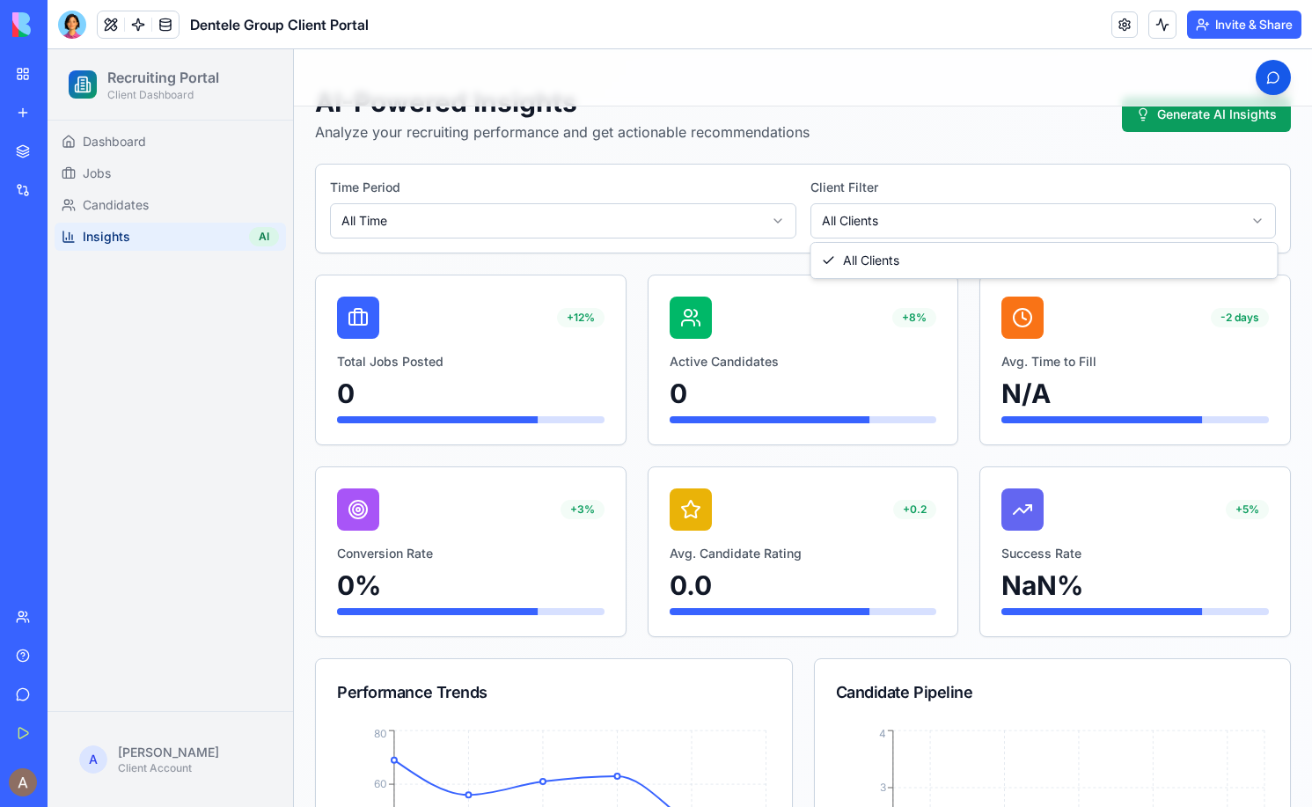
click at [907, 216] on html "Recruiting Portal Client Dashboard Dashboard Jobs Candidates Insights AI A Alli…" at bounding box center [680, 708] width 1264 height 1400
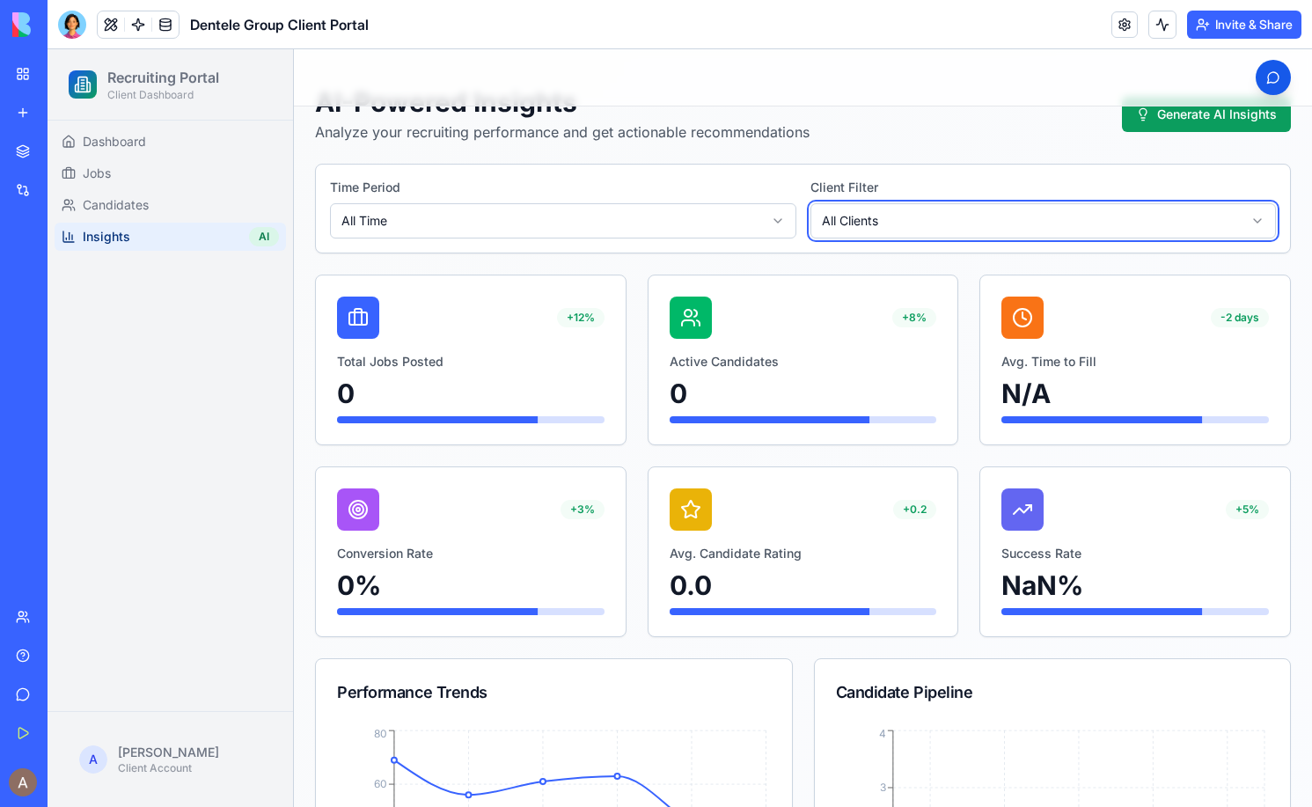
click at [919, 130] on html "Recruiting Portal Client Dashboard Dashboard Jobs Candidates Insights AI A Alli…" at bounding box center [680, 708] width 1264 height 1400
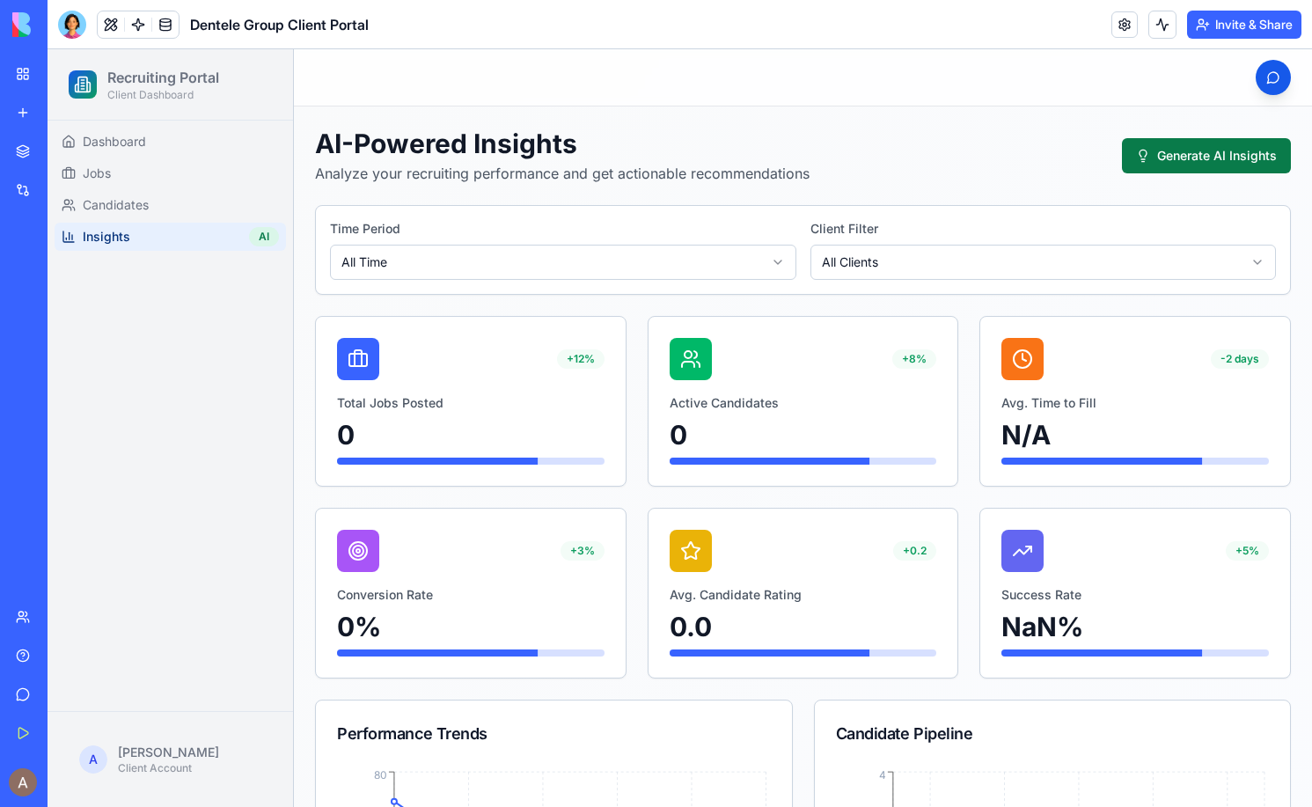
click at [1165, 147] on button "Generate AI Insights" at bounding box center [1206, 155] width 169 height 35
click at [1165, 26] on button at bounding box center [1162, 25] width 28 height 28
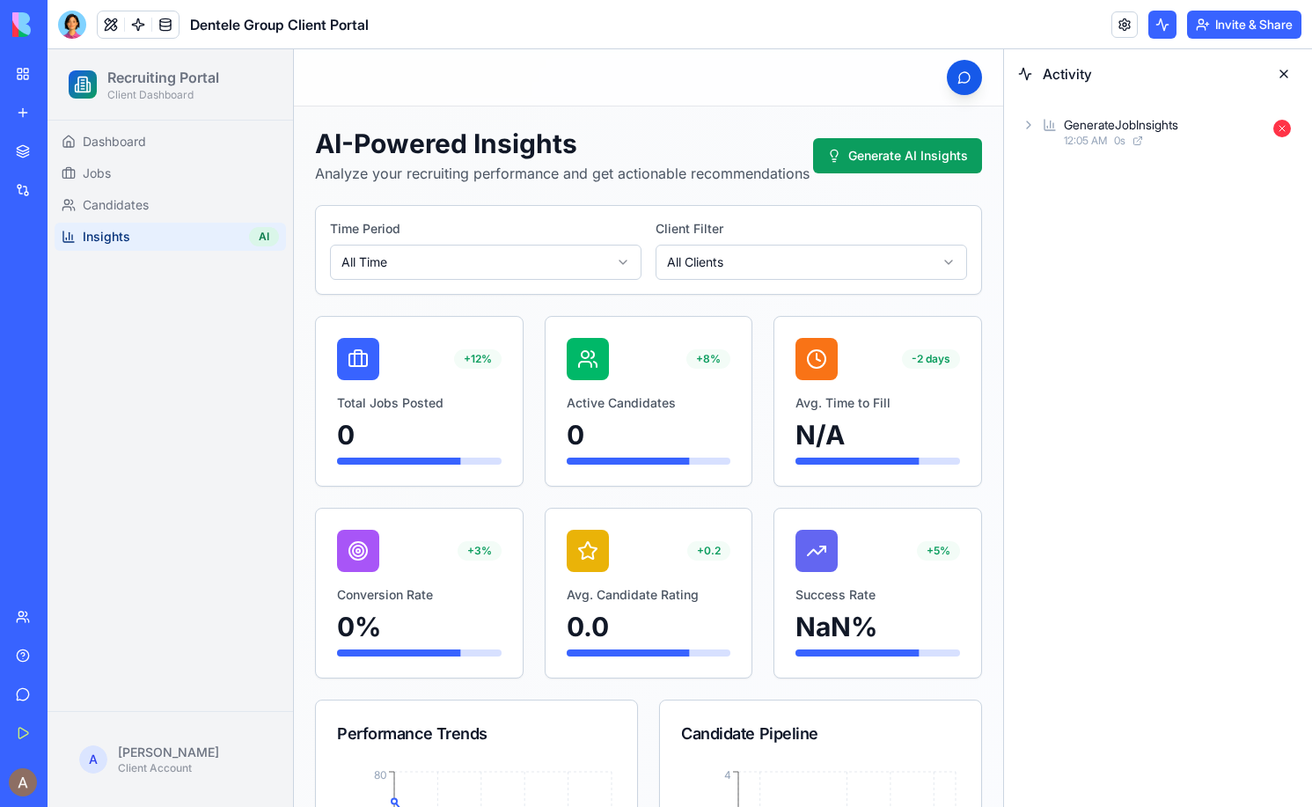
click at [1284, 70] on button at bounding box center [1283, 74] width 28 height 28
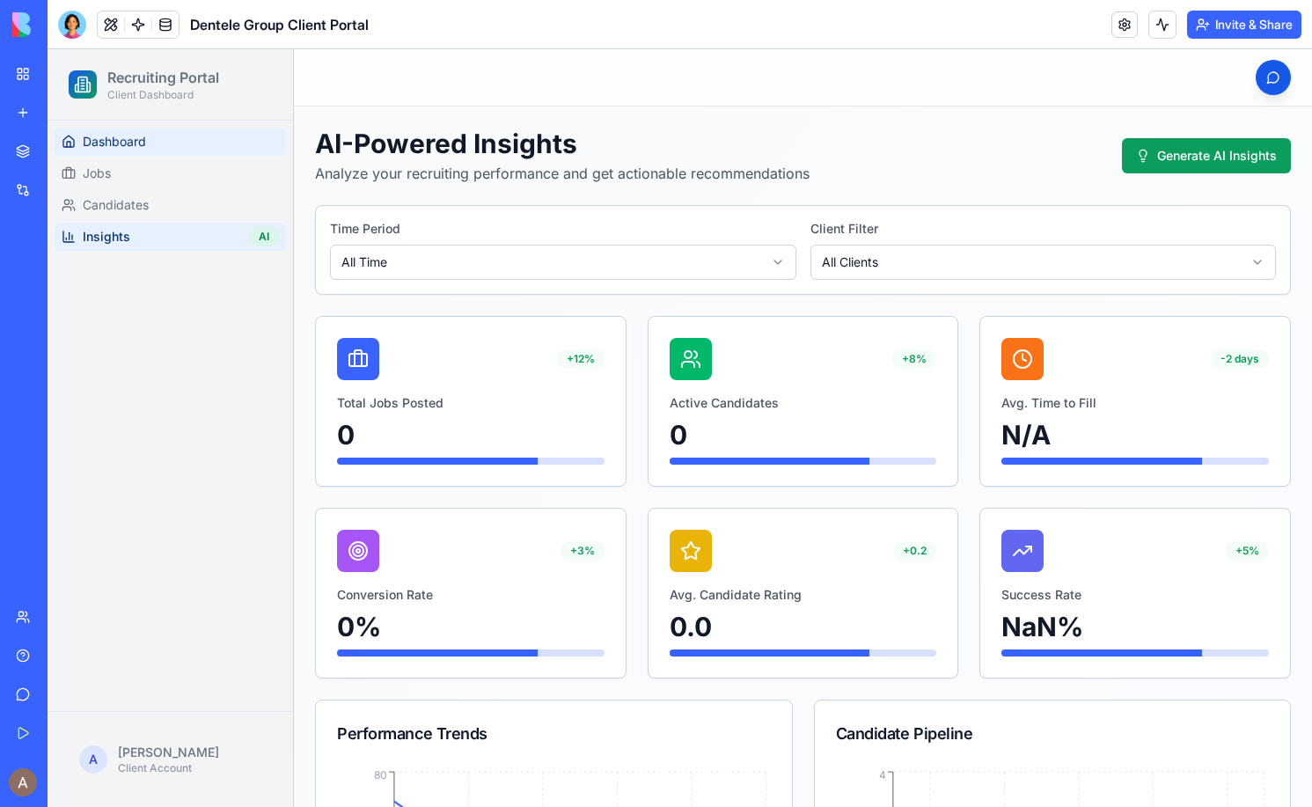
click at [220, 136] on link "Dashboard" at bounding box center [170, 142] width 231 height 28
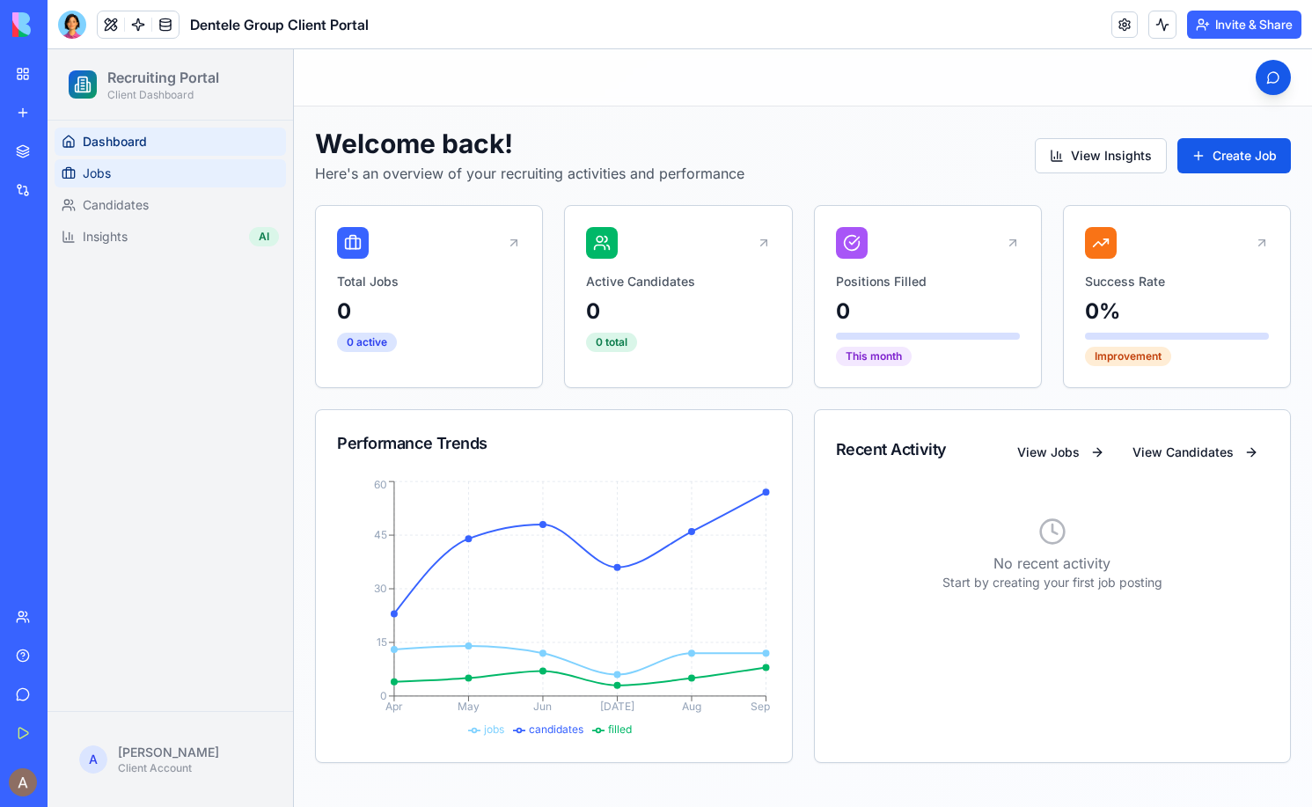
click at [212, 181] on link "Jobs" at bounding box center [170, 173] width 231 height 28
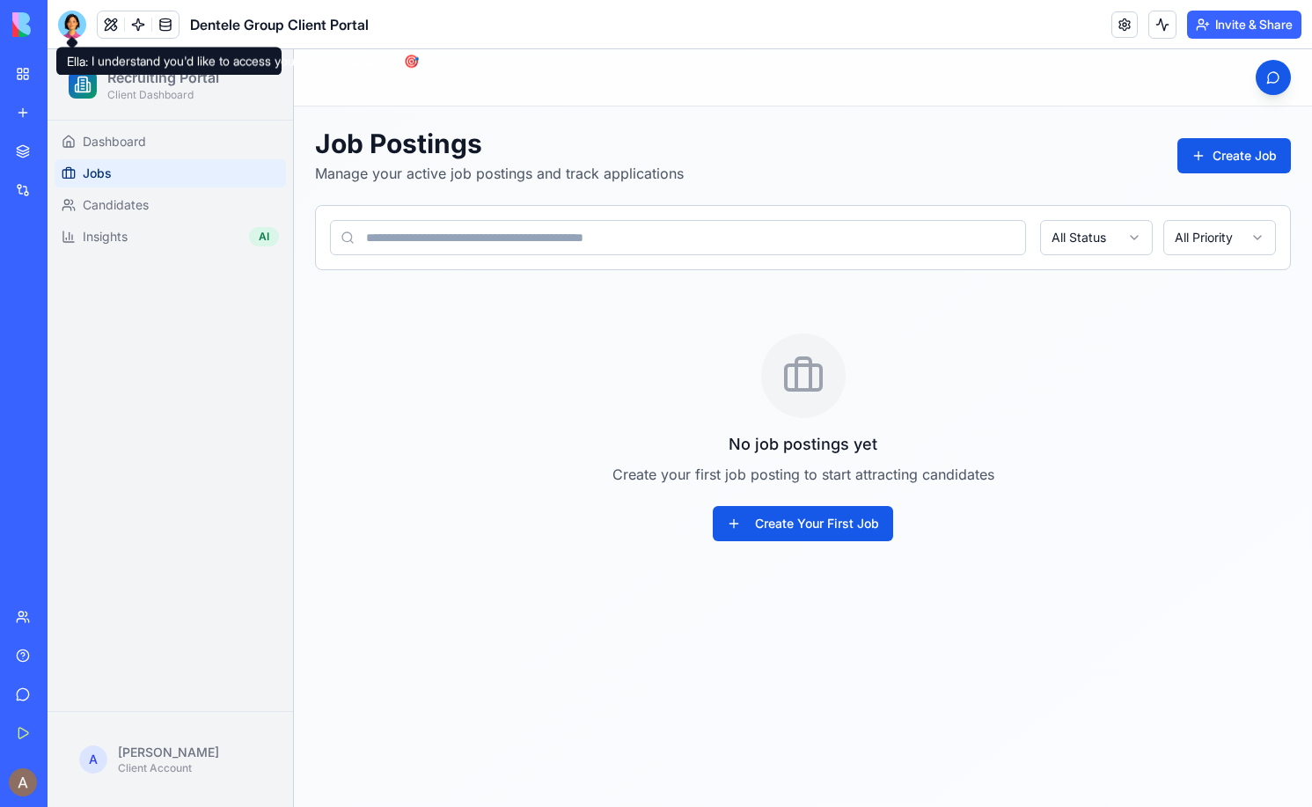
click at [66, 24] on div at bounding box center [72, 25] width 28 height 28
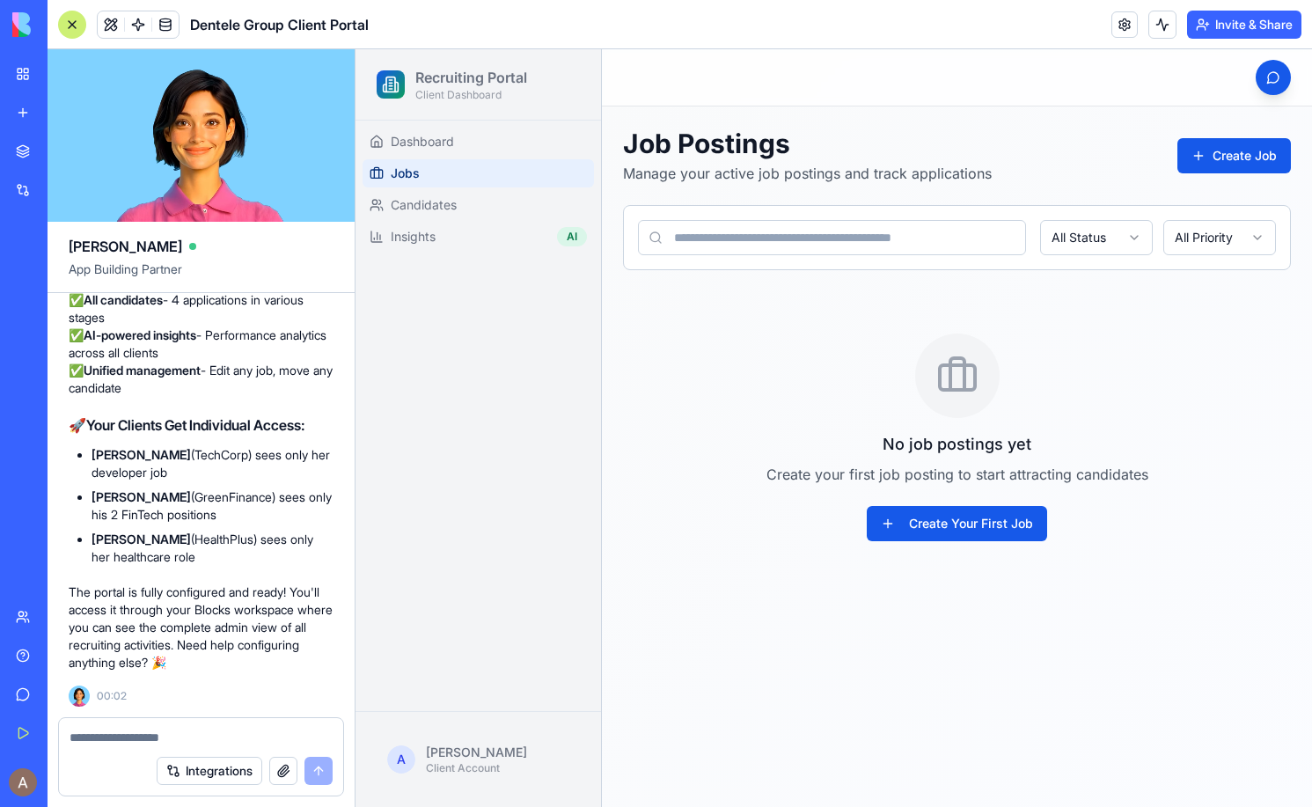
scroll to position [5186, 0]
click at [147, 730] on textarea at bounding box center [200, 737] width 263 height 18
type textarea "**********"
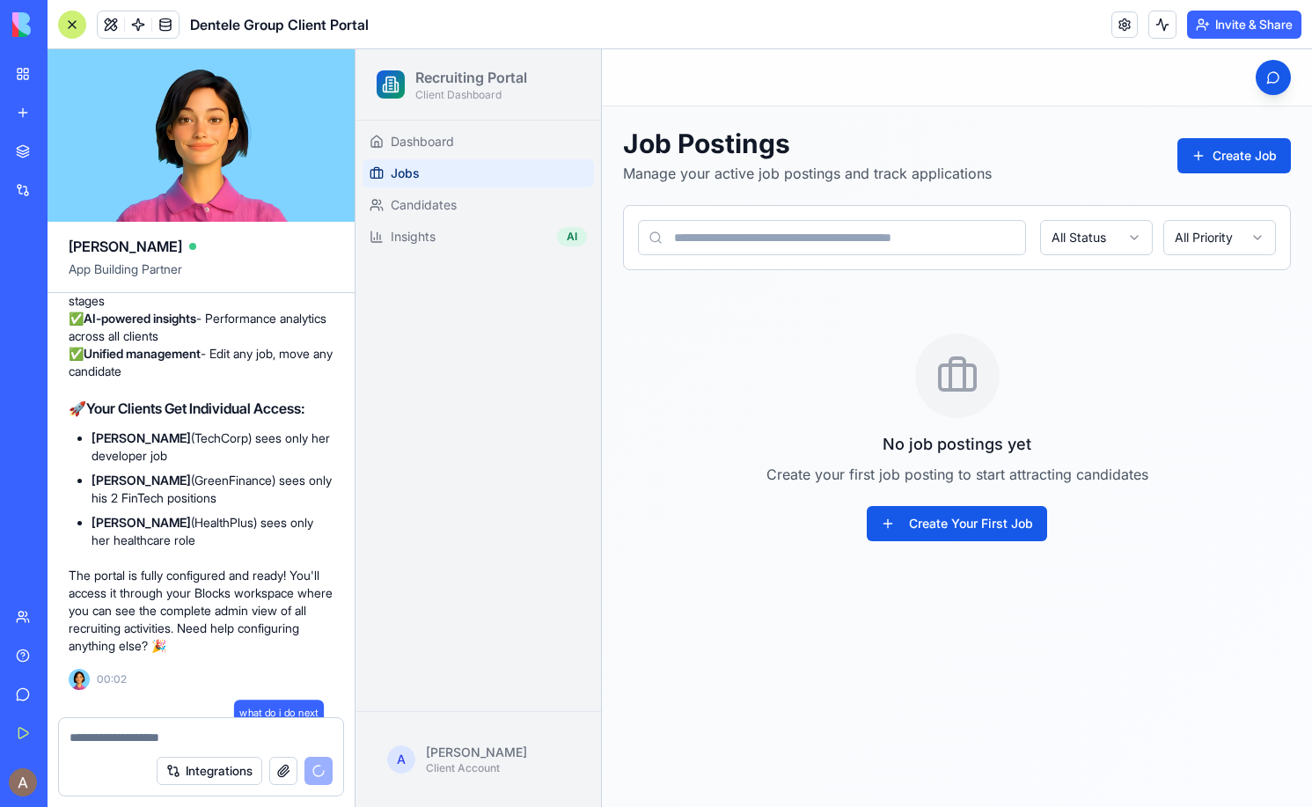
scroll to position [5253, 0]
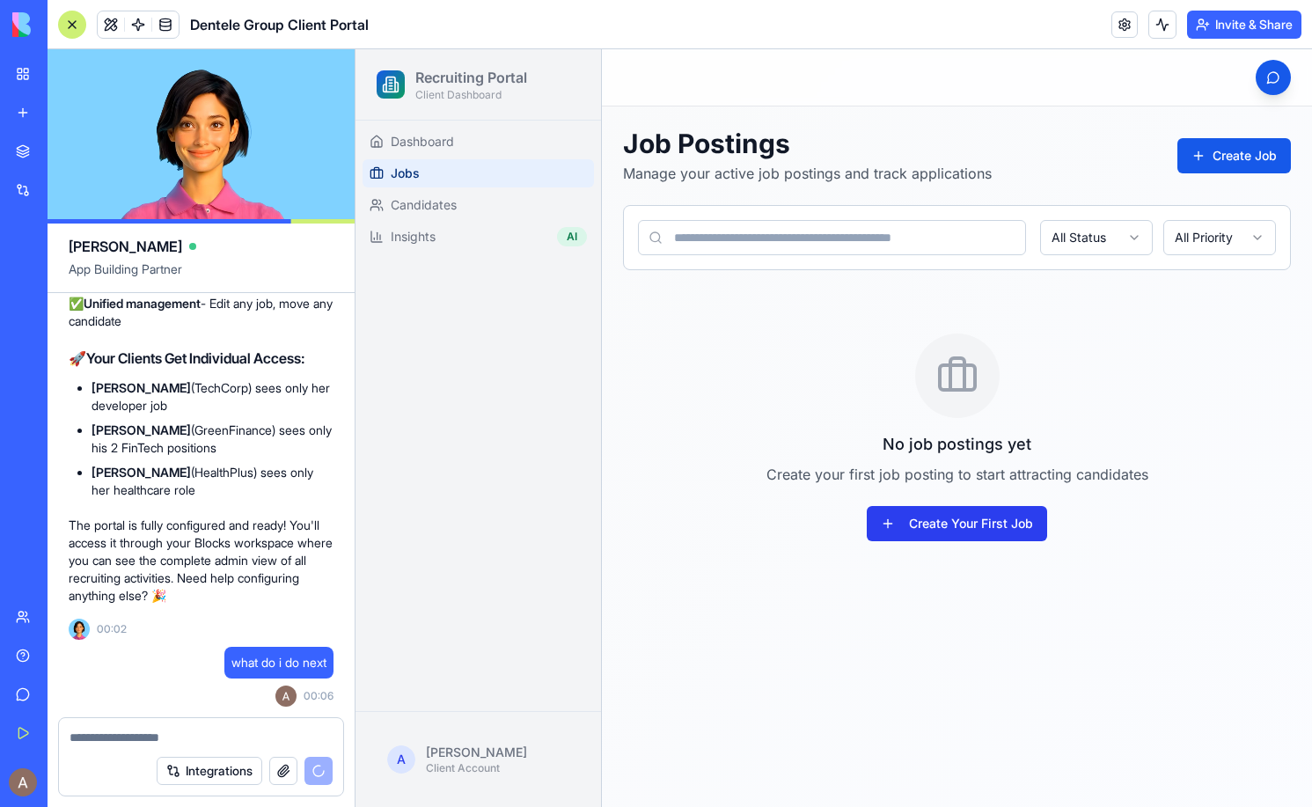
click at [919, 518] on button "Create Your First Job" at bounding box center [957, 523] width 180 height 35
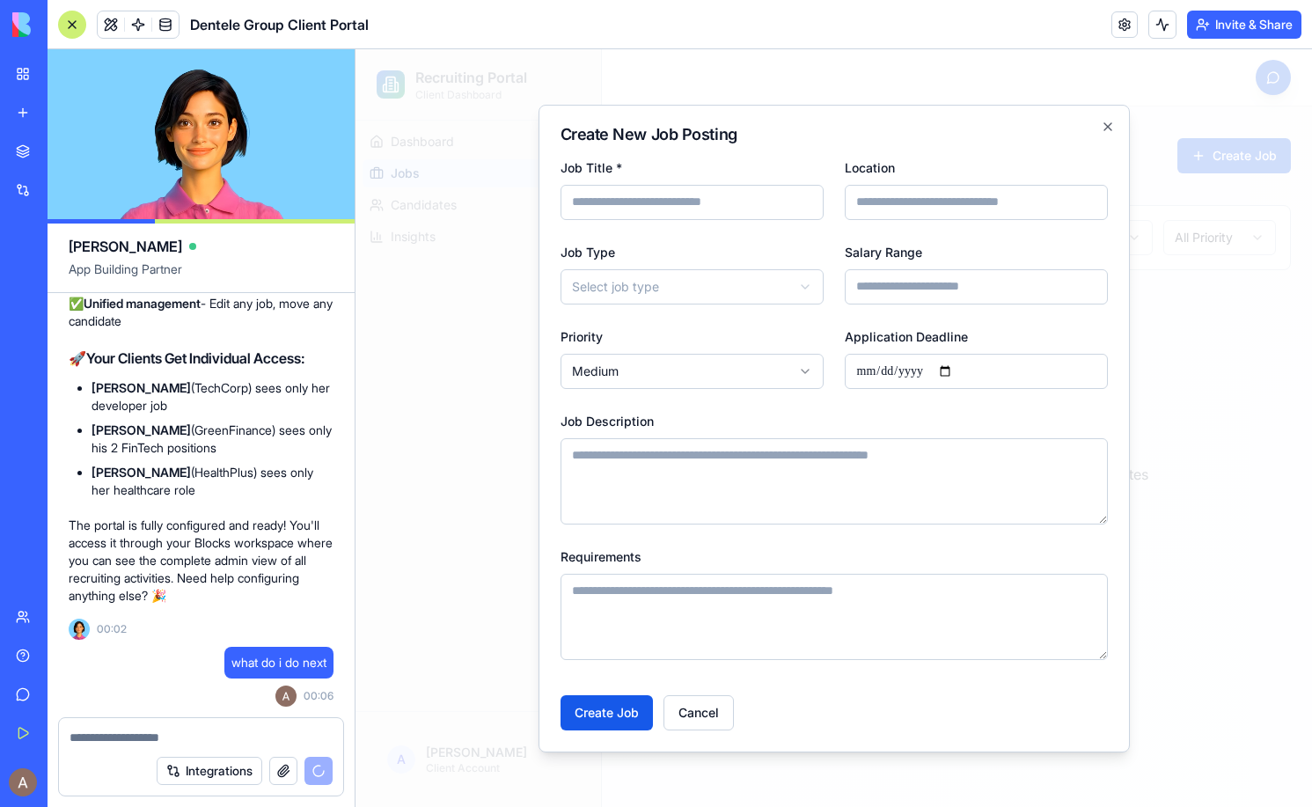
click at [732, 204] on input "Job Title *" at bounding box center [691, 202] width 263 height 35
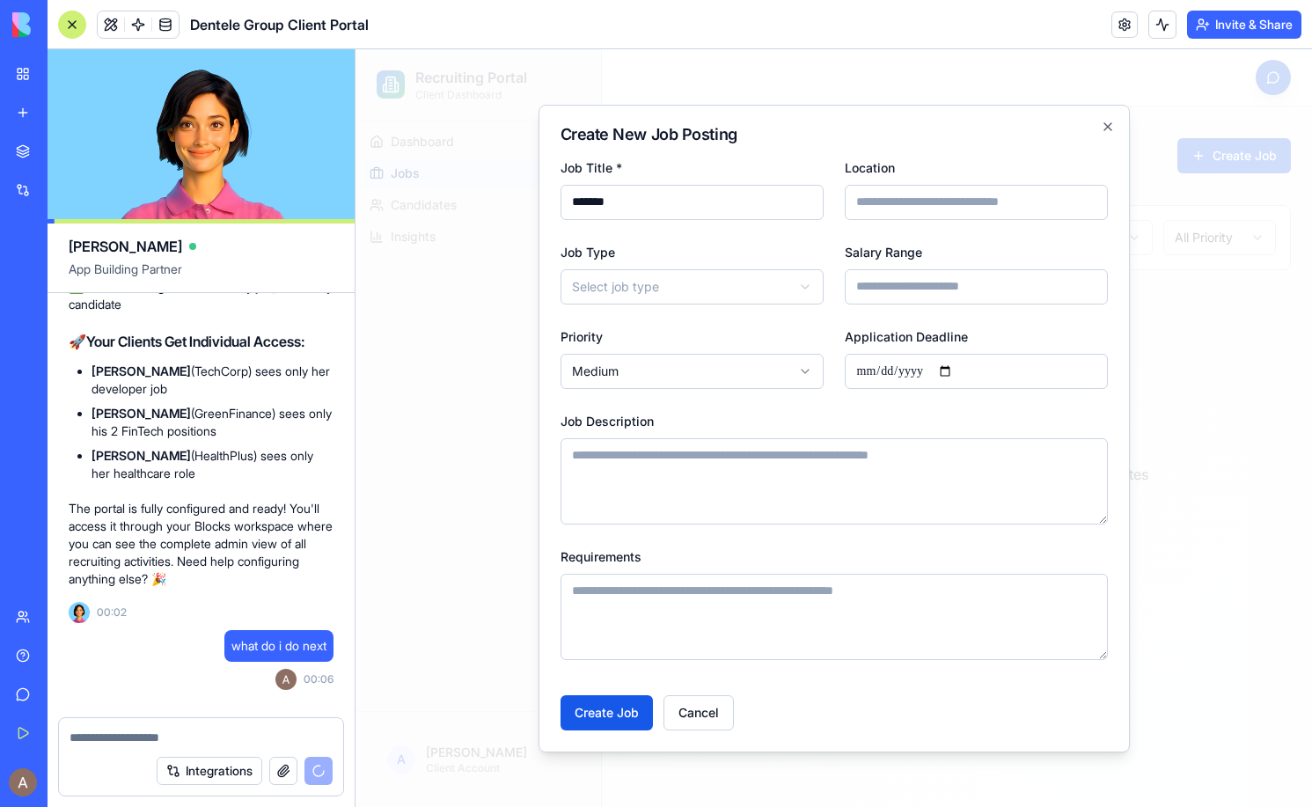
scroll to position [6249, 0]
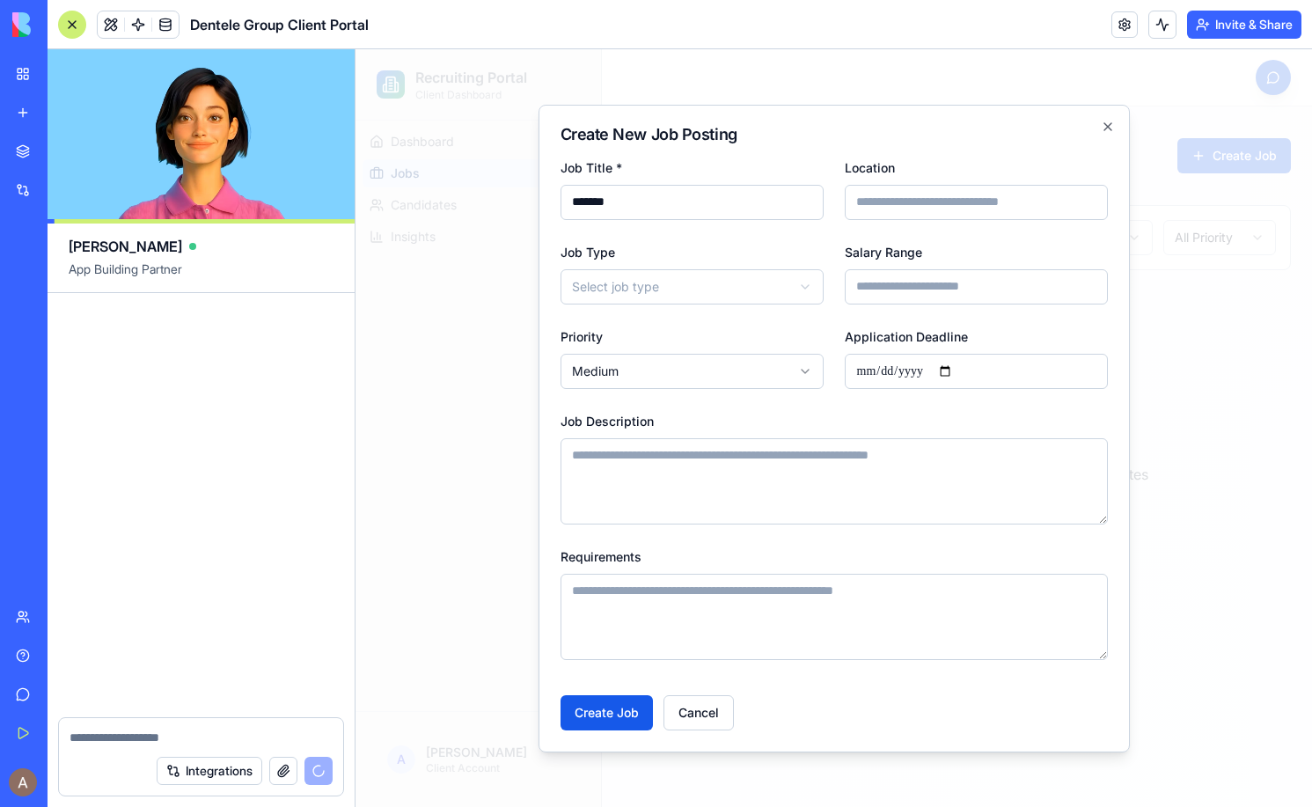
type input "*******"
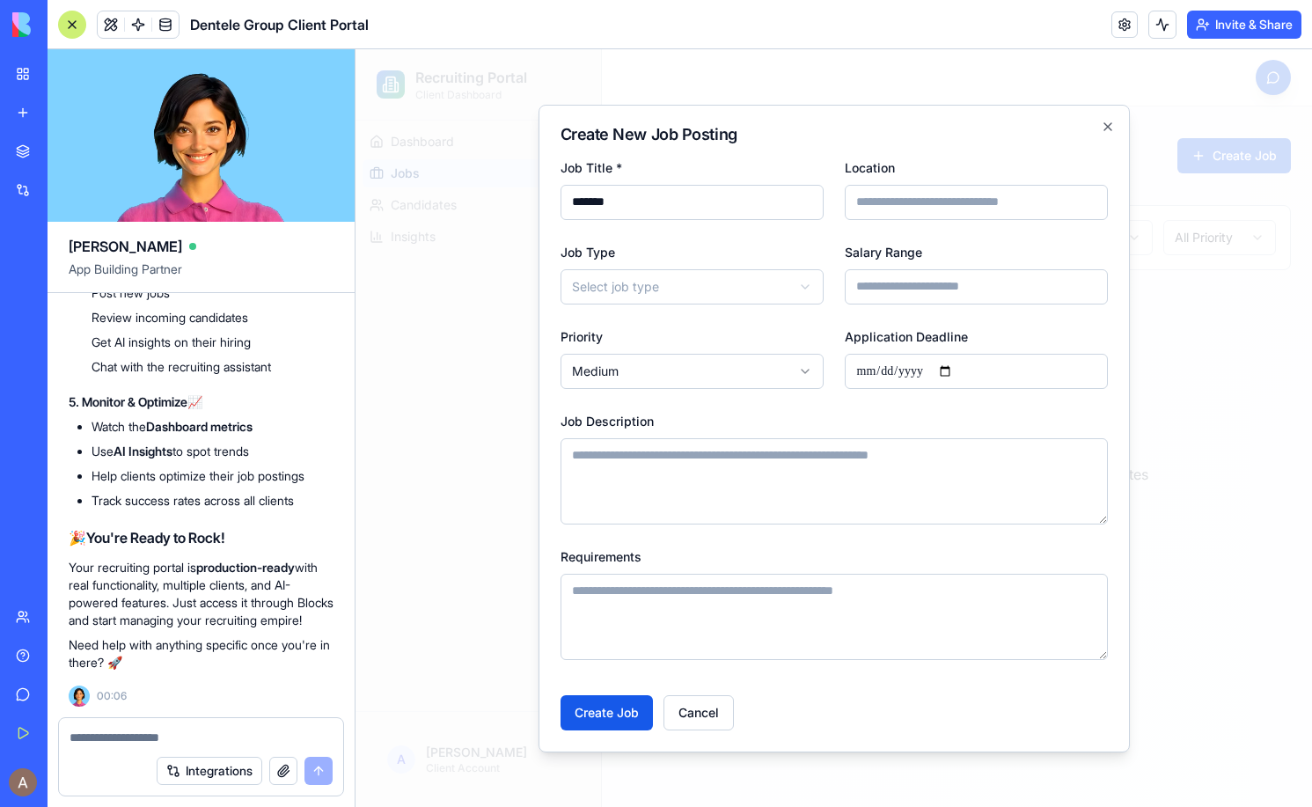
click at [898, 199] on input "Location" at bounding box center [976, 202] width 263 height 35
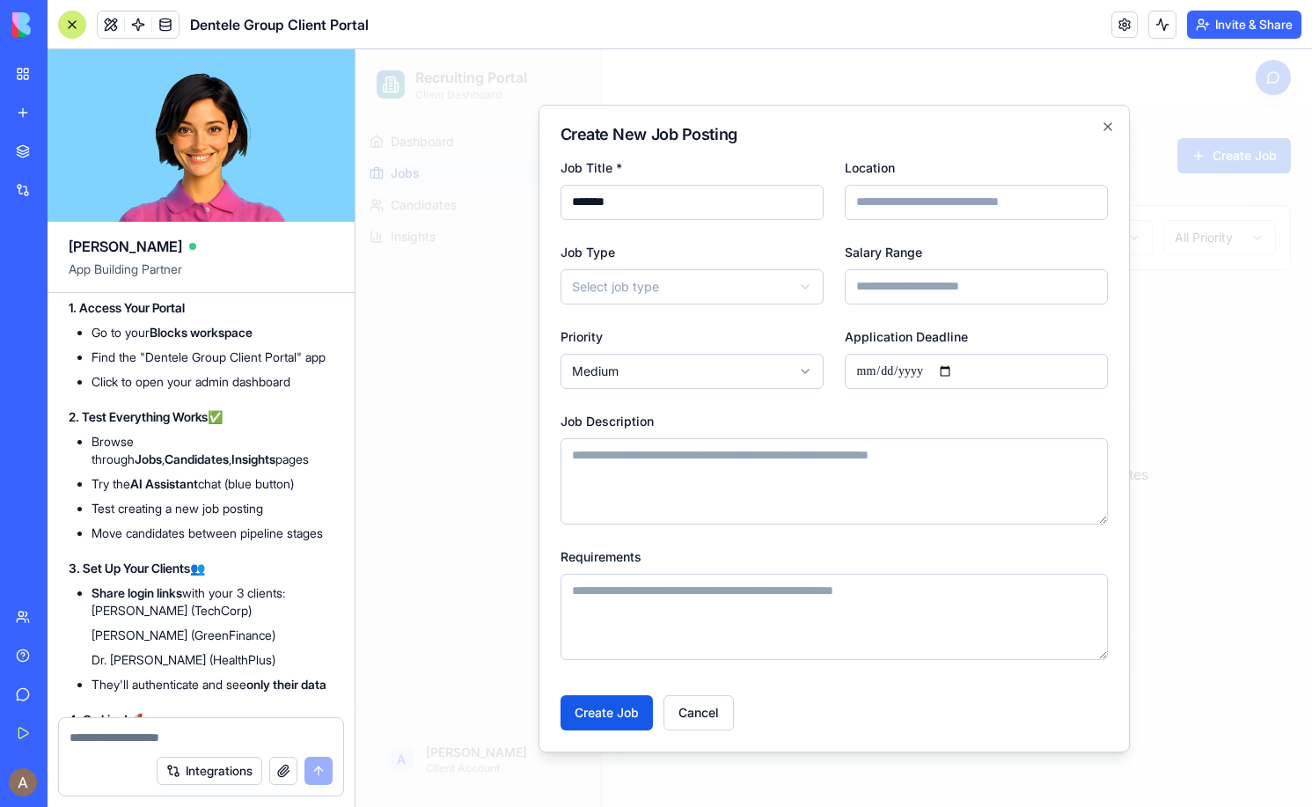
scroll to position [5695, 0]
type input "*******"
click at [618, 714] on button "Create Job" at bounding box center [606, 712] width 92 height 35
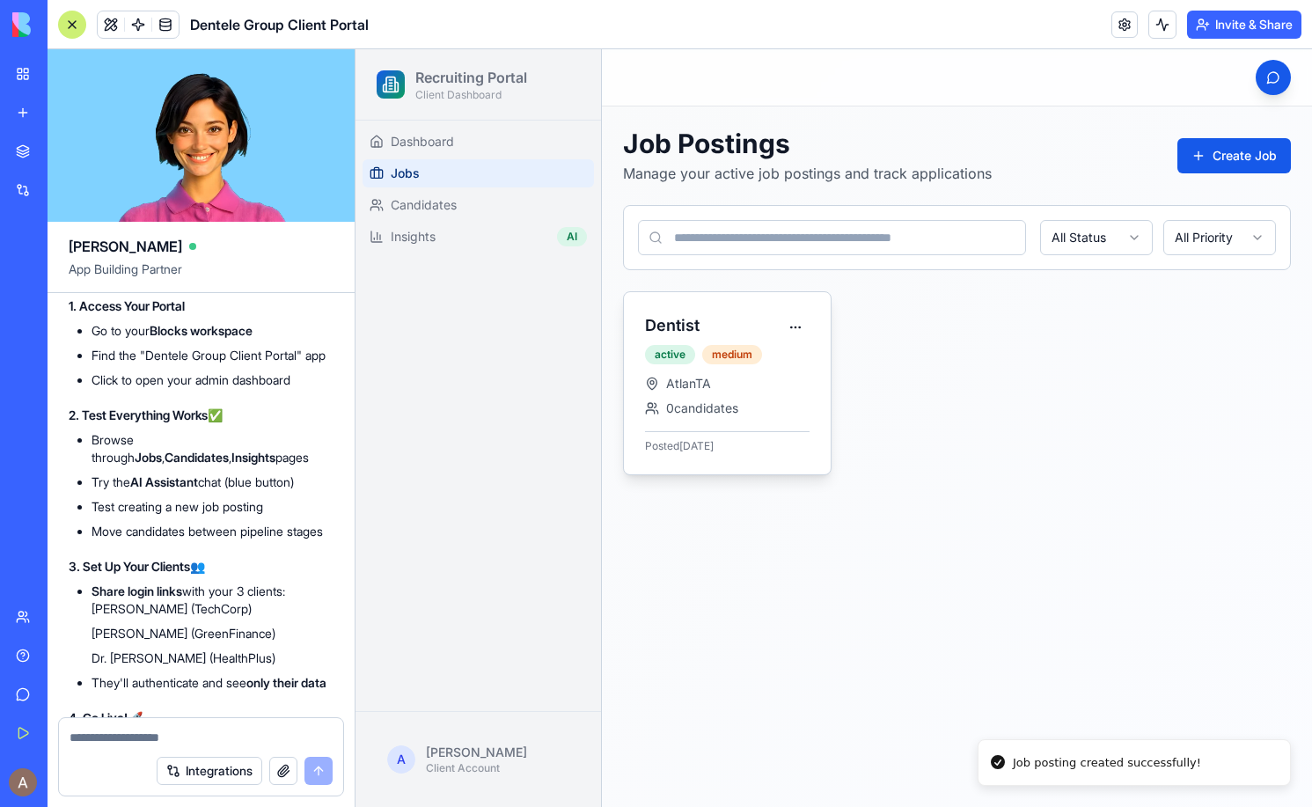
click at [757, 388] on div "AtlanTA" at bounding box center [727, 384] width 165 height 18
click at [685, 328] on h3 "Dentist" at bounding box center [703, 325] width 117 height 25
click at [802, 329] on html "Recruiting Portal Client Dashboard Dashboard Jobs Candidates Insights AI A Alli…" at bounding box center [833, 427] width 956 height 757
click at [783, 461] on html "Recruiting Portal Client Dashboard Dashboard Jobs Candidates Insights AI A Alli…" at bounding box center [833, 427] width 956 height 757
click at [1118, 23] on link at bounding box center [1124, 24] width 26 height 26
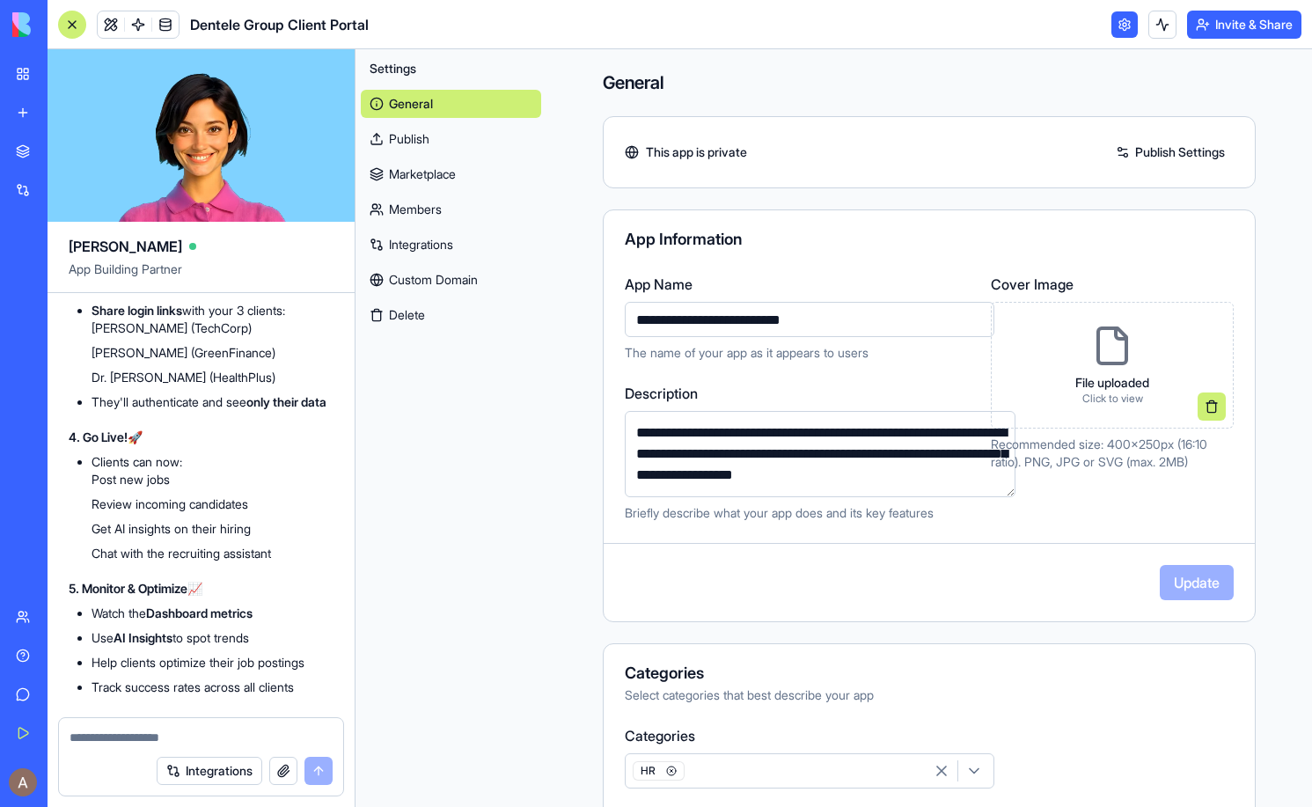
scroll to position [5958, 0]
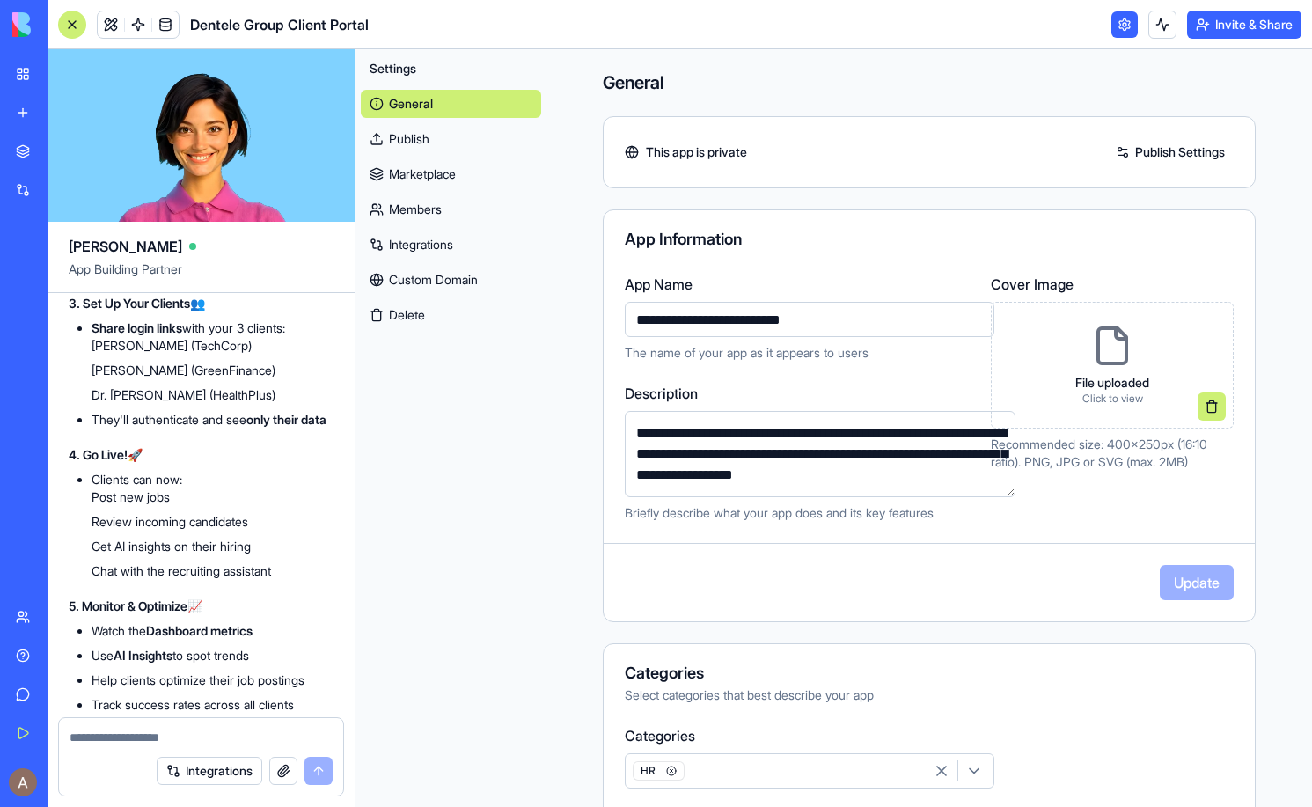
click at [163, 737] on textarea at bounding box center [200, 737] width 263 height 18
type textarea "**********"
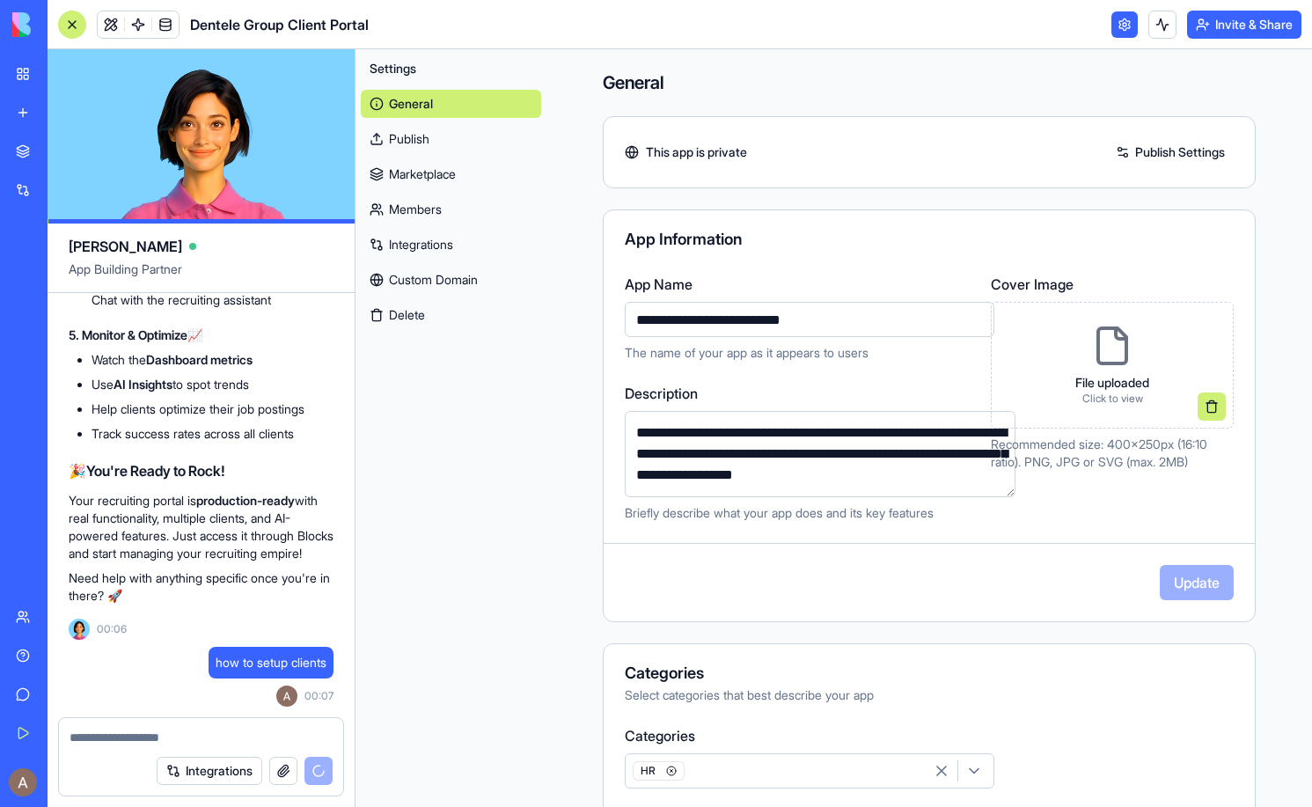
click at [1136, 150] on link "Publish Settings" at bounding box center [1170, 152] width 127 height 28
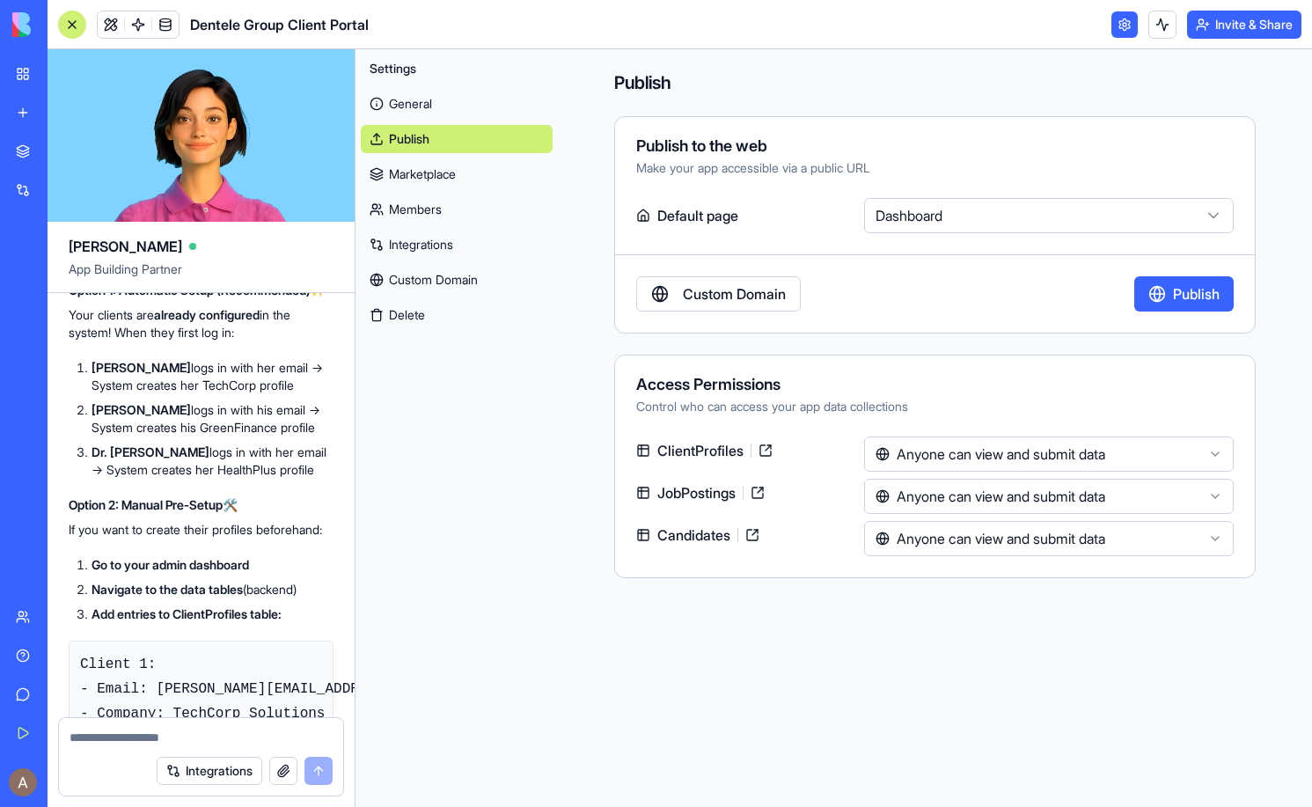
scroll to position [6712, 0]
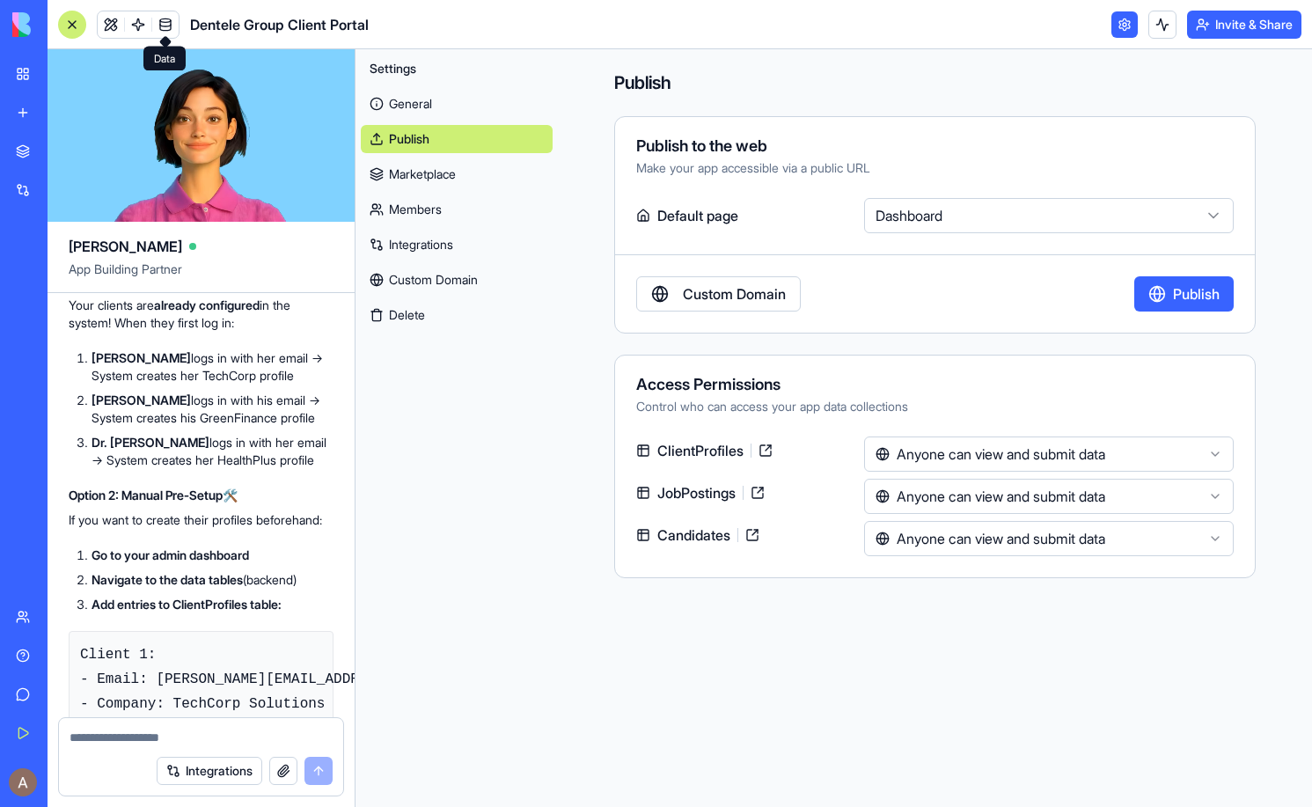
click at [169, 26] on link at bounding box center [165, 24] width 26 height 26
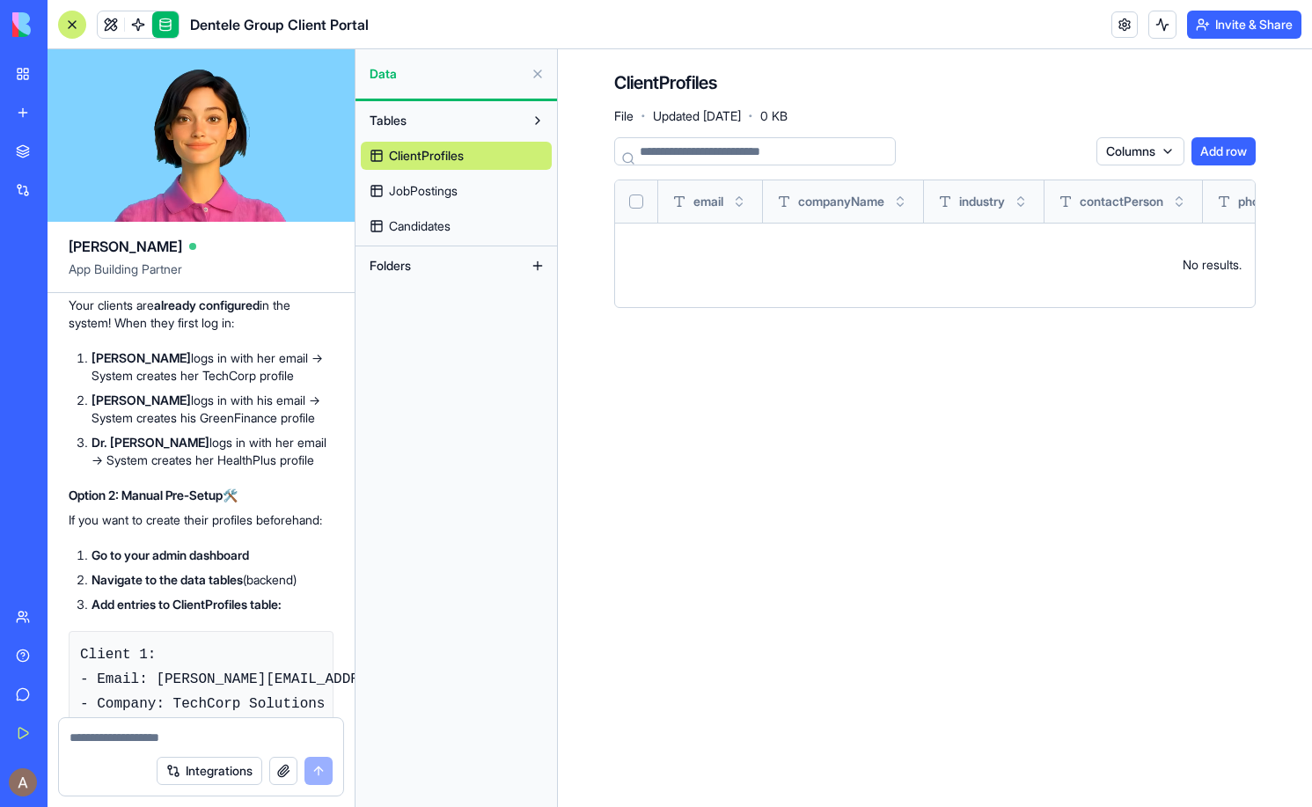
click at [428, 162] on span "ClientProfiles" at bounding box center [426, 156] width 75 height 18
click at [1230, 150] on button "Add row" at bounding box center [1223, 151] width 64 height 28
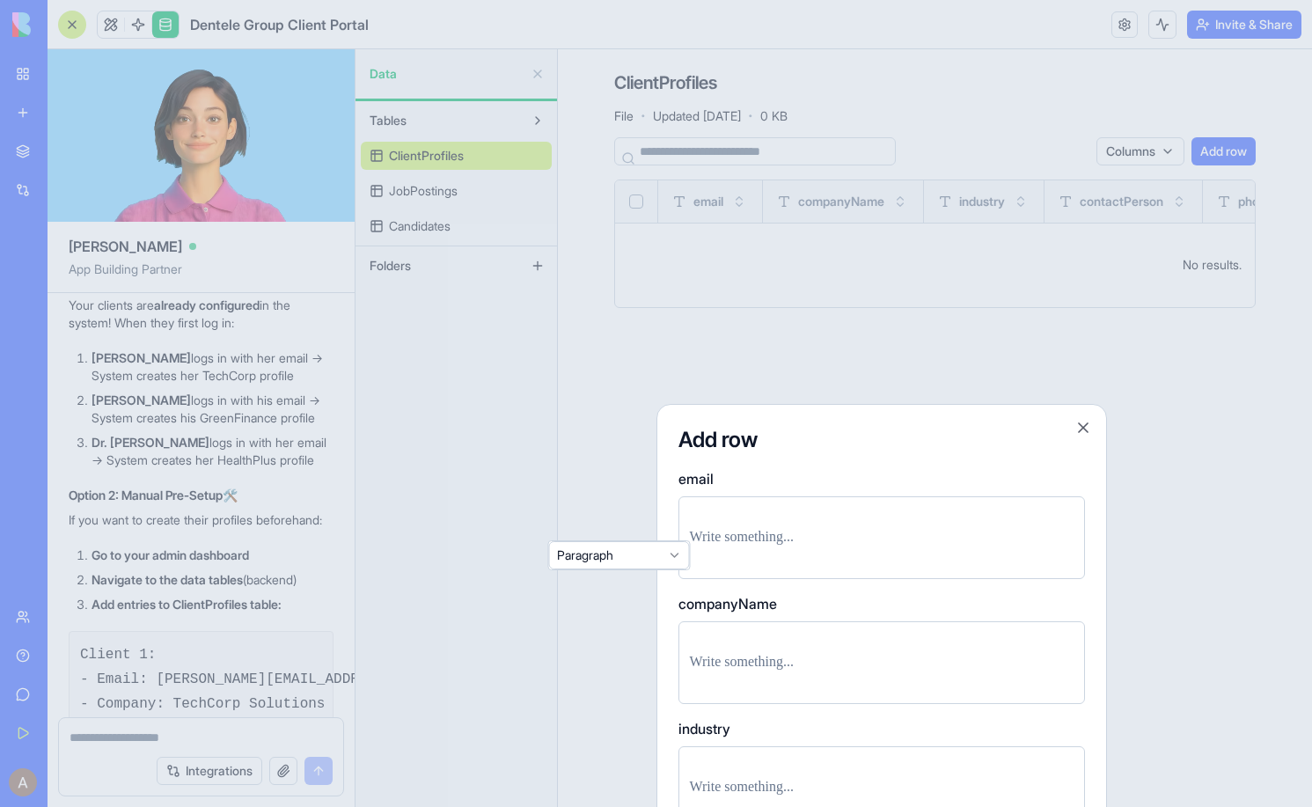
click at [779, 538] on p at bounding box center [882, 537] width 384 height 25
click at [675, 664] on div "**********" at bounding box center [881, 767] width 450 height 726
click at [698, 664] on p at bounding box center [882, 662] width 384 height 25
click at [665, 672] on div "**********" at bounding box center [881, 767] width 450 height 726
click at [703, 660] on p at bounding box center [882, 662] width 384 height 25
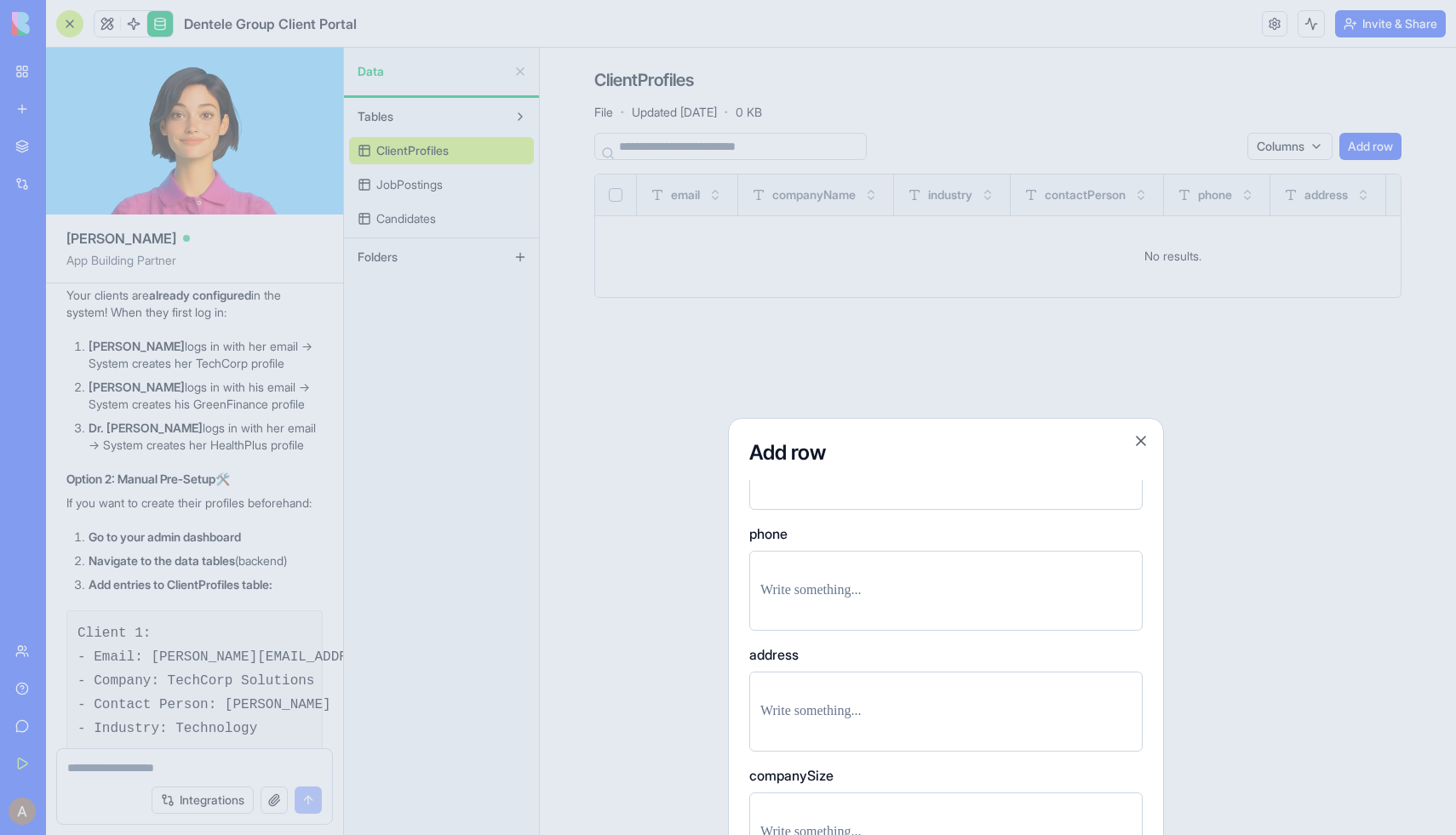
scroll to position [454, 0]
drag, startPoint x: 987, startPoint y: 432, endPoint x: 998, endPoint y: 325, distance: 107.6
click at [996, 328] on body "BETA My Workspace New app Marketplace Integrations Recent Dentele Group Client …" at bounding box center [728, 417] width 1456 height 835
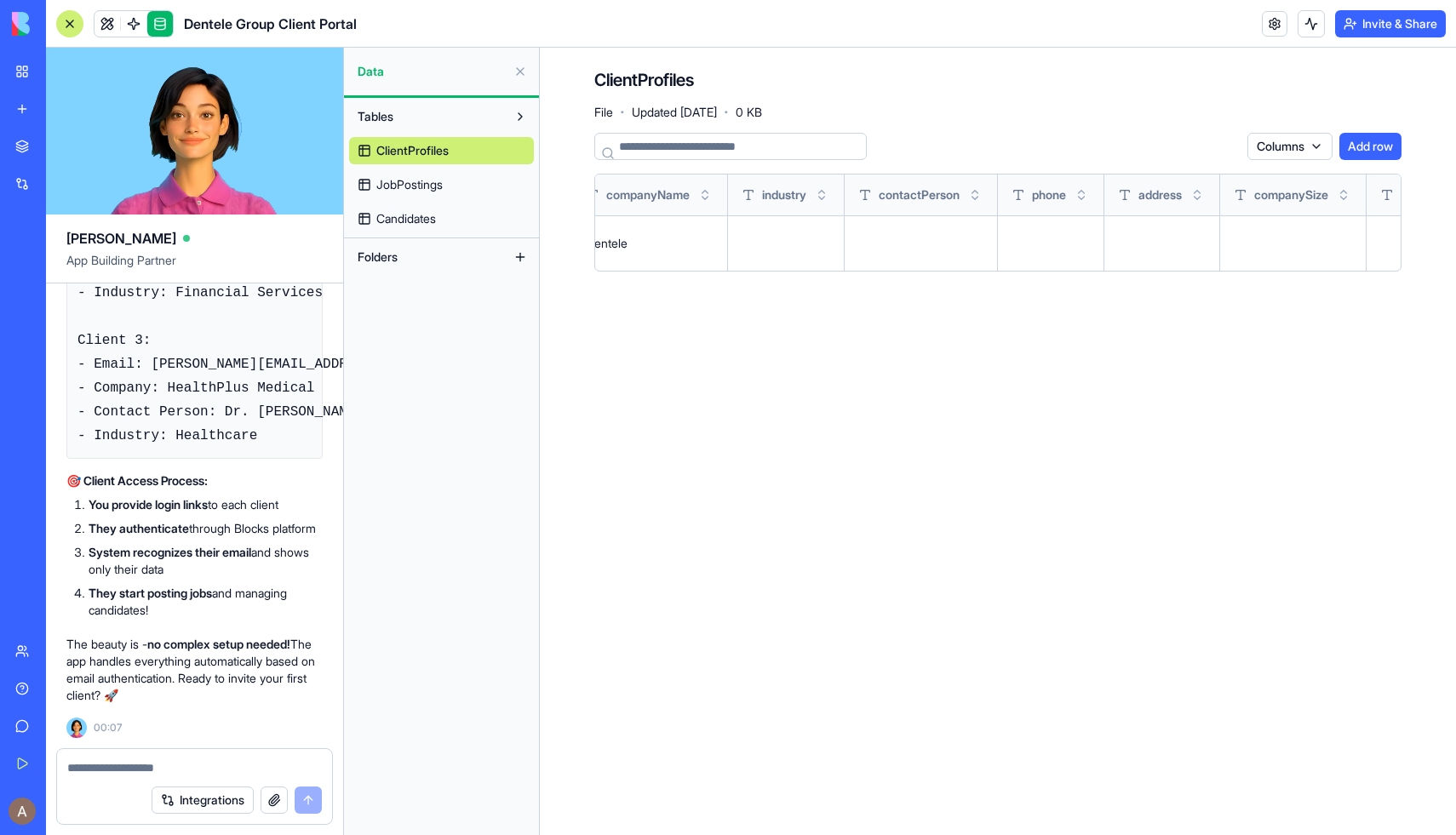
scroll to position [0, 470]
click at [1269, 245] on html "BETA My Workspace New app Marketplace Integrations Recent Dentele Group Client …" at bounding box center [728, 417] width 1456 height 835
click at [1269, 96] on html "BETA My Workspace New app Marketplace Integrations Recent Dentele Group Client …" at bounding box center [728, 417] width 1456 height 835
click at [470, 145] on link "ClientProfiles" at bounding box center [441, 151] width 185 height 27
click at [487, 119] on button "Tables" at bounding box center [428, 116] width 158 height 27
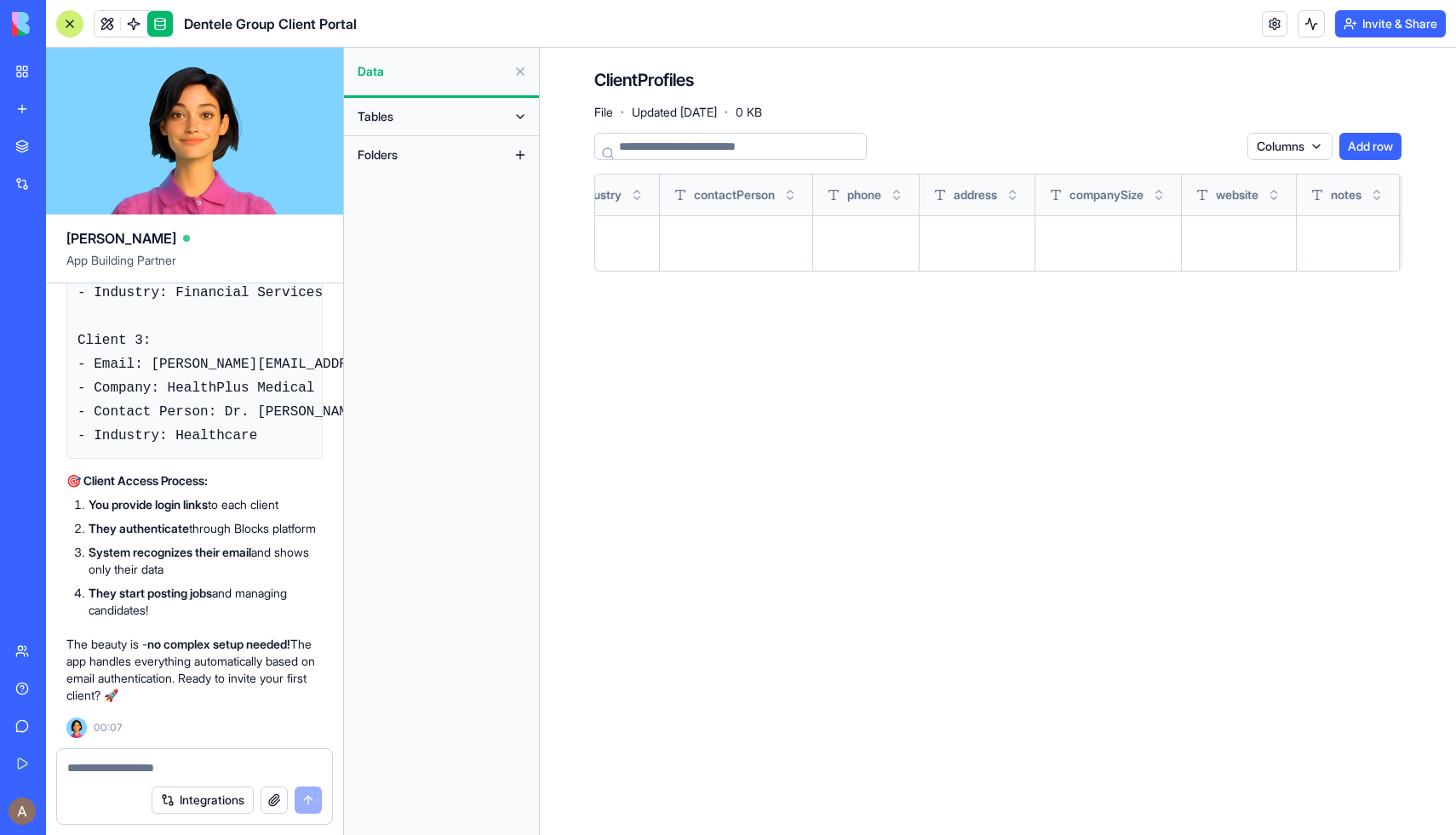
click at [523, 79] on button at bounding box center [520, 72] width 27 height 27
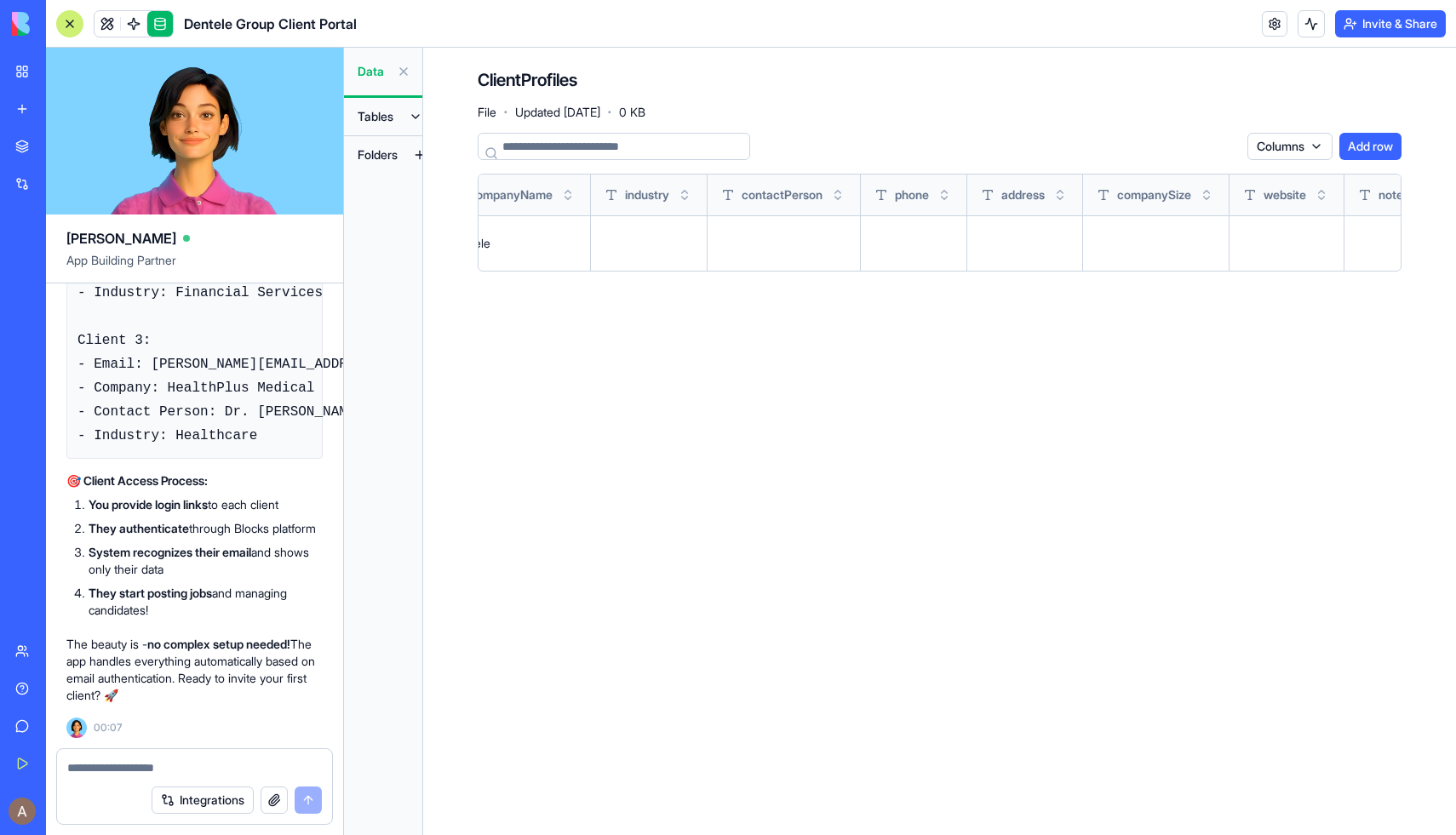
scroll to position [0, 296]
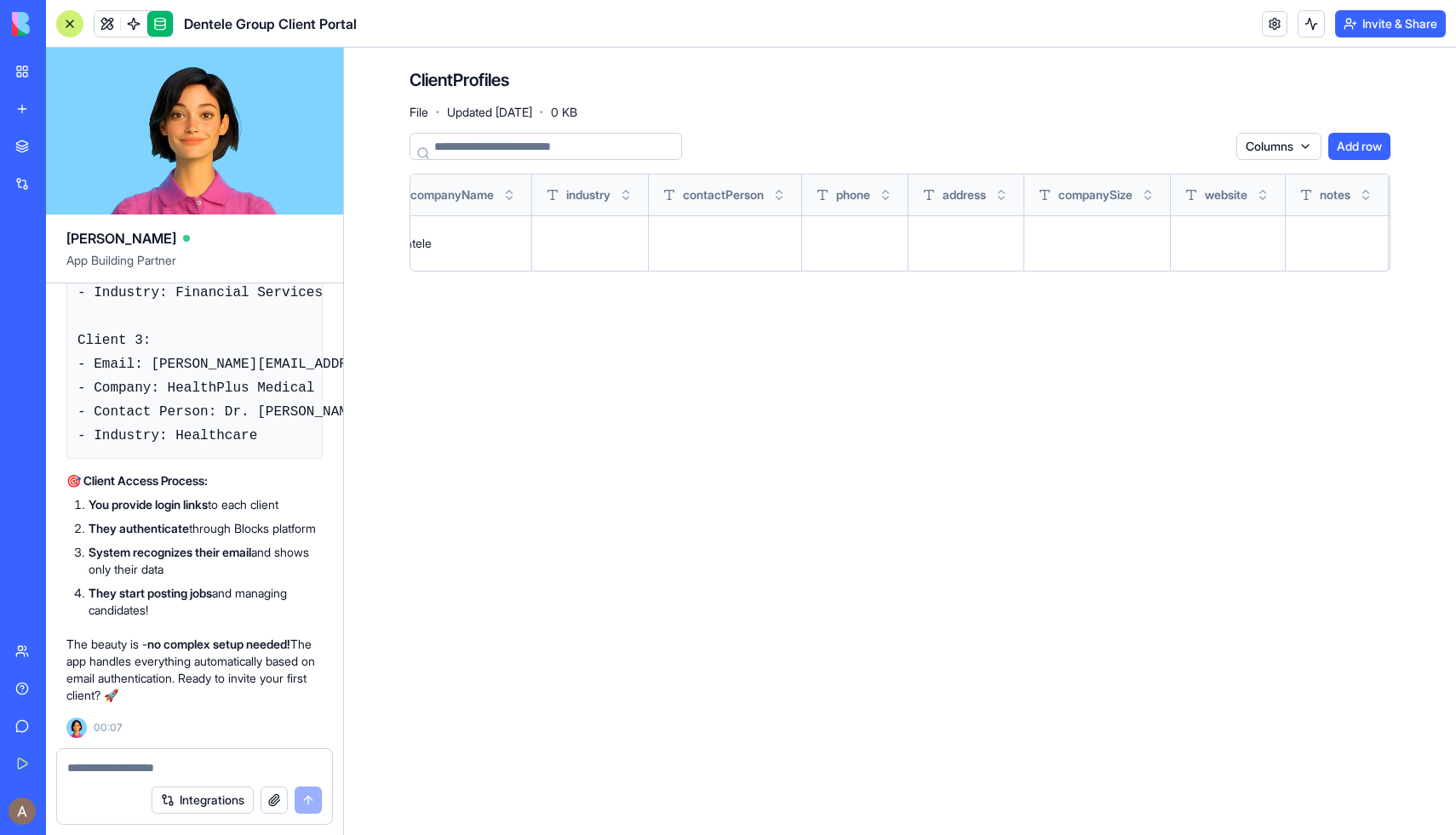
click at [69, 32] on div at bounding box center [70, 24] width 27 height 27
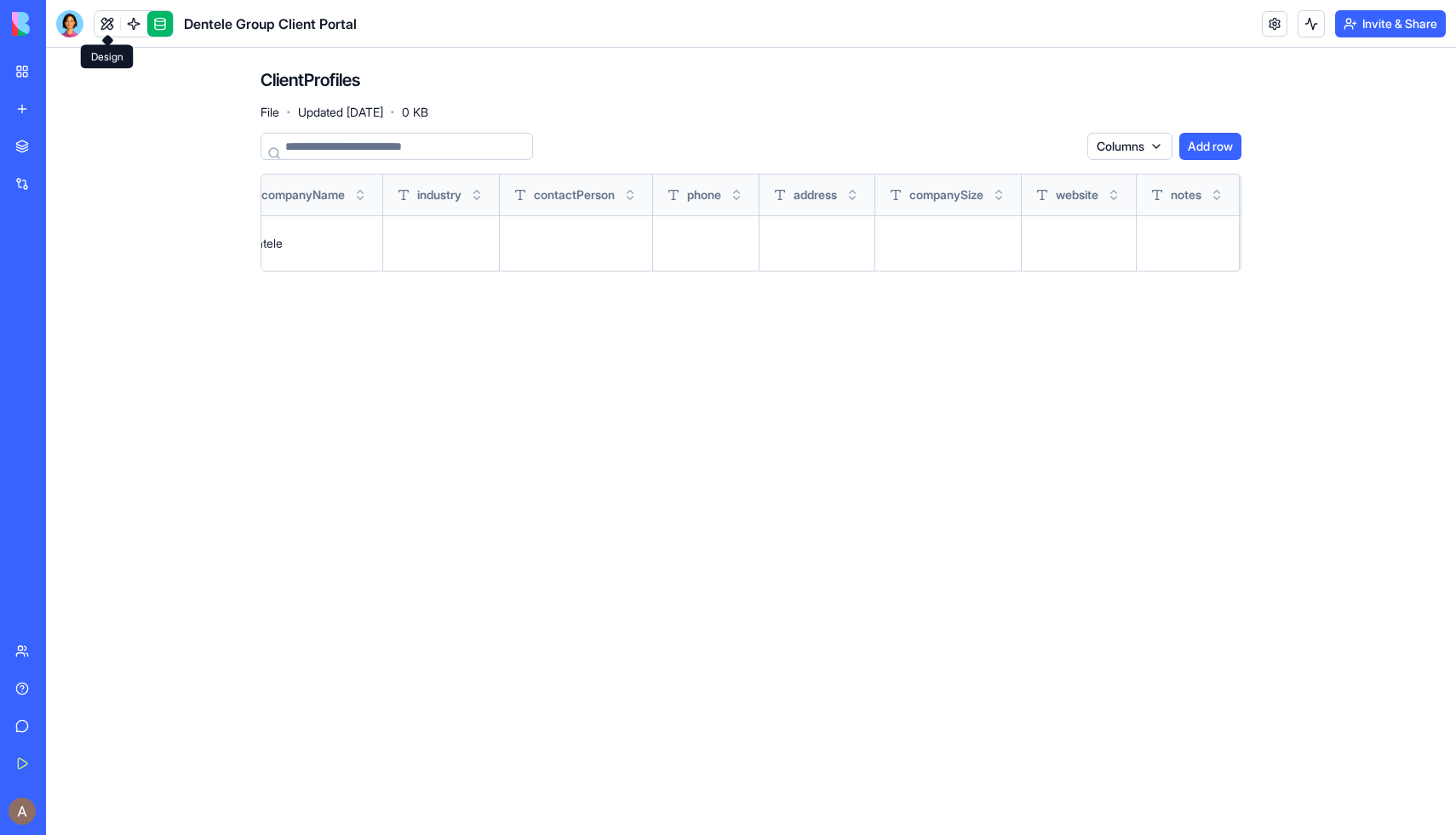
click at [110, 25] on link at bounding box center [107, 23] width 25 height 25
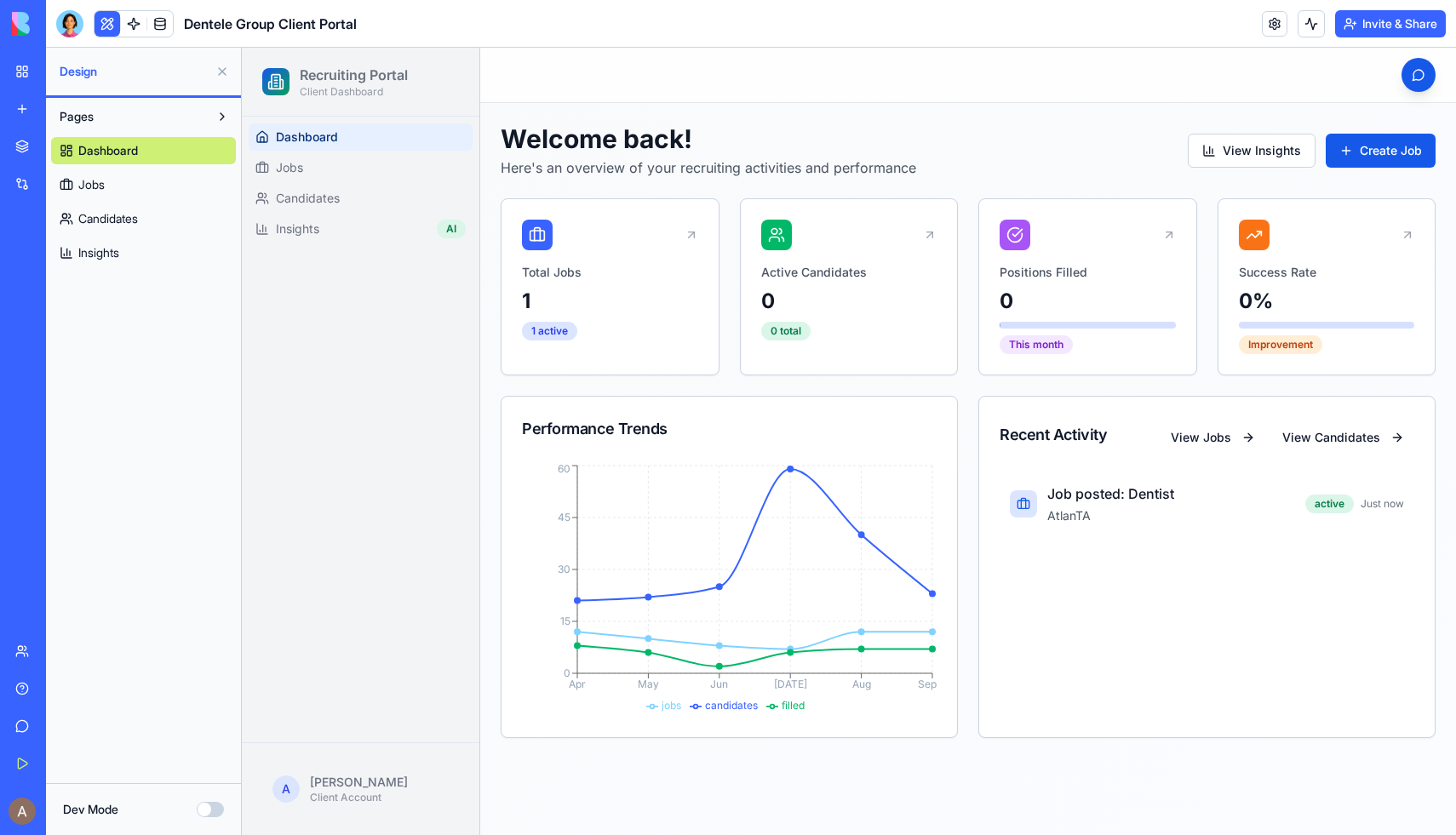
click at [1269, 25] on button "Invite & Share" at bounding box center [1390, 24] width 110 height 27
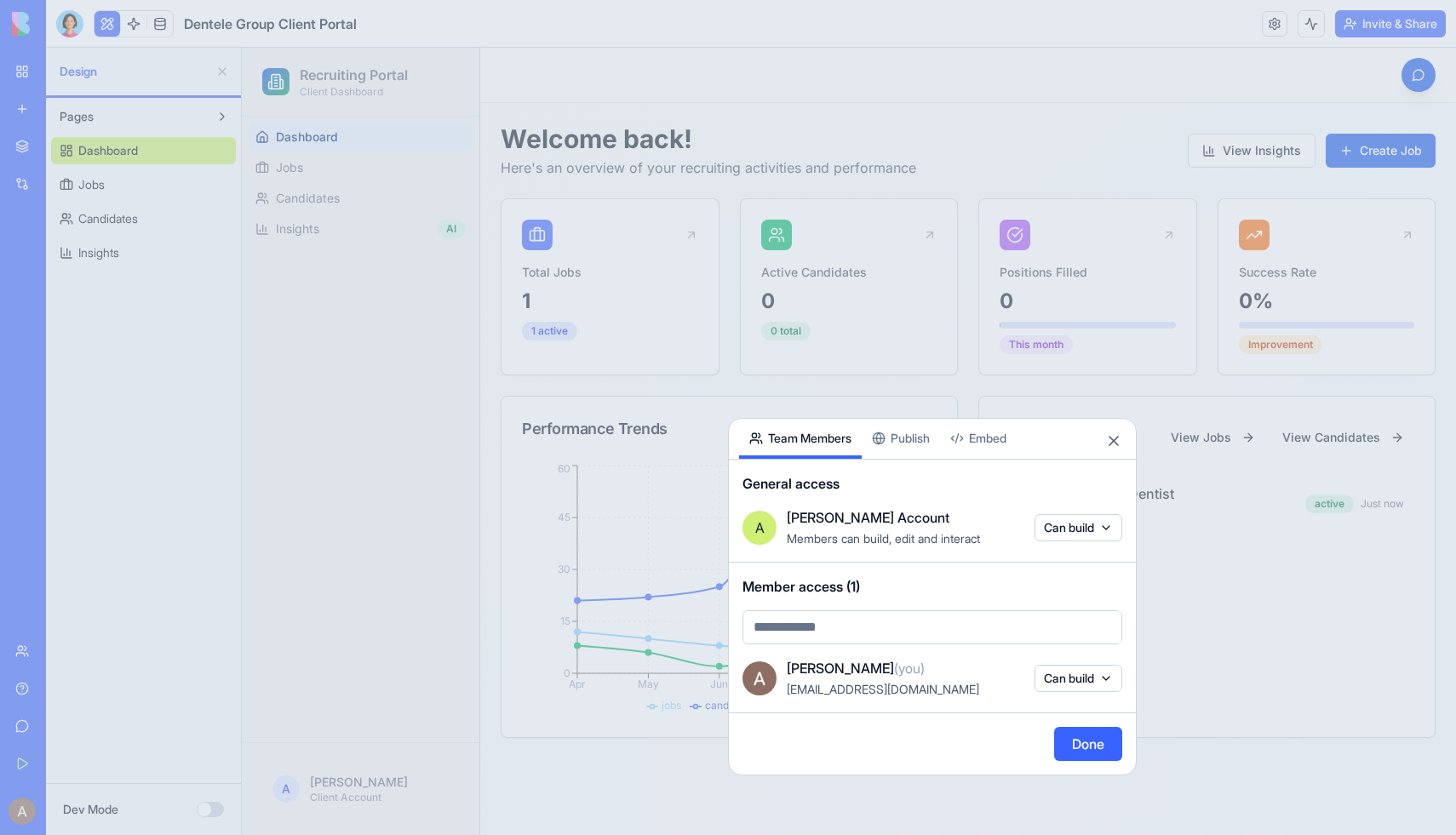
click at [1031, 620] on body "BETA My Workspace New app Marketplace Integrations Recent Dentele Group Client …" at bounding box center [728, 417] width 1456 height 835
type input "**********"
click at [1016, 684] on span "Users limit reached. upgrade to add more" at bounding box center [905, 682] width 222 height 15
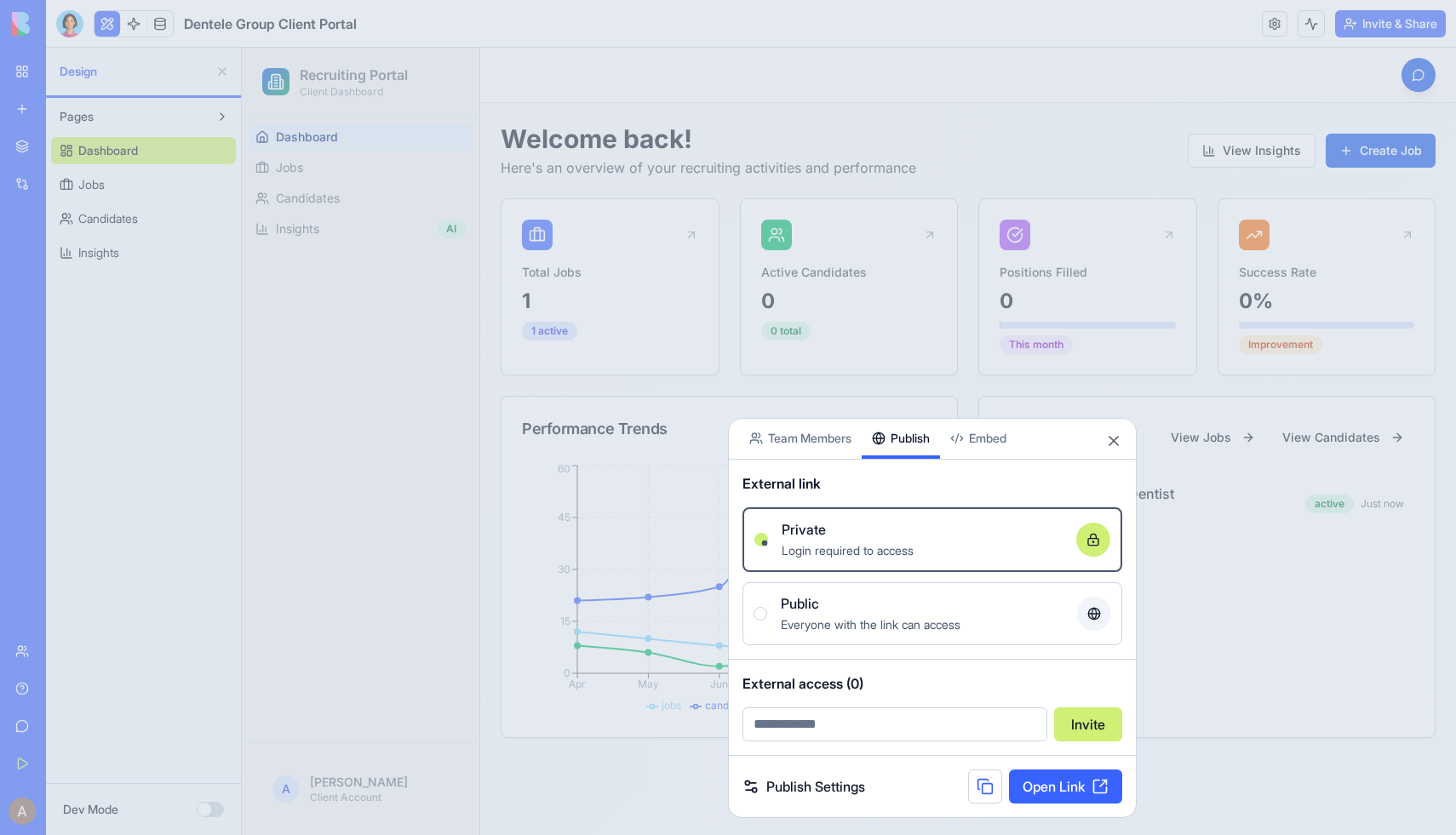
click at [902, 445] on button "Publish" at bounding box center [900, 438] width 78 height 40
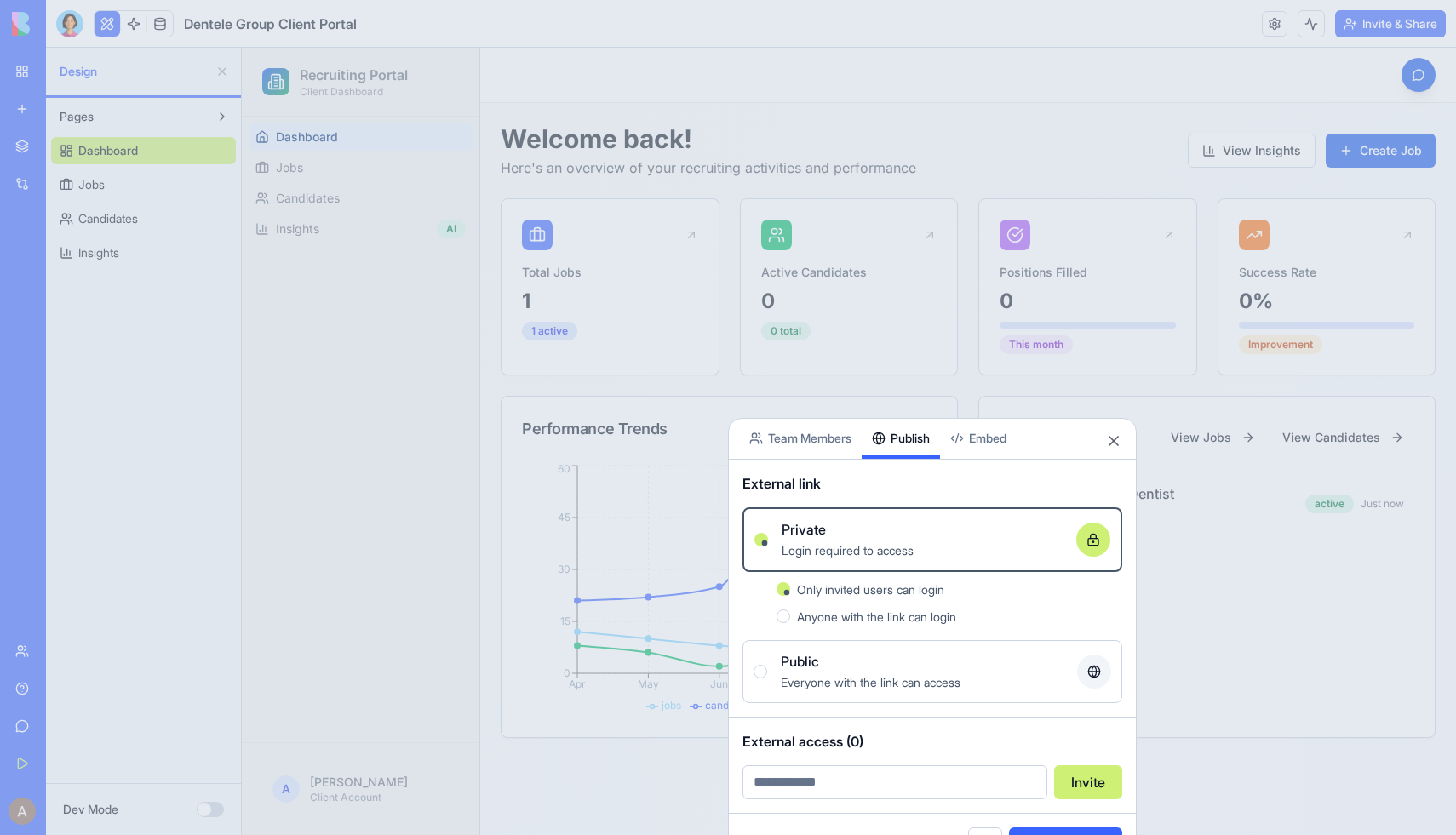
click at [981, 657] on div "Public" at bounding box center [923, 661] width 283 height 20
click at [768, 665] on button "Public Everyone with the link can access" at bounding box center [761, 671] width 14 height 14
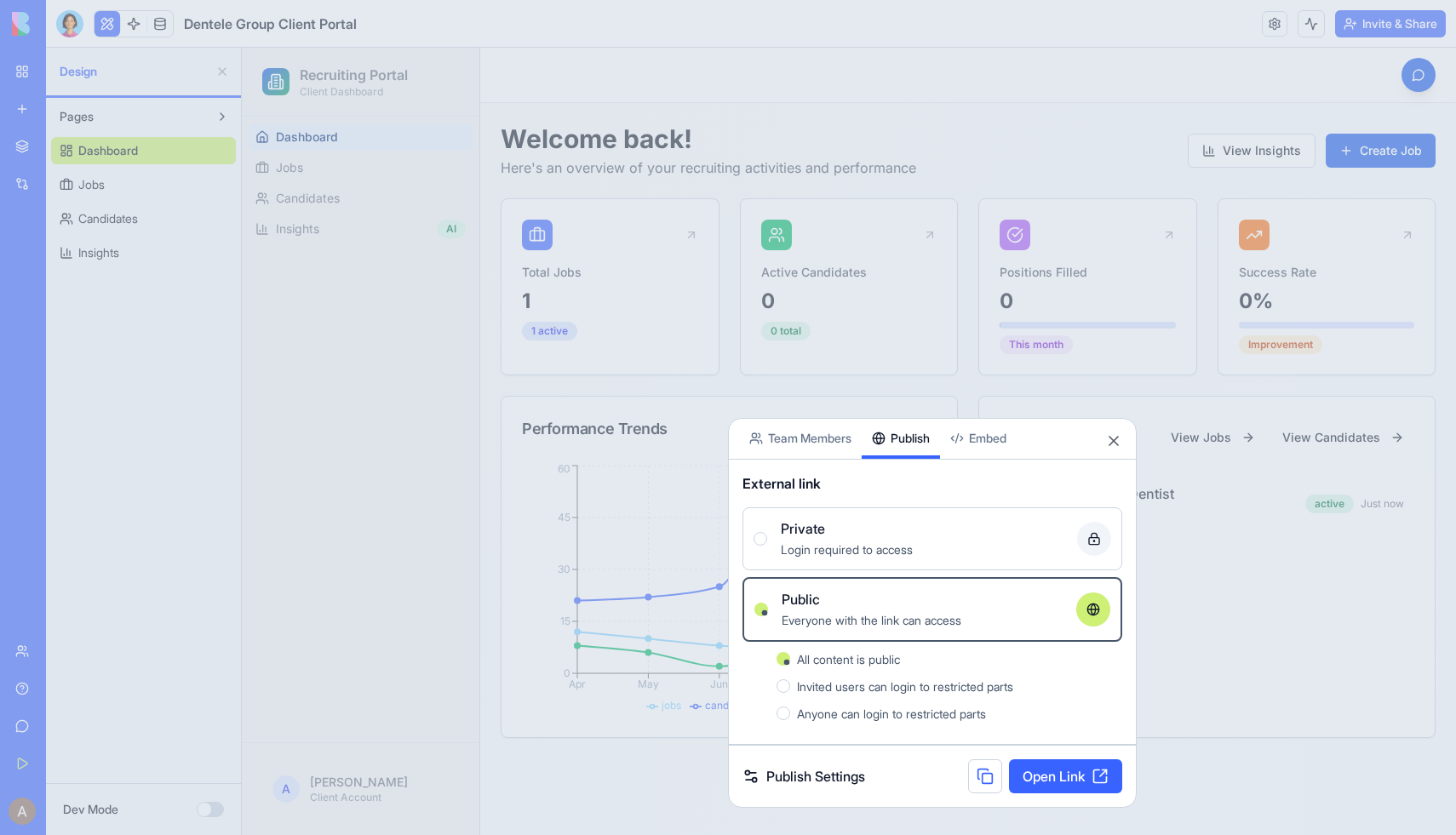
click at [947, 686] on span "Invited users can login to restricted parts" at bounding box center [904, 686] width 216 height 15
click at [790, 686] on button "Invited users can login to restricted parts" at bounding box center [783, 686] width 14 height 14
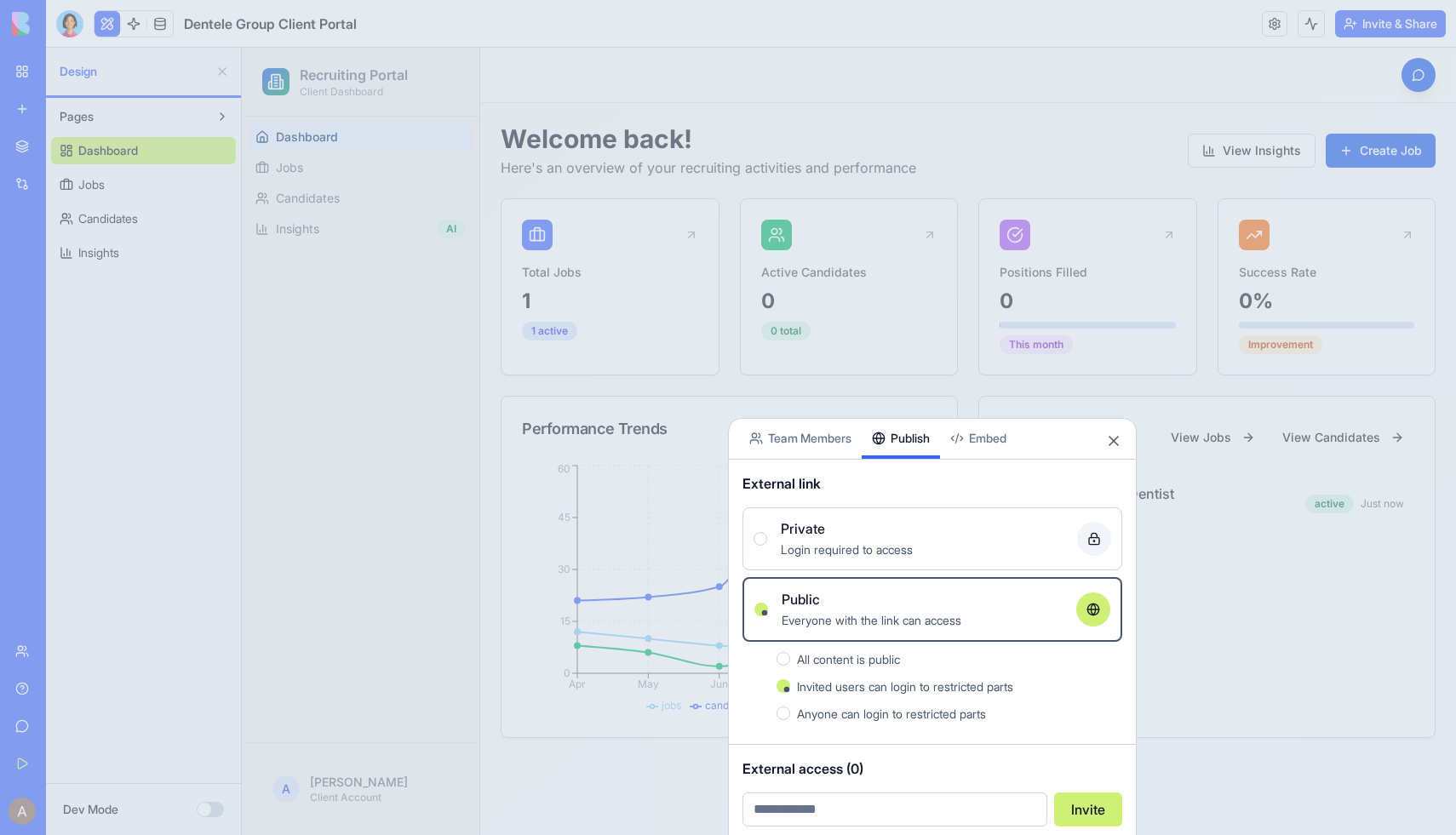
click at [878, 780] on input "email" at bounding box center [895, 809] width 305 height 34
type input "**********"
click at [1083, 780] on button "Invite" at bounding box center [1088, 809] width 68 height 34
click at [1000, 439] on button "Embed" at bounding box center [978, 438] width 76 height 40
